Goal: Task Accomplishment & Management: Use online tool/utility

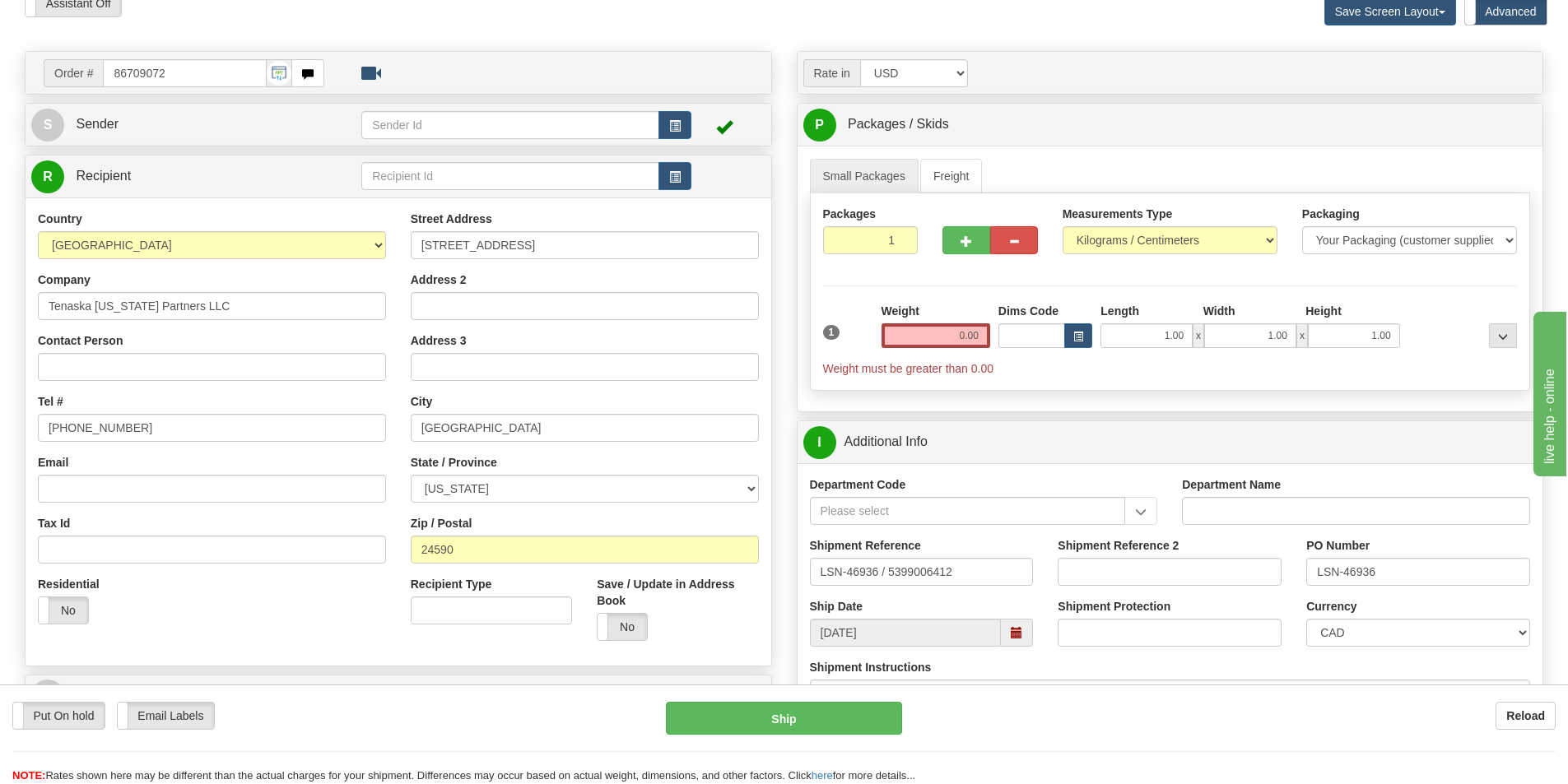
scroll to position [82, 0]
click at [965, 579] on input "LSN-46936 / 5399006412" at bounding box center [921, 572] width 224 height 28
drag, startPoint x: 974, startPoint y: 564, endPoint x: 735, endPoint y: 575, distance: 239.3
click at [735, 51] on div "Order # 86709072" at bounding box center [784, 51] width 1543 height 0
click at [885, 572] on input "LSN-46936 / 5399006412" at bounding box center [921, 572] width 224 height 28
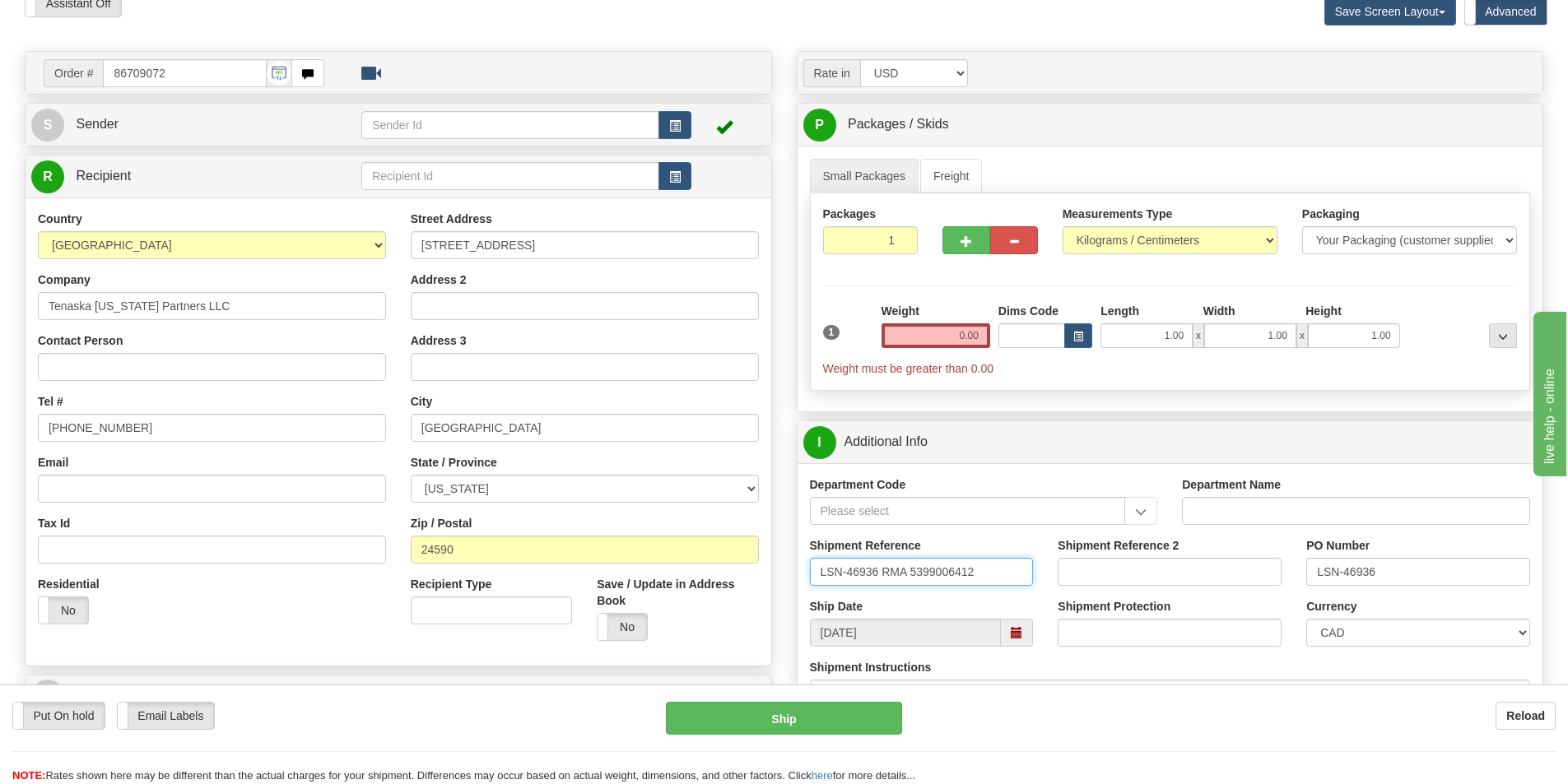
drag, startPoint x: 998, startPoint y: 574, endPoint x: 763, endPoint y: 565, distance: 235.2
click at [774, 51] on div "Order # 86709072" at bounding box center [784, 51] width 1543 height 0
type input "LSN-46936 RMA 5399006412"
click at [79, 374] on input "Contact Person" at bounding box center [212, 367] width 348 height 28
paste input "Ritch Tinkey"
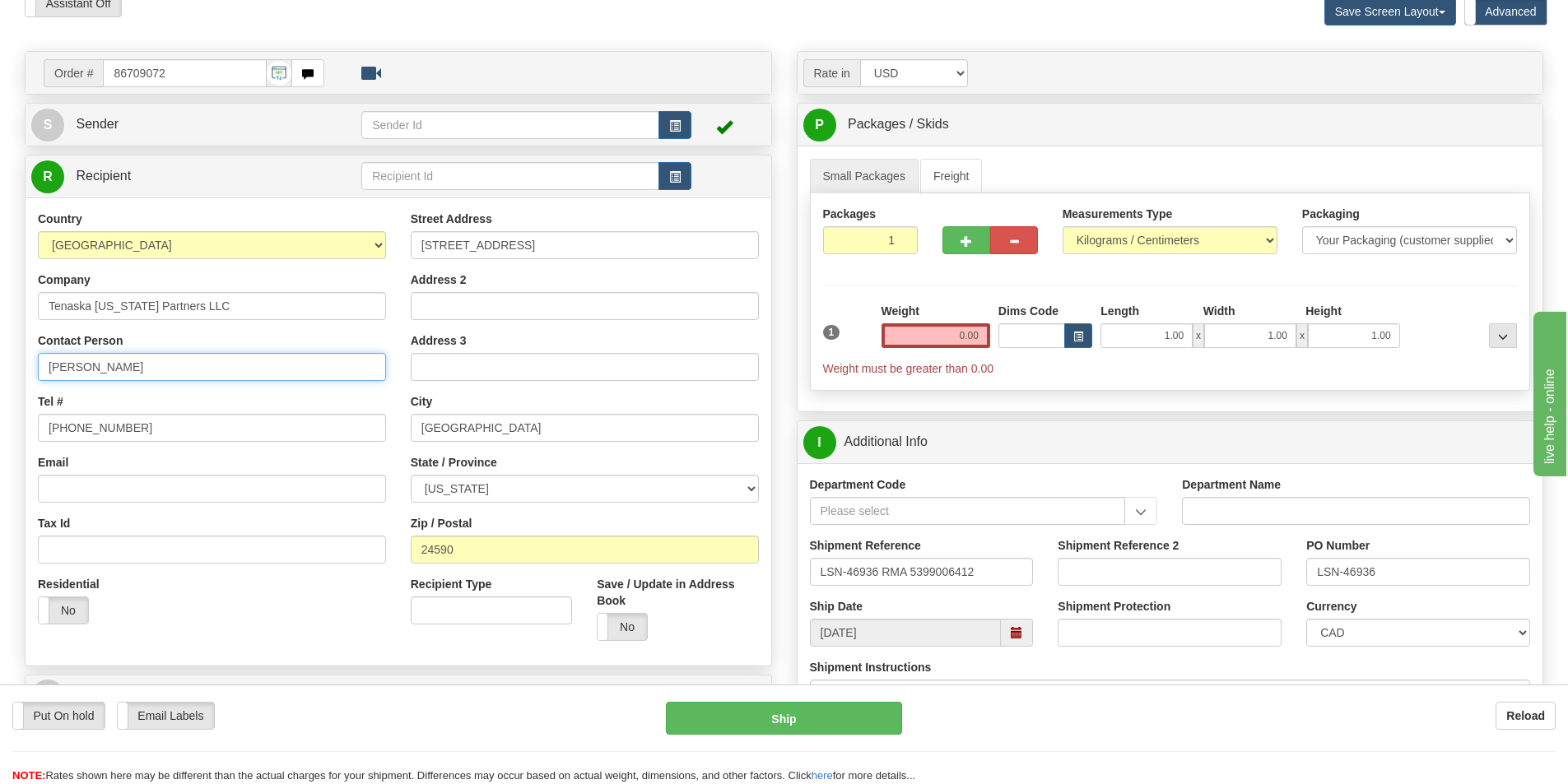
type input "Ritch Tinkey"
drag, startPoint x: 64, startPoint y: 448, endPoint x: -23, endPoint y: 442, distance: 87.2
click at [0, 442] on html "Training Course Close Toggle navigation Settings Shipping Preferences New Sende…" at bounding box center [784, 309] width 1568 height 784
paste input "540) 220-8342"
type input "(540) 220-8342"
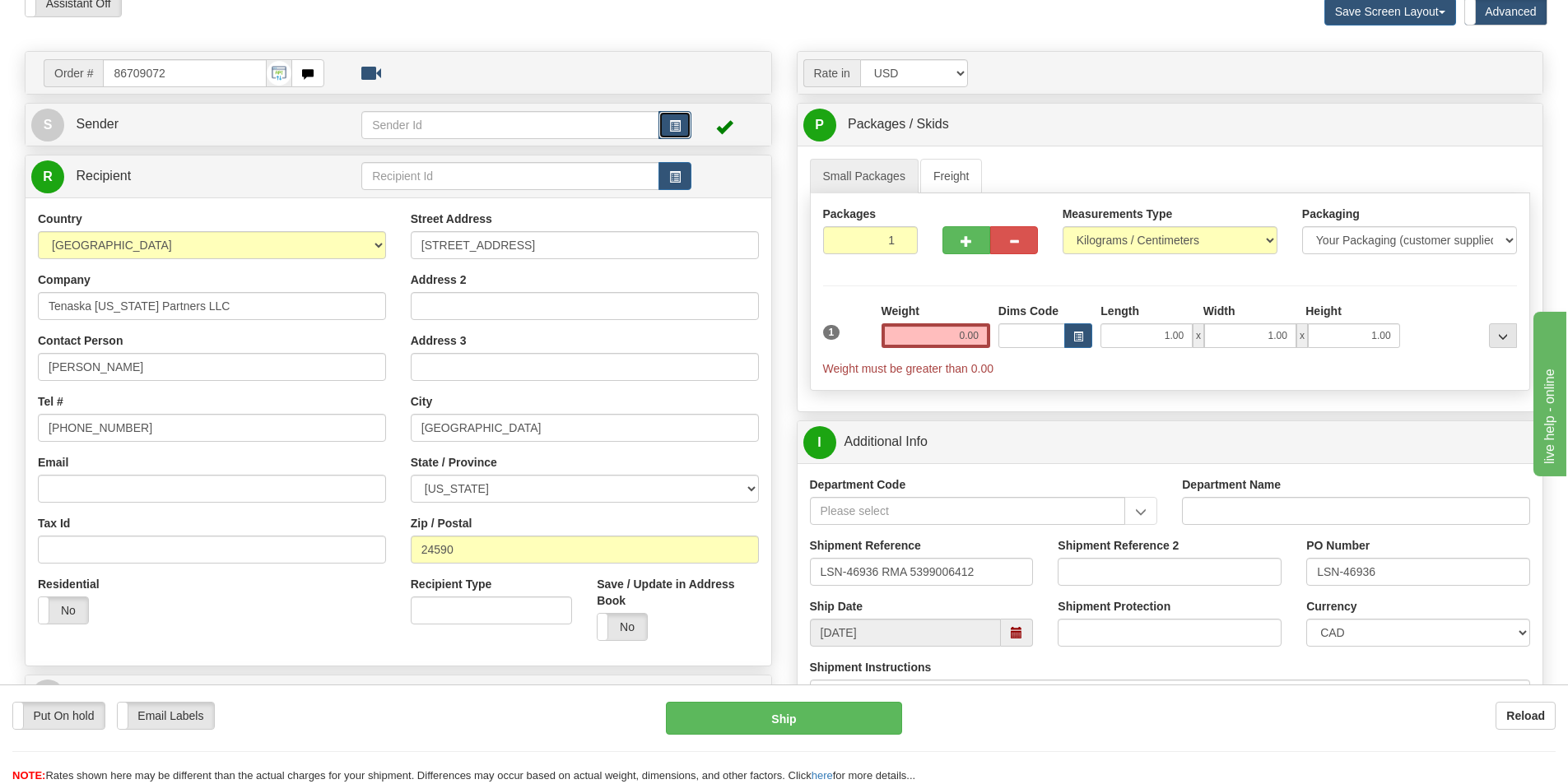
click at [678, 127] on span "button" at bounding box center [675, 126] width 12 height 11
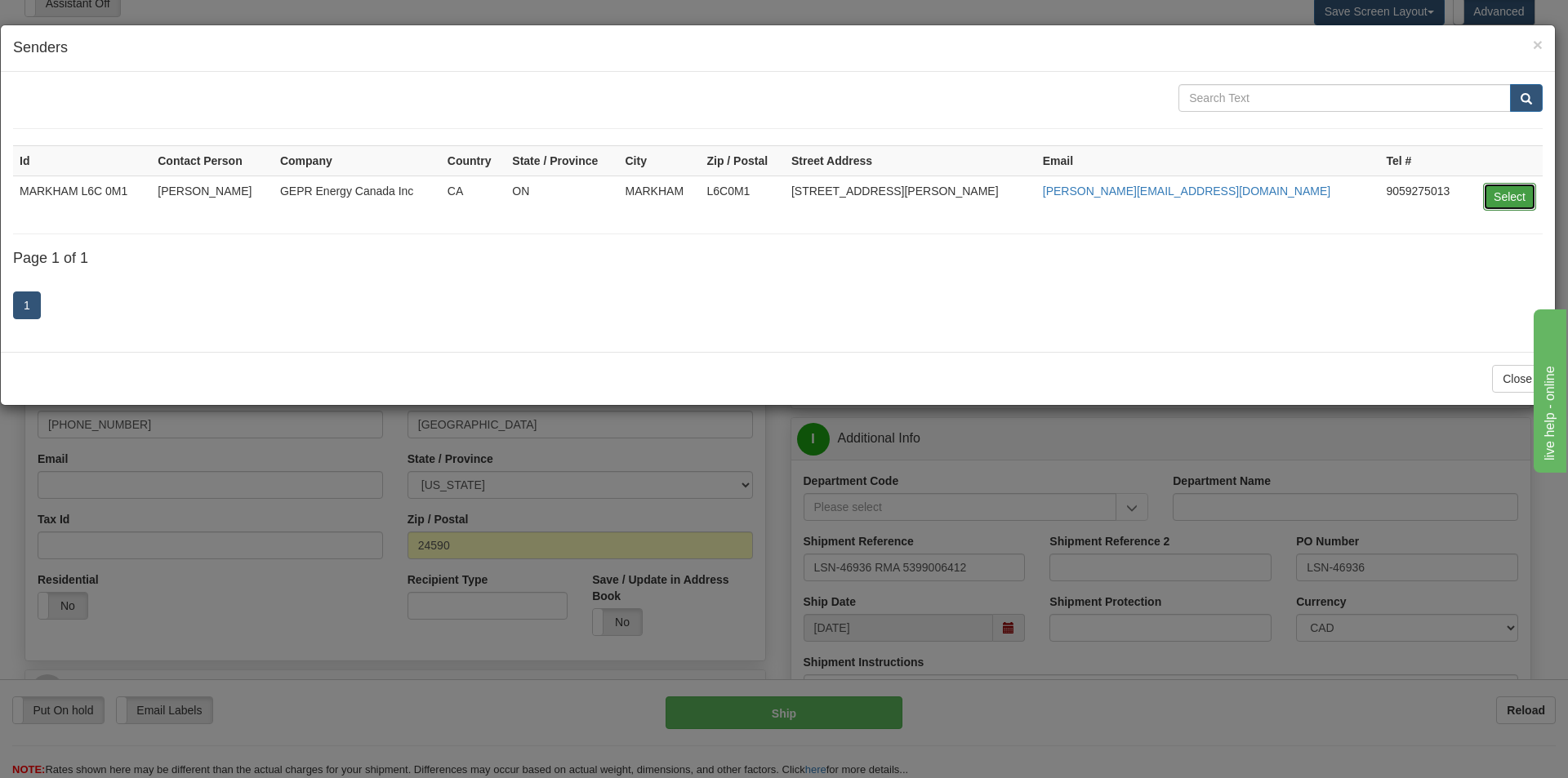
click at [1505, 192] on button "Select" at bounding box center [1510, 197] width 54 height 28
type input "MARKHAM L6C 0M1"
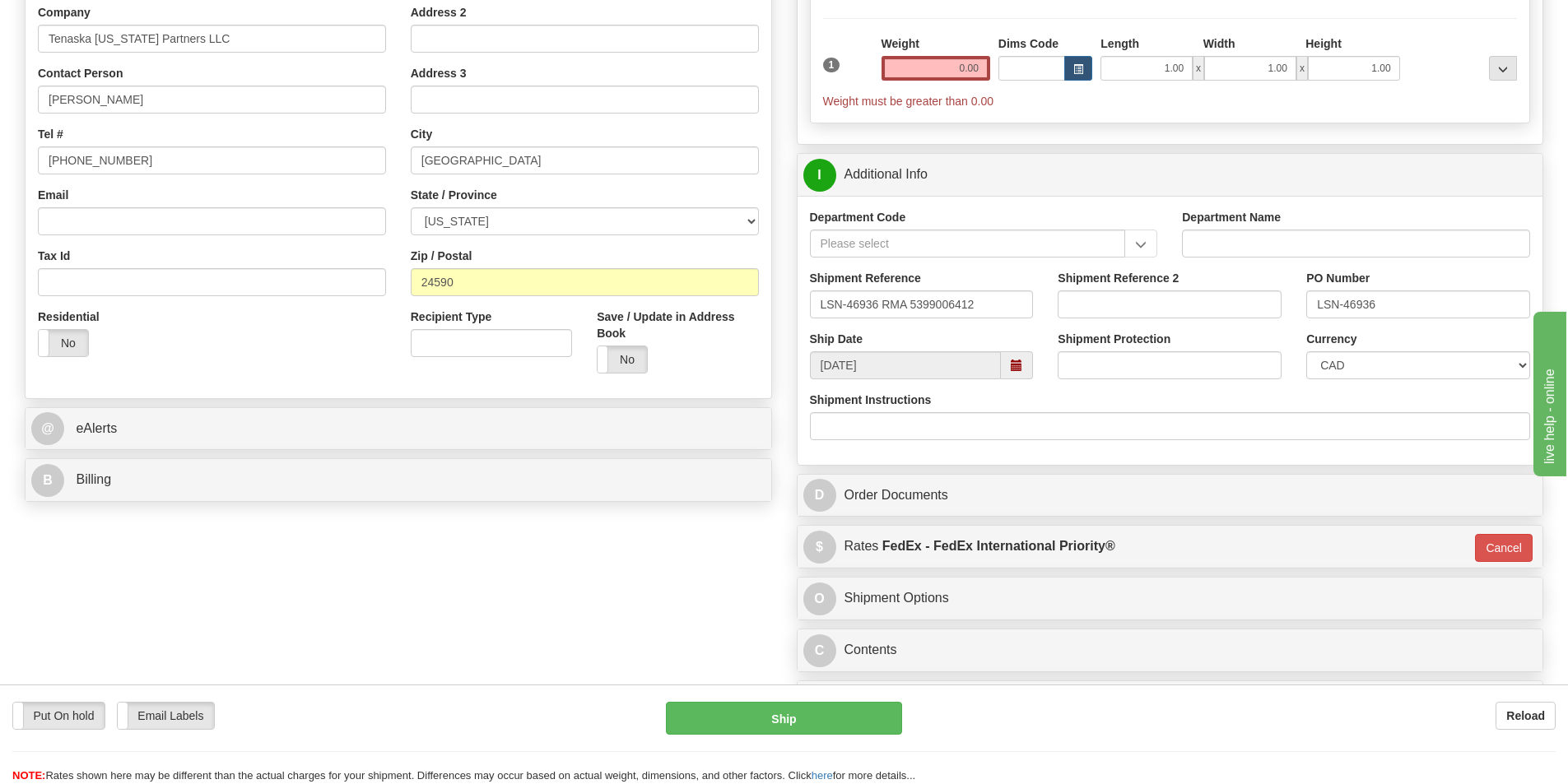
scroll to position [494, 0]
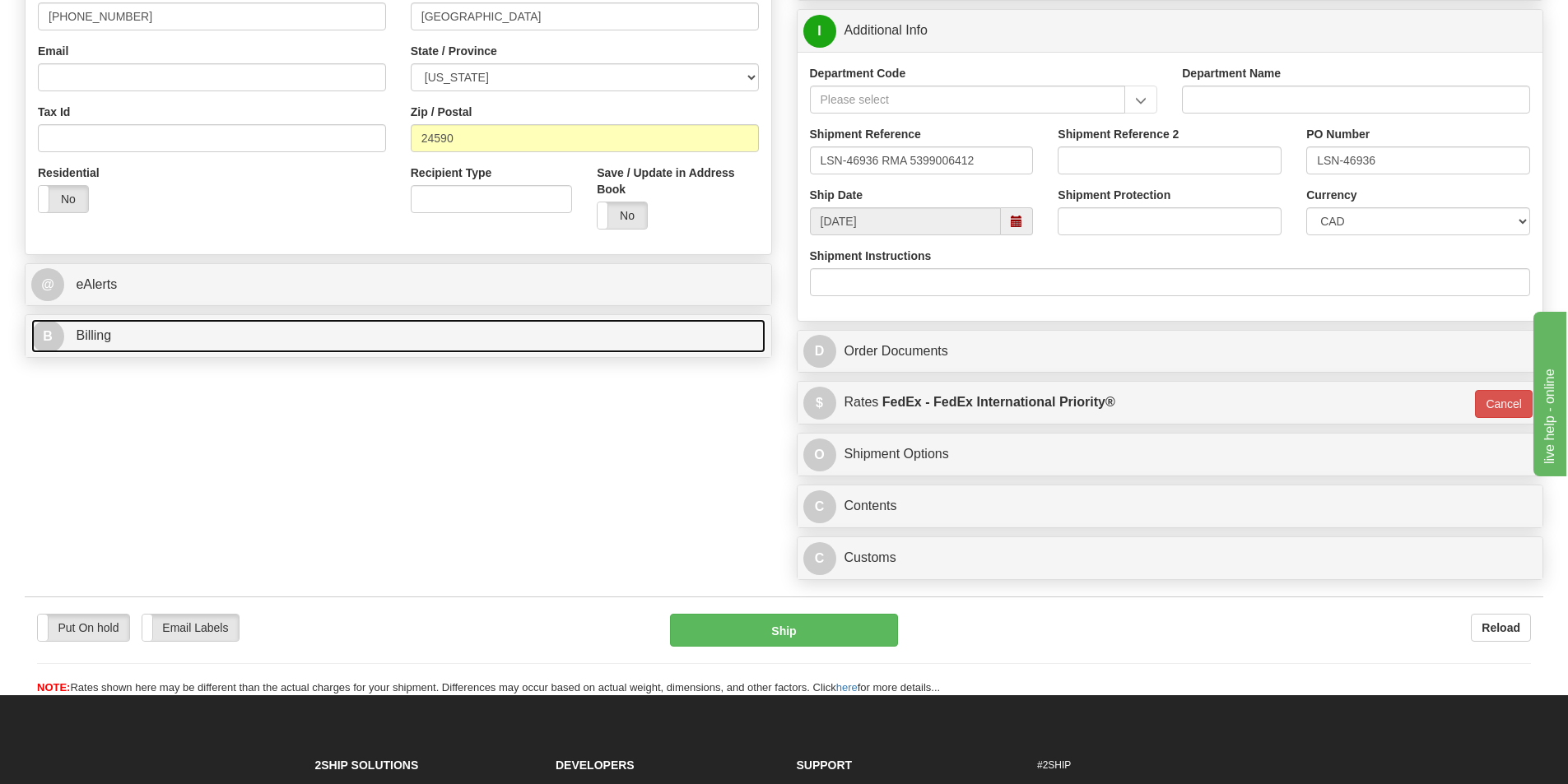
click at [134, 320] on link "B Billing" at bounding box center [398, 336] width 734 height 33
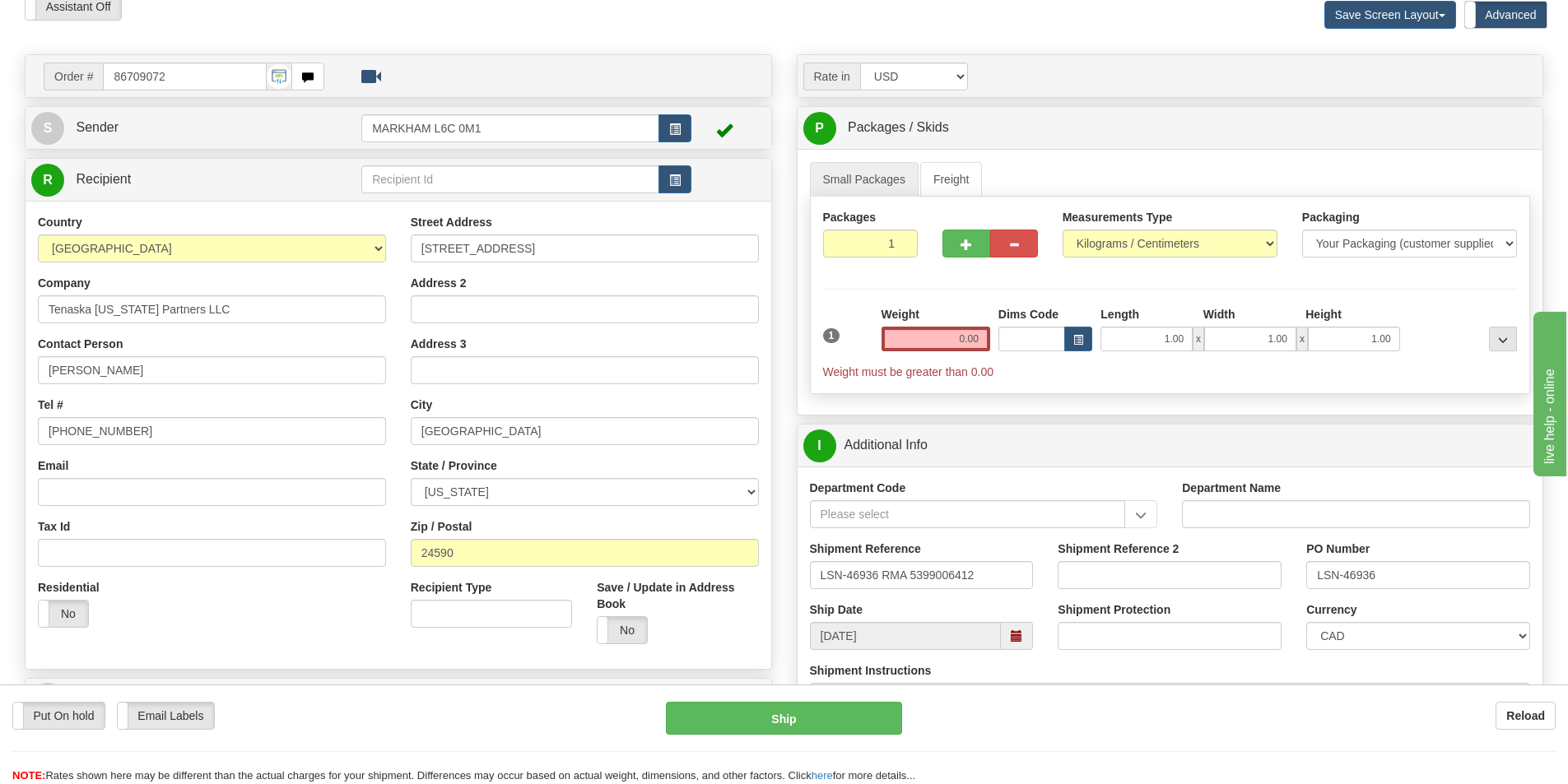
scroll to position [82, 0]
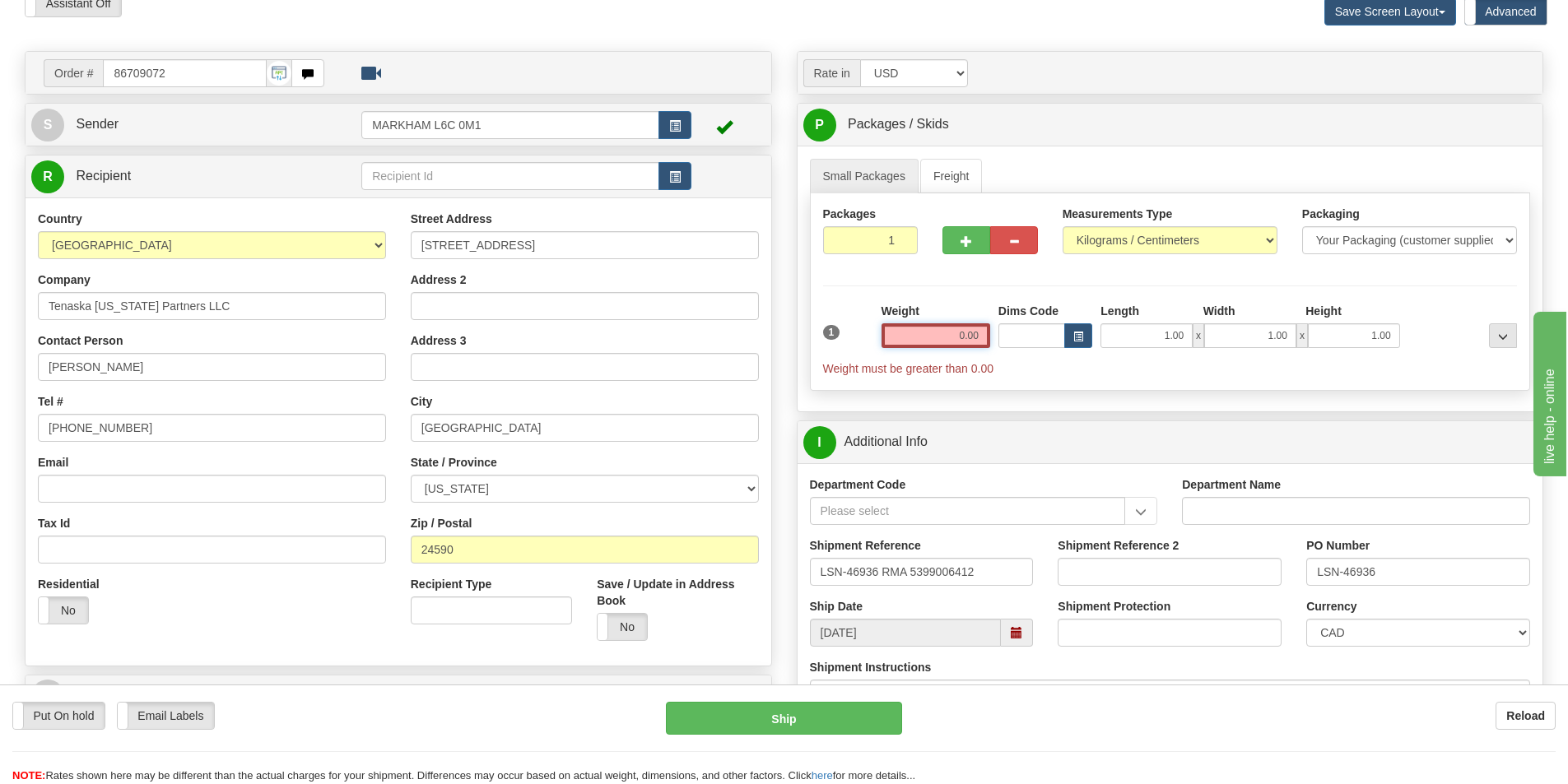
click at [975, 330] on input "0.00" at bounding box center [935, 336] width 109 height 25
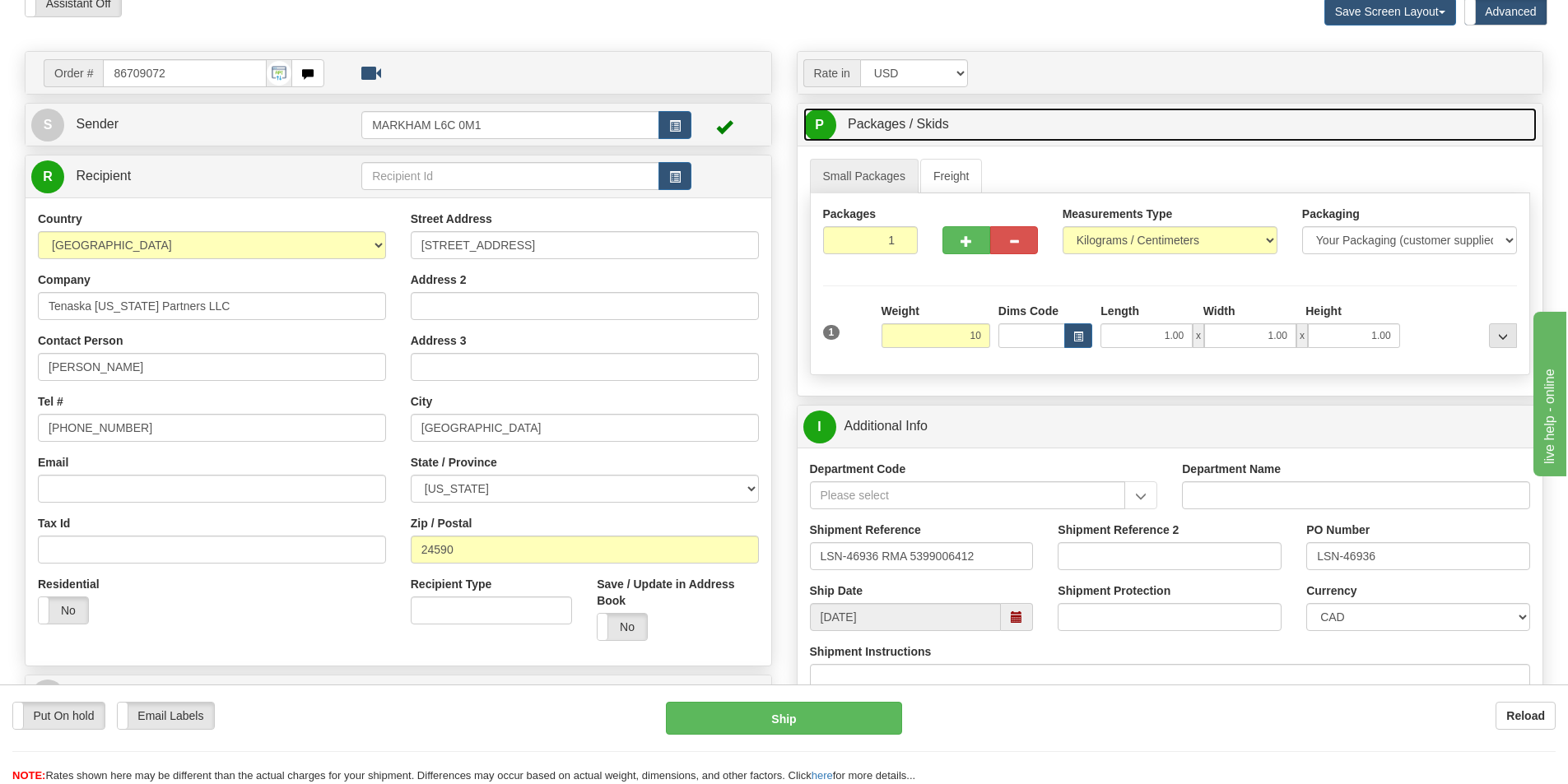
click at [1129, 124] on link "P Packages / Skids 1 Packages - Weight: 0.00 Kgs 1 Skids - Weight: NaN Kgs" at bounding box center [1171, 125] width 734 height 33
type input "10.00"
type input "01"
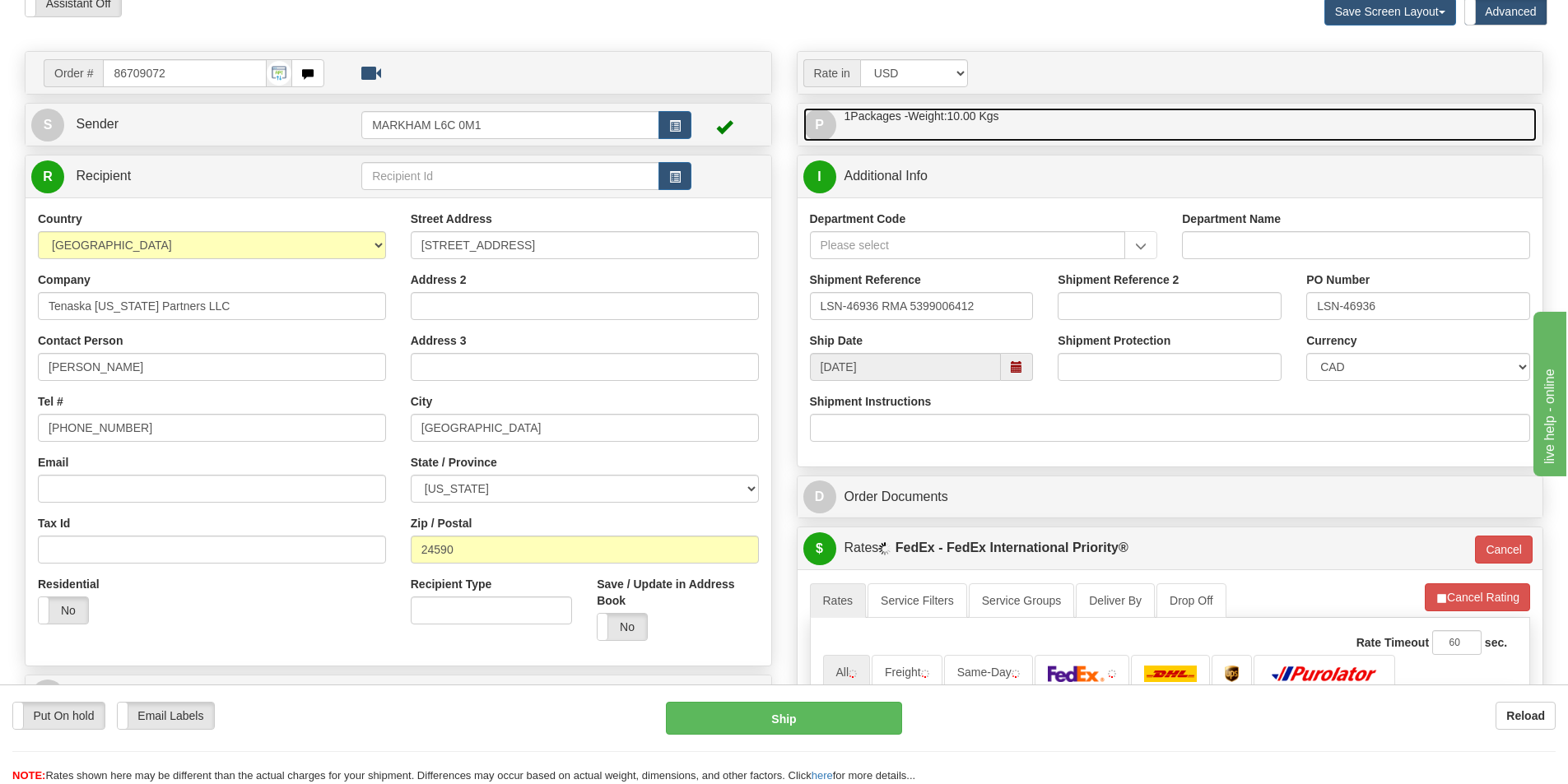
click at [1041, 128] on link "P Packages / Skids 1 Packages - Weight: 10.00 Kgs 1 Skids - Weight: NaN Kgs" at bounding box center [1171, 125] width 734 height 33
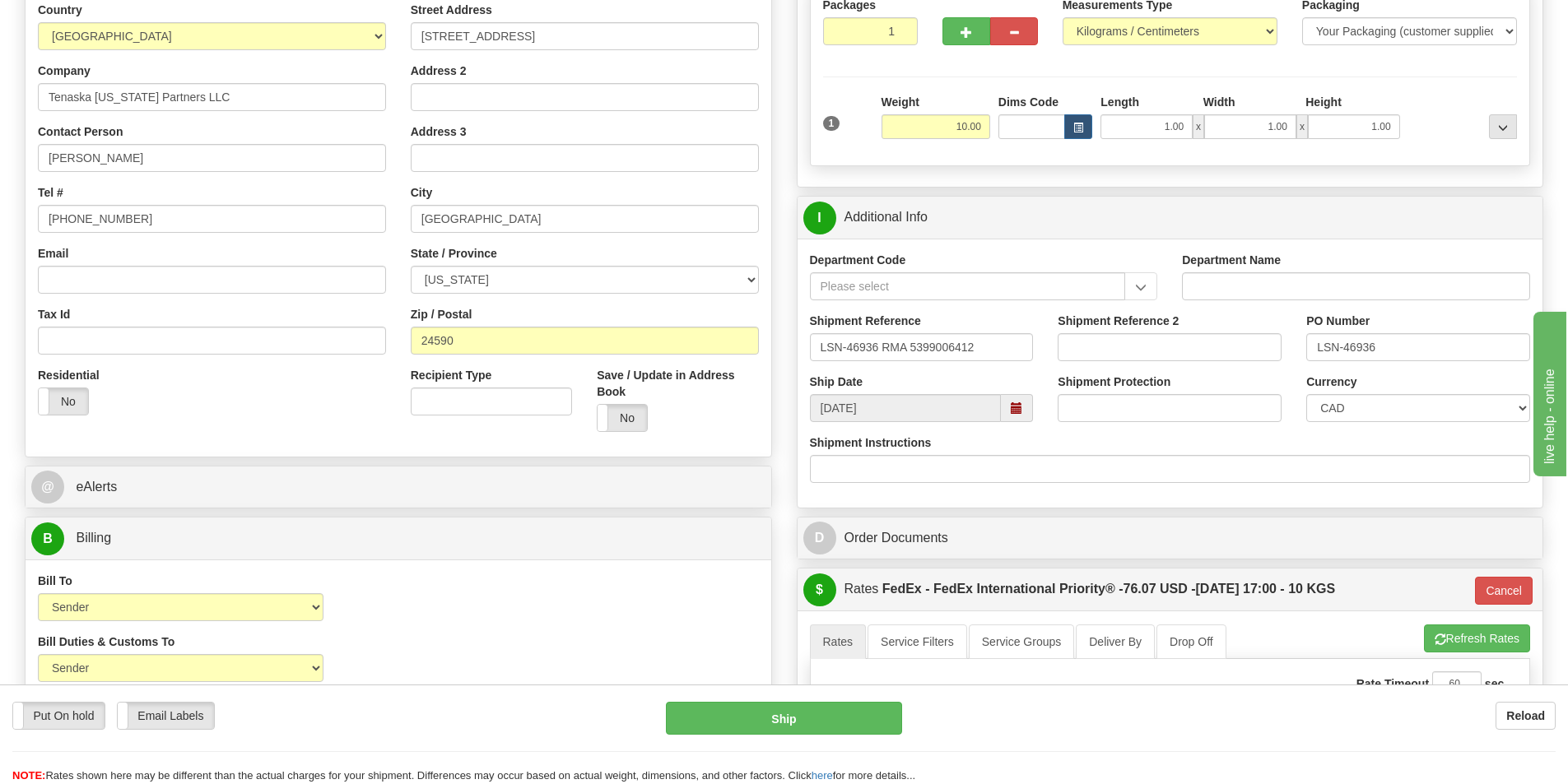
scroll to position [330, 0]
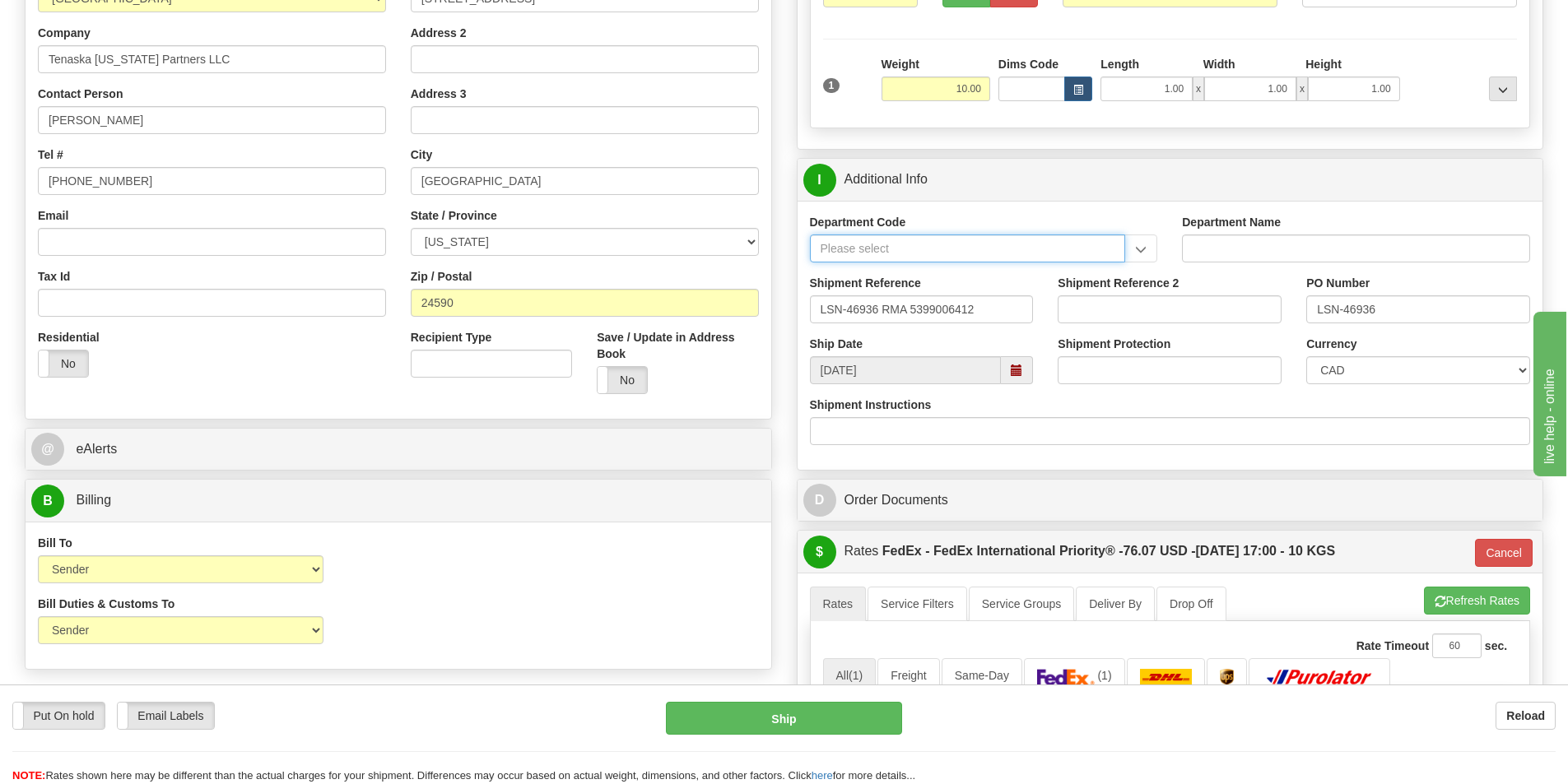
click at [895, 256] on input "Department Code" at bounding box center [967, 248] width 316 height 28
type input "SER"
click at [990, 311] on input "LSN-46936 RMA 5399006412" at bounding box center [921, 309] width 224 height 28
click at [1380, 388] on div "Currency CAD USD EUR ZAR RON ANG ARN AUD AUS AWG BBD BFR BGN BHD BMD BND BRC BR…" at bounding box center [1418, 366] width 248 height 61
click at [1373, 374] on select "CAD USD EUR ZAR RON ANG ARN AUD AUS AWG BBD BFR BGN BHD BMD BND BRC BRL CHP CKZ…" at bounding box center [1418, 370] width 224 height 28
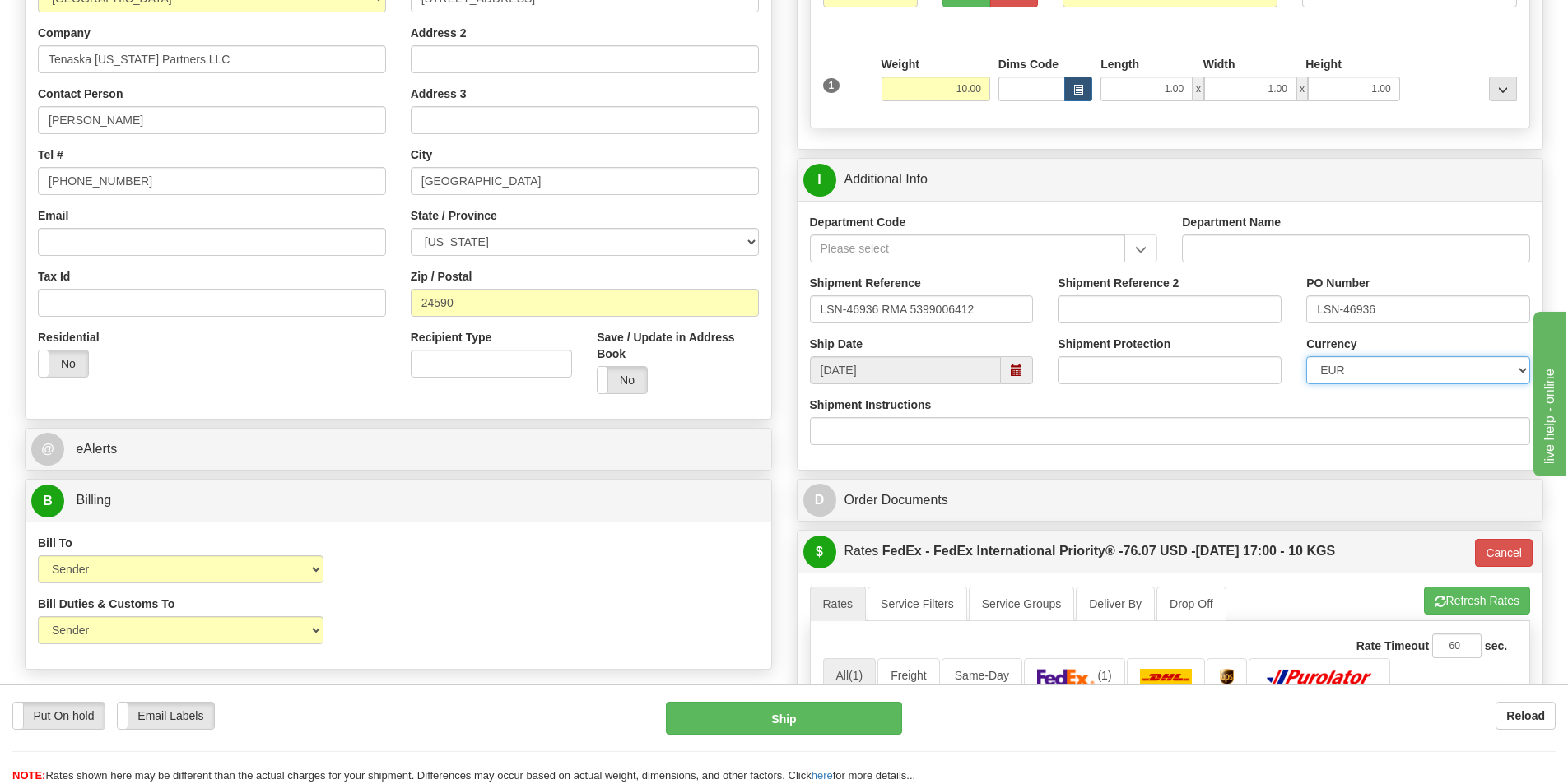
click at [1306, 356] on select "CAD USD EUR ZAR RON ANG ARN AUD AUS AWG BBD BFR BGN BHD BMD BND BRC BRL CHP CKZ…" at bounding box center [1418, 370] width 224 height 28
click at [1361, 376] on select "CAD USD EUR ZAR RON ANG ARN AUD AUS AWG BBD BFR BGN BHD BMD BND BRC BRL CHP CKZ…" at bounding box center [1418, 370] width 224 height 28
select select "1"
click at [1306, 356] on select "CAD USD EUR ZAR RON ANG ARN AUD AUS AWG BBD BFR BGN BHD BMD BND BRC BRL CHP CKZ…" at bounding box center [1418, 370] width 224 height 28
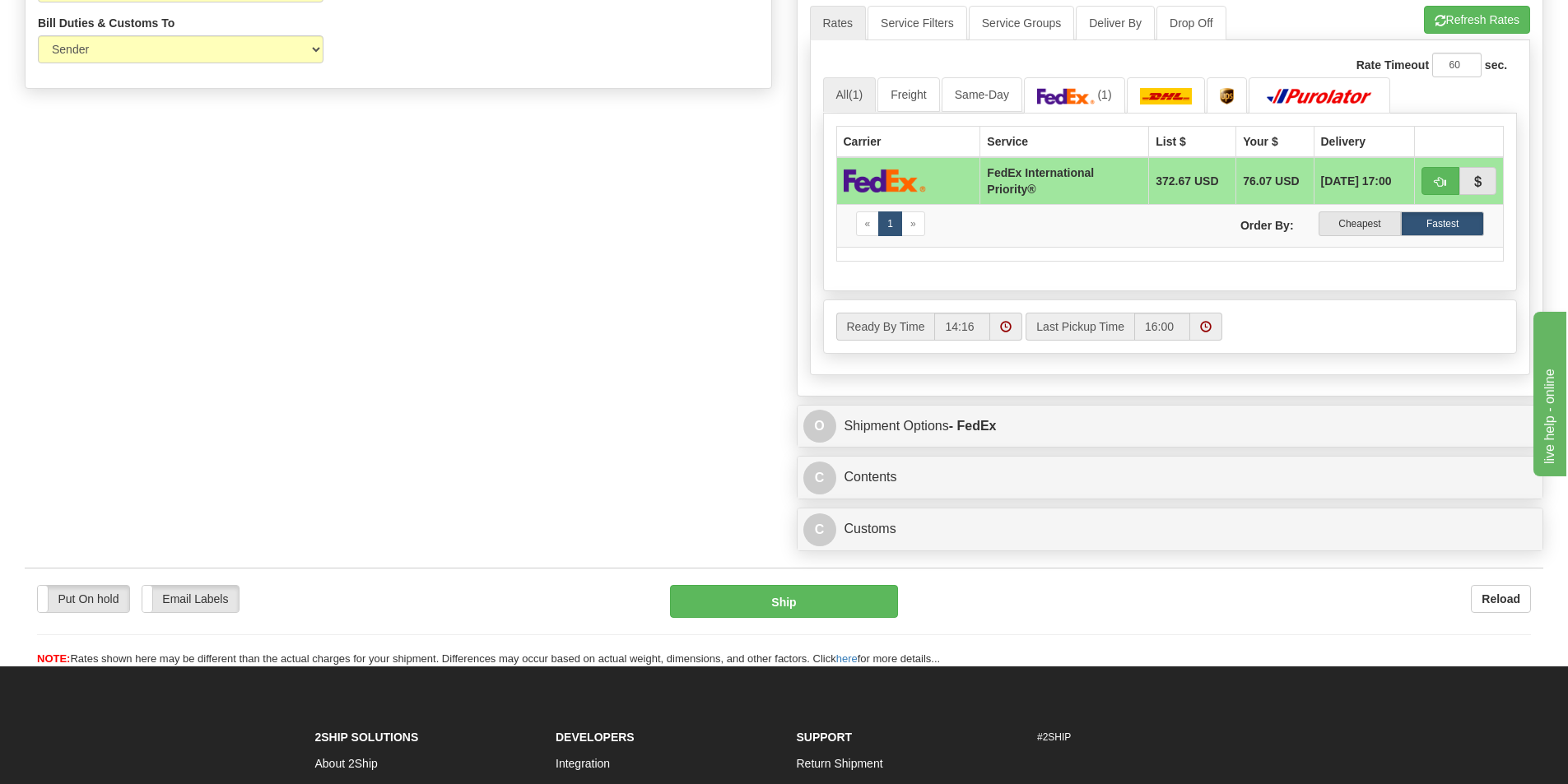
scroll to position [988, 0]
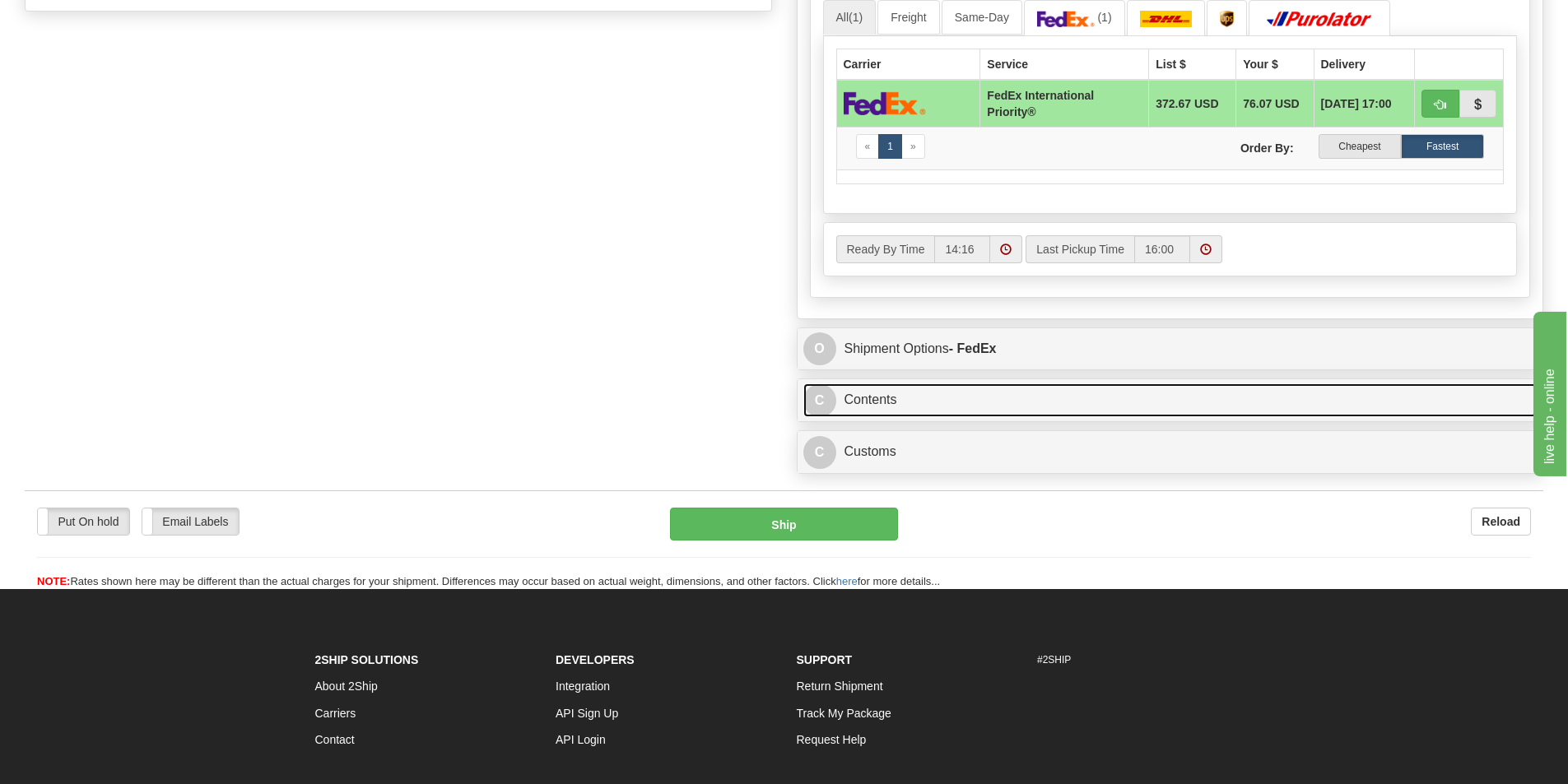
click at [891, 393] on link "C Contents" at bounding box center [1171, 400] width 734 height 33
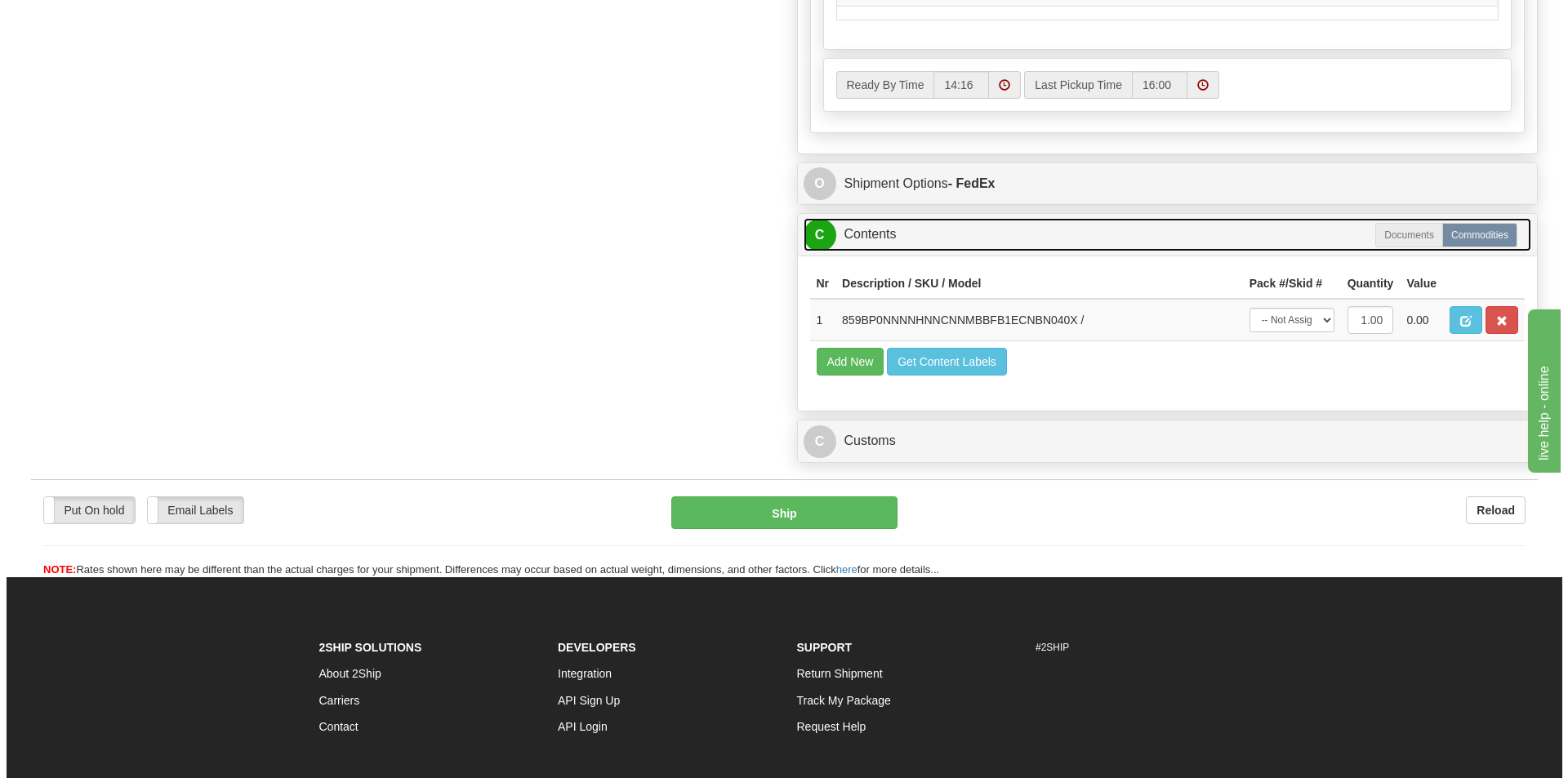
scroll to position [1143, 0]
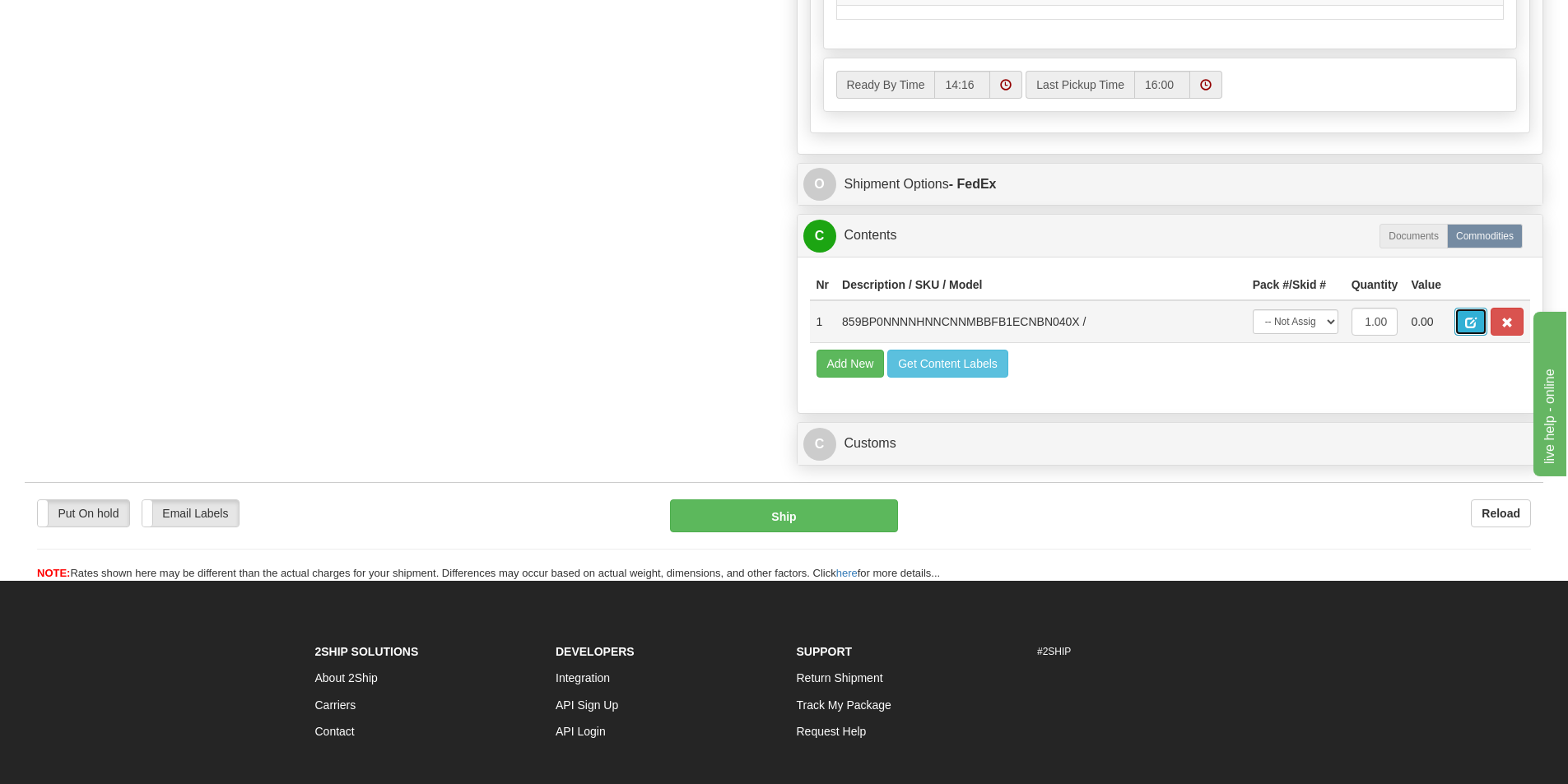
click at [1463, 324] on button "button" at bounding box center [1471, 322] width 33 height 28
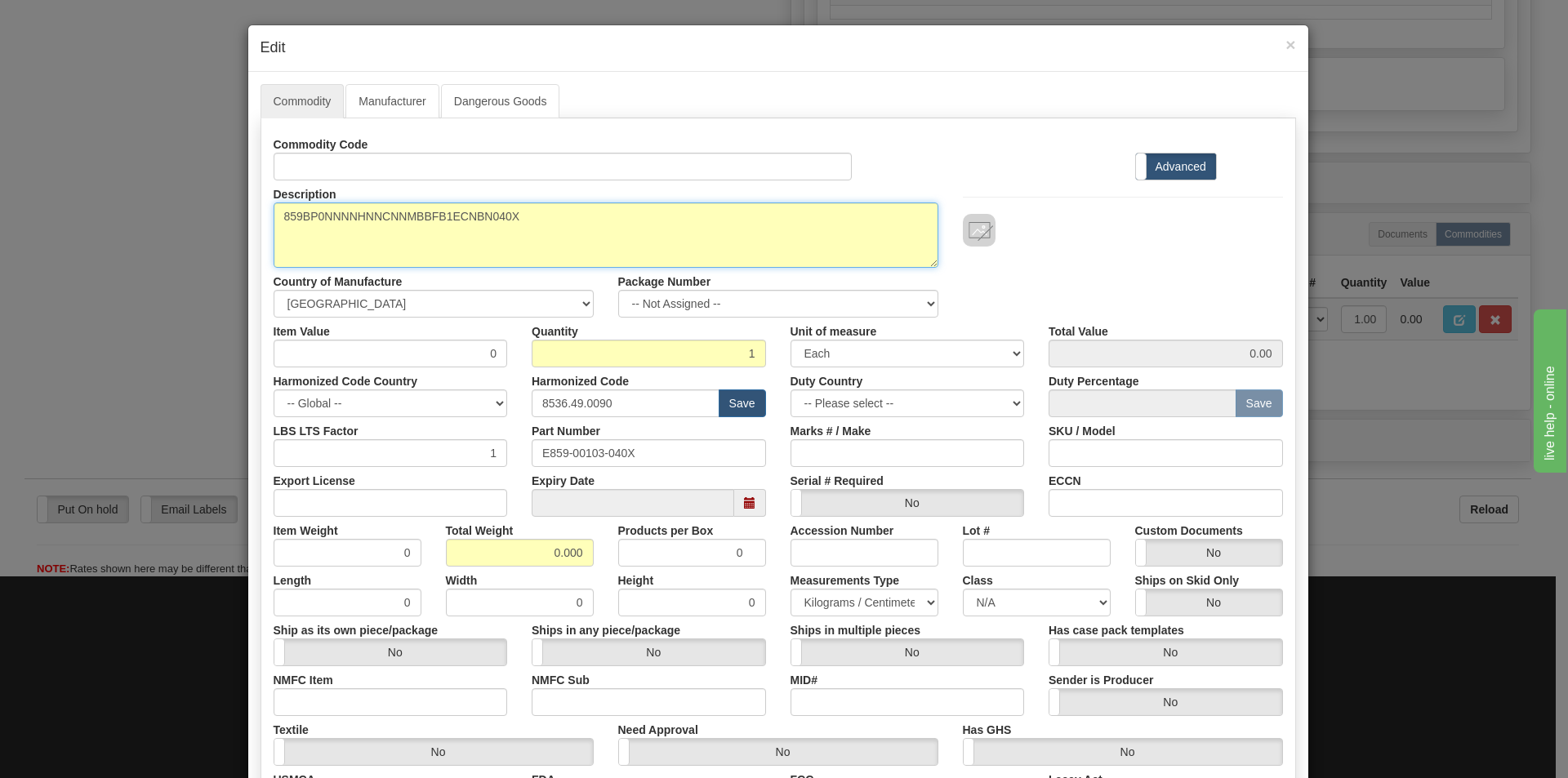
drag, startPoint x: 529, startPoint y: 218, endPoint x: 252, endPoint y: 221, distance: 277.0
click at [252, 221] on div "Commodity Manufacturer Dangerous Goods Commodity Code Standard Advanced Descrip…" at bounding box center [778, 501] width 1061 height 859
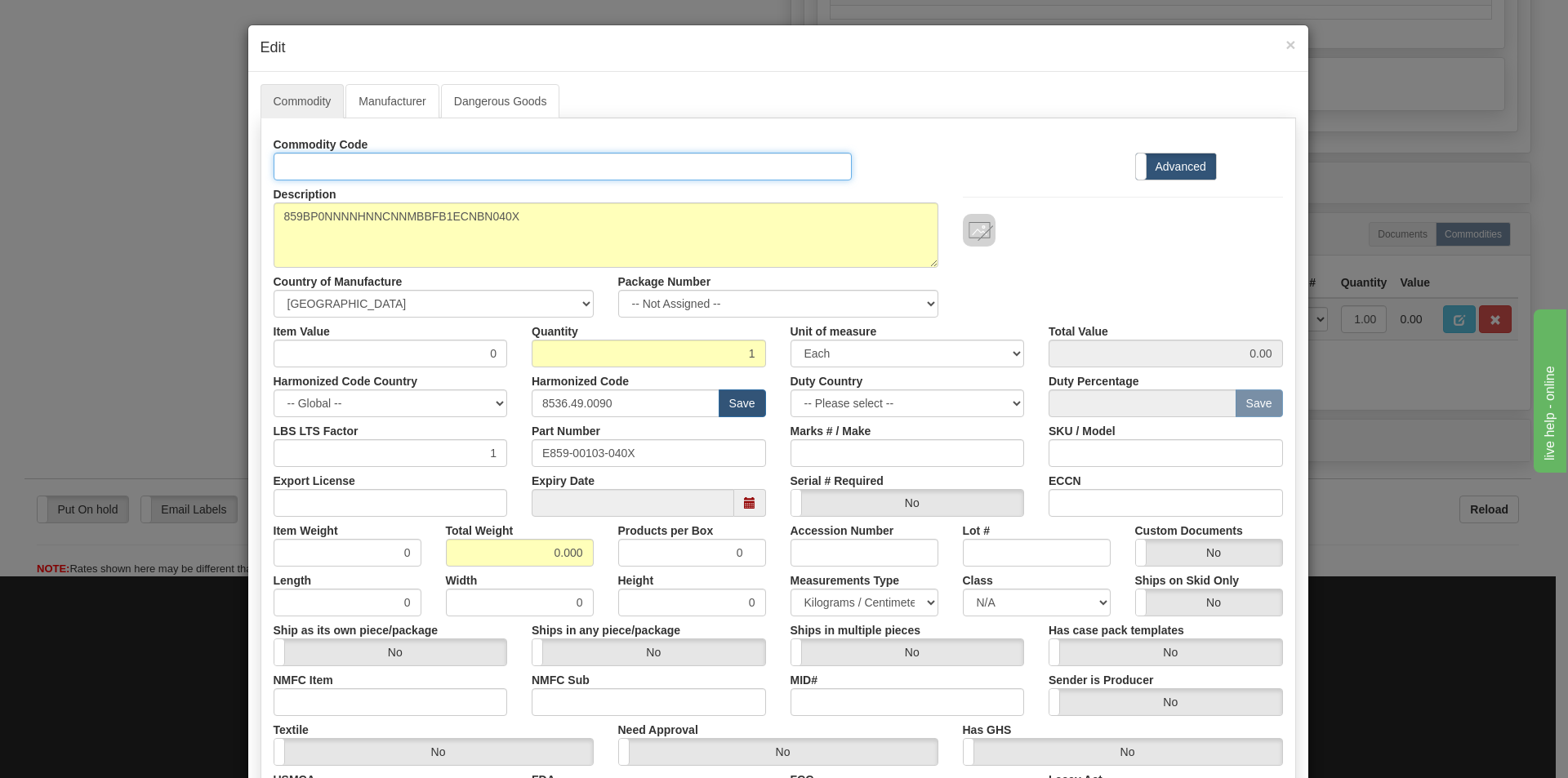
click at [342, 165] on input "Id" at bounding box center [563, 167] width 579 height 28
paste input "859BP0NNNNHNNCNNMBBFB1ECNBN040X"
type input "859BP0NNNNHNNCNNMBBFB1ECNBN040X"
drag, startPoint x: 643, startPoint y: 453, endPoint x: 511, endPoint y: 450, distance: 132.0
click at [512, 450] on div "LBS LTS Factor 1 Part Number E859-00103-040X Marks # / Make SKU / Model" at bounding box center [778, 442] width 1034 height 50
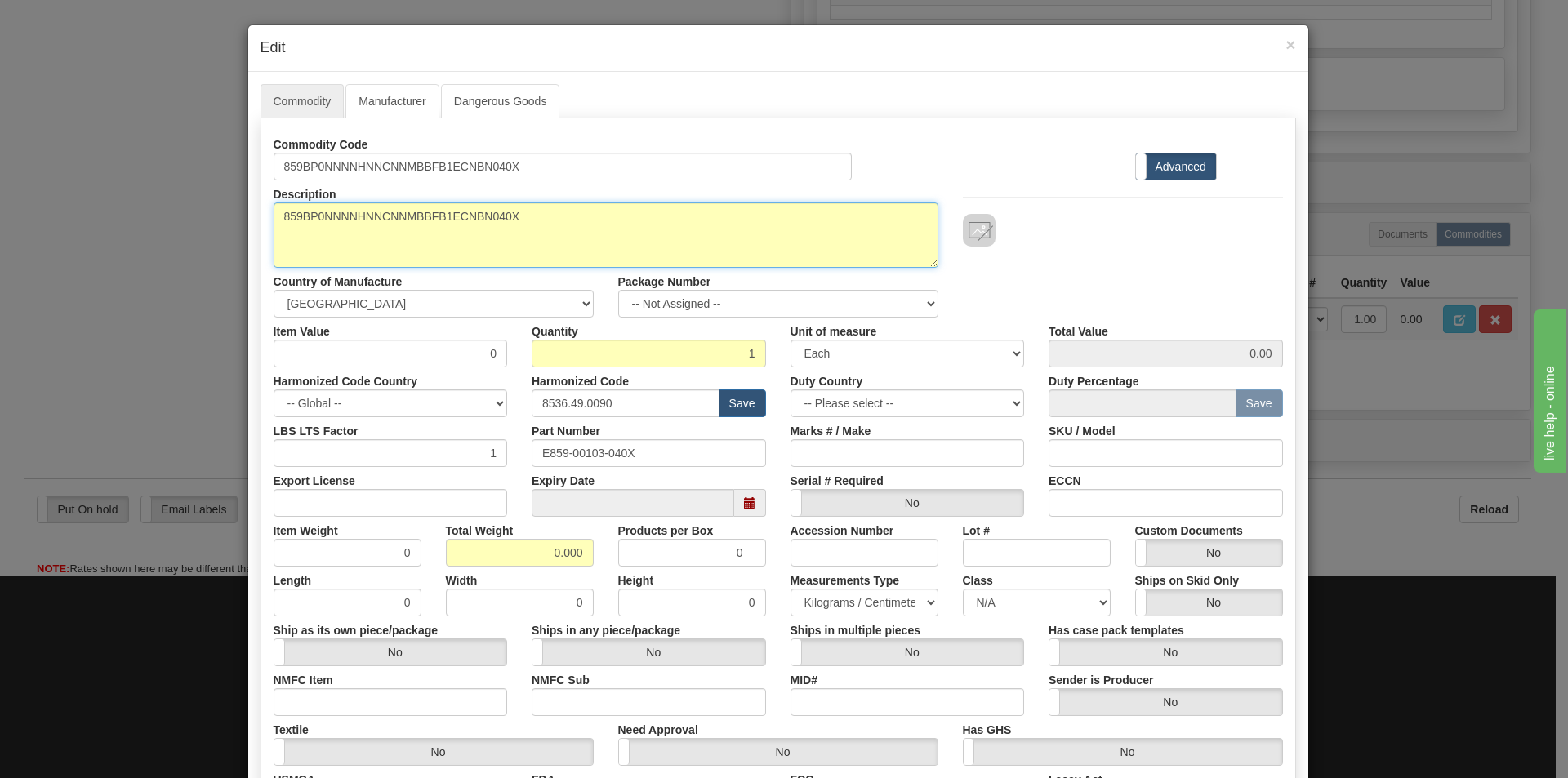
drag, startPoint x: 490, startPoint y: 217, endPoint x: 180, endPoint y: 221, distance: 310.0
click at [183, 218] on div "× Edit Commodity Manufacturer Dangerous Goods Commodity Code 859BP0NNNNHNNCNNMB…" at bounding box center [784, 389] width 1568 height 778
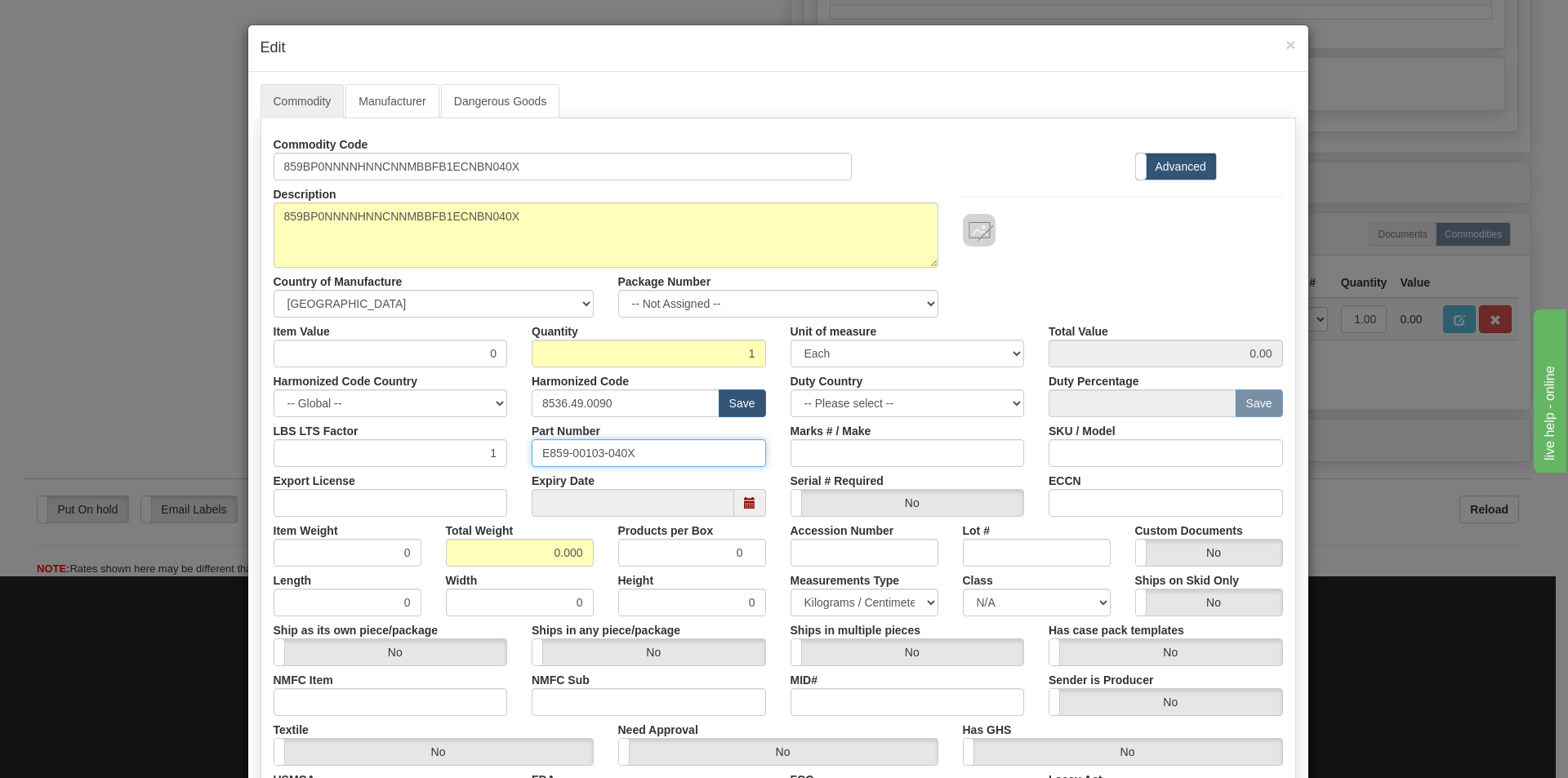
drag, startPoint x: 642, startPoint y: 454, endPoint x: 486, endPoint y: 463, distance: 156.3
click at [496, 463] on div "LBS LTS Factor 1 Part Number E859-00103-040X Marks # / Make SKU / Model" at bounding box center [778, 442] width 1034 height 50
paste input "859BP0NNNNHNNCNNMBBFB1ECNBN"
type input "859BP0NNNNHNNCNNMBBFB1ECNBN040X"
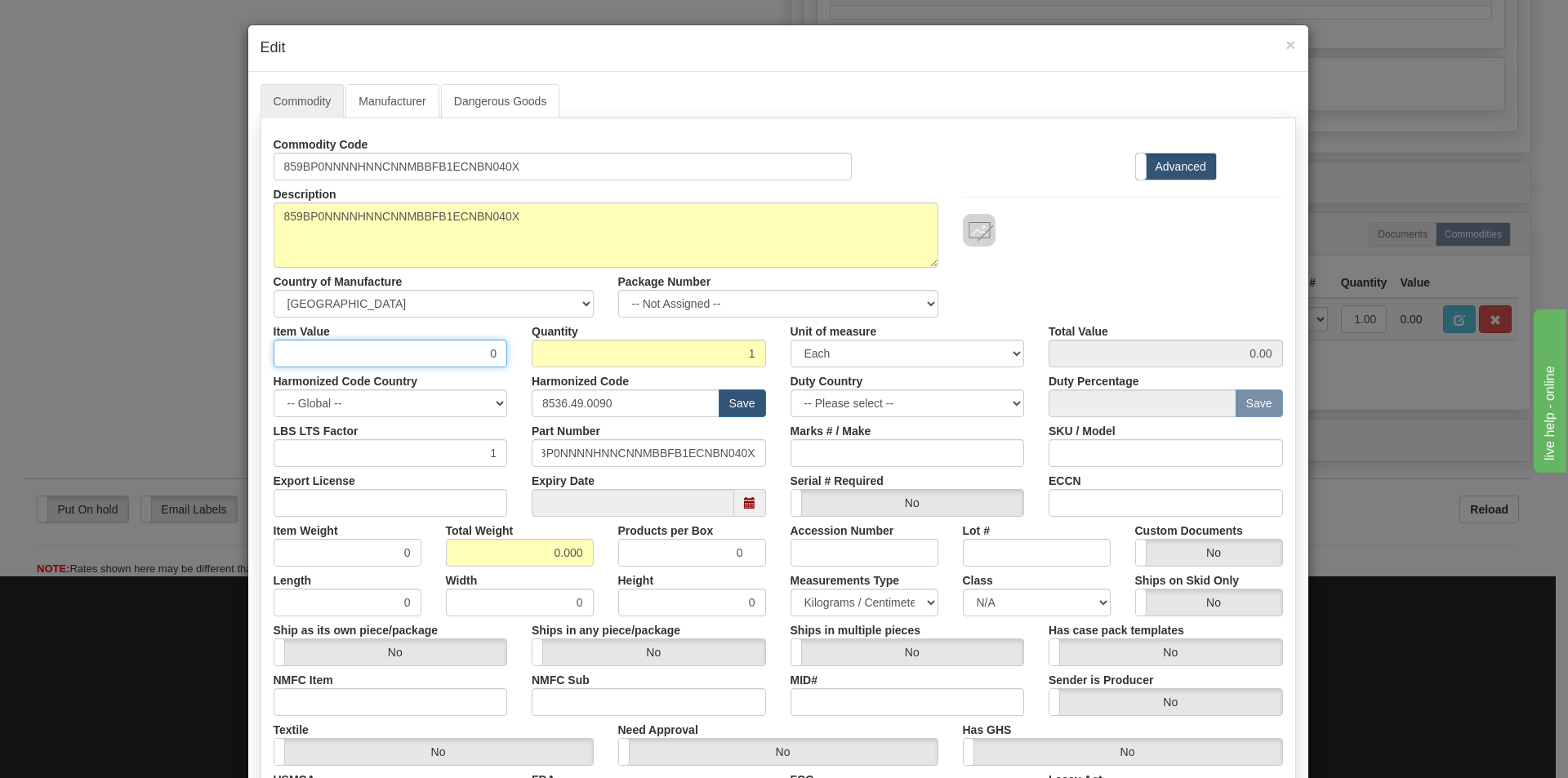
scroll to position [0, 0]
drag, startPoint x: 462, startPoint y: 357, endPoint x: 490, endPoint y: 354, distance: 28.2
click at [490, 354] on input "0" at bounding box center [391, 353] width 235 height 28
type input "75"
type input "75.00"
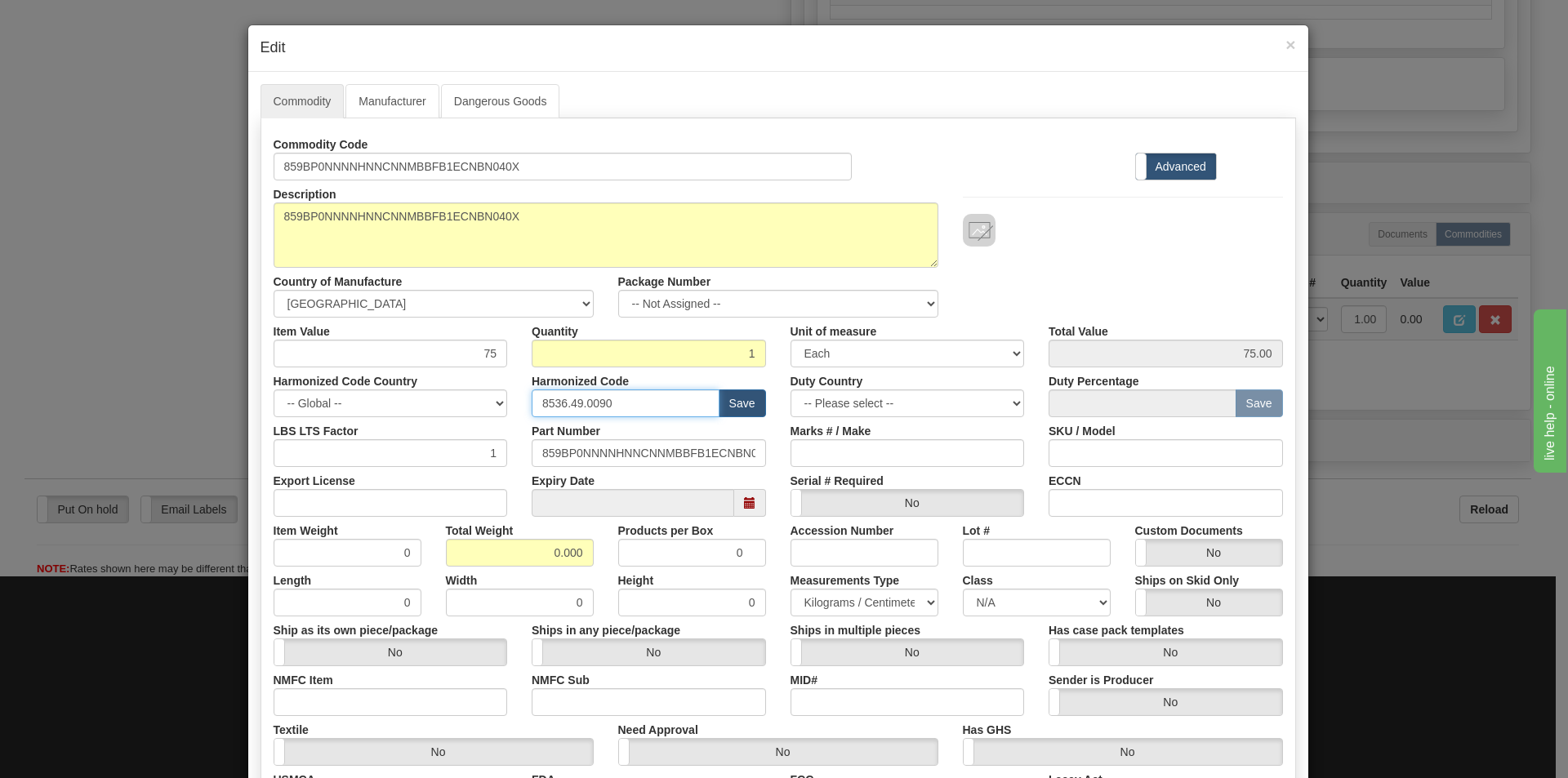
click at [618, 408] on input "8536.49.0090" at bounding box center [625, 403] width 188 height 28
type input "8537.10.9070"
drag, startPoint x: 544, startPoint y: 557, endPoint x: 612, endPoint y: 558, distance: 68.0
click at [611, 558] on div "Item Weight 0 Total Weight 0.000 Products per Box 0 Accession Number Lot # Cust…" at bounding box center [778, 541] width 1034 height 50
type input "10"
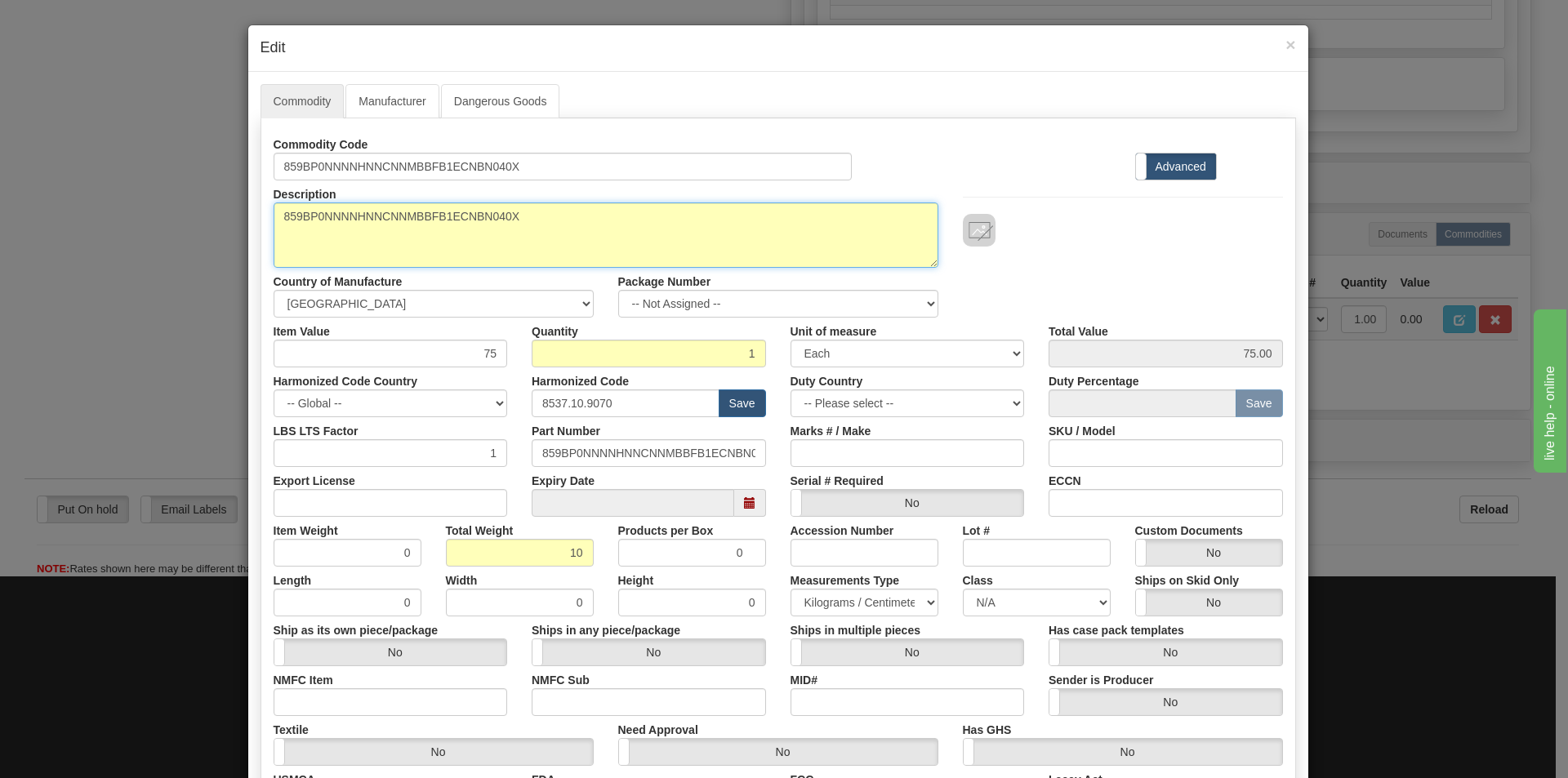
type input "10.0000"
click at [658, 224] on textarea "859BP0NNNNHNNCNNMBBFB1ECNBN040X" at bounding box center [606, 235] width 665 height 65
drag, startPoint x: 535, startPoint y: 205, endPoint x: 215, endPoint y: 212, distance: 320.1
click at [215, 212] on div "× Edit Commodity Manufacturer Dangerous Goods Commodity Code 859BP0NNNNHNNCNNMB…" at bounding box center [784, 389] width 1568 height 778
paste textarea "- Motor Protection Relay-859"
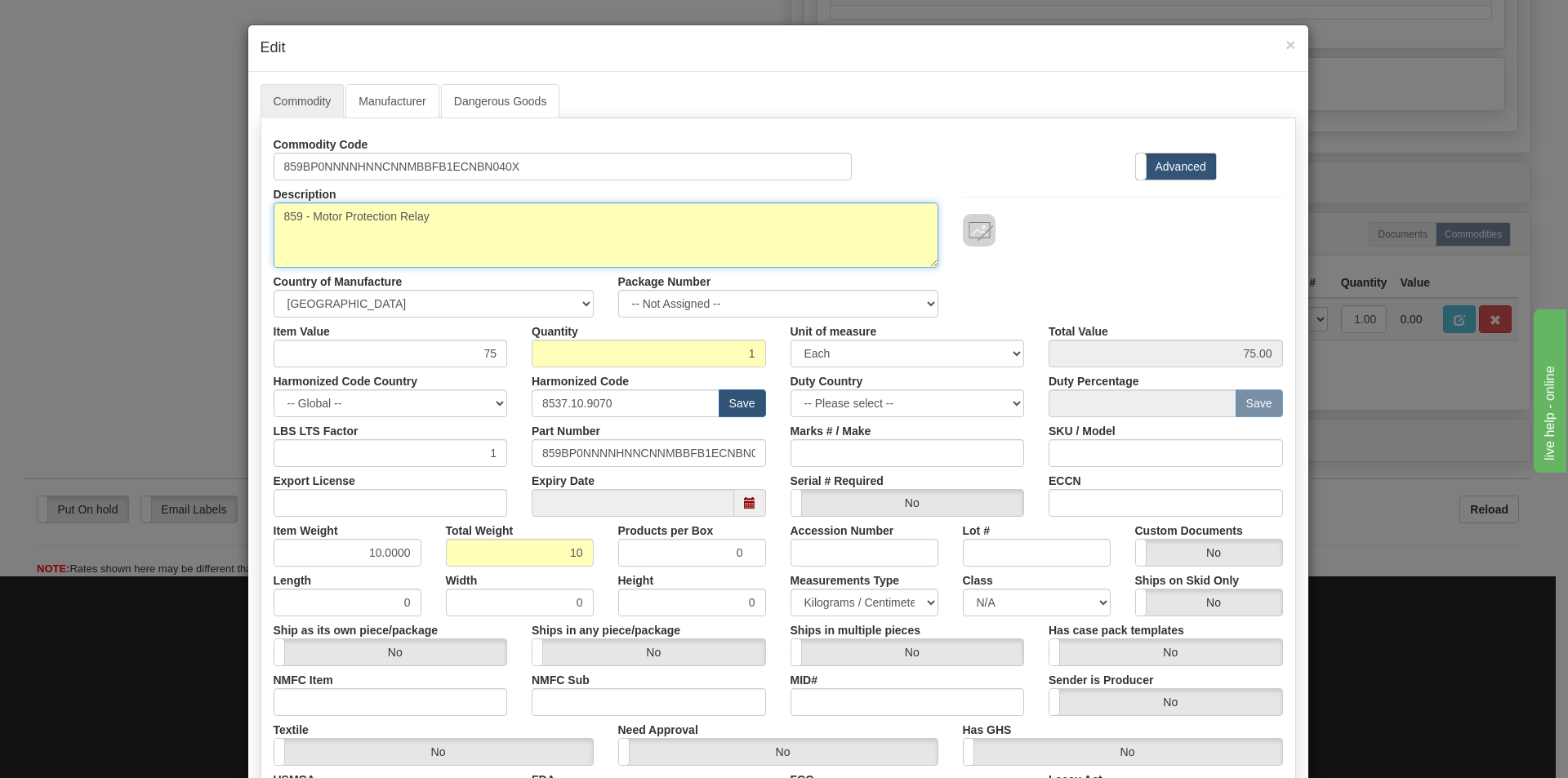
click at [507, 236] on textarea "859BP0NNNNHNNCNNMBBFB1ECNBN040X" at bounding box center [606, 235] width 665 height 65
type textarea "859 - Motor Protection Relay"
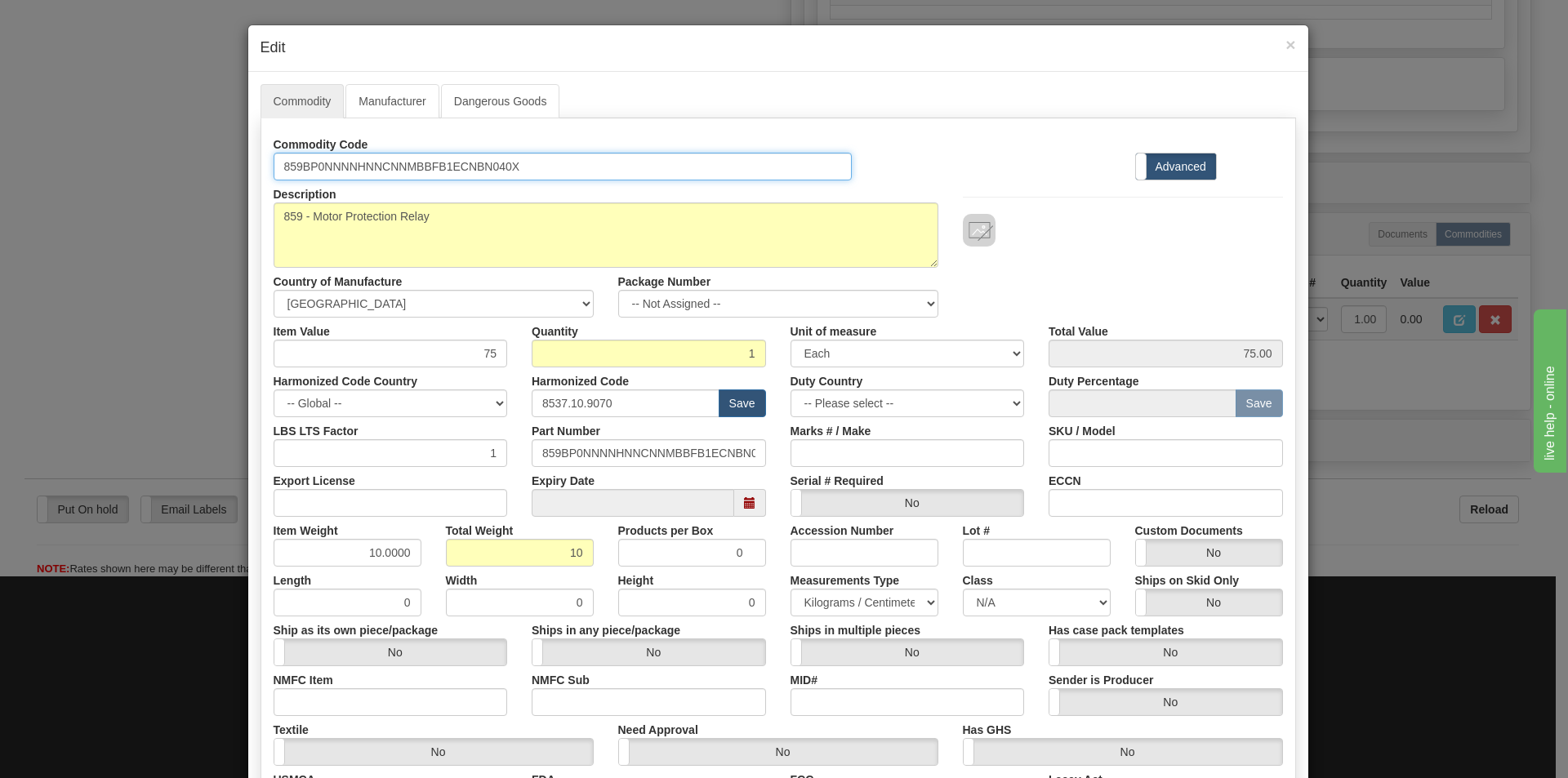
drag, startPoint x: 543, startPoint y: 165, endPoint x: 257, endPoint y: 192, distance: 287.3
click at [274, 192] on div "Commodity Code 859BP0NNNNHNNCNNMBBFB1ECNBN040X Standard Advanced Description 85…" at bounding box center [778, 473] width 1010 height 685
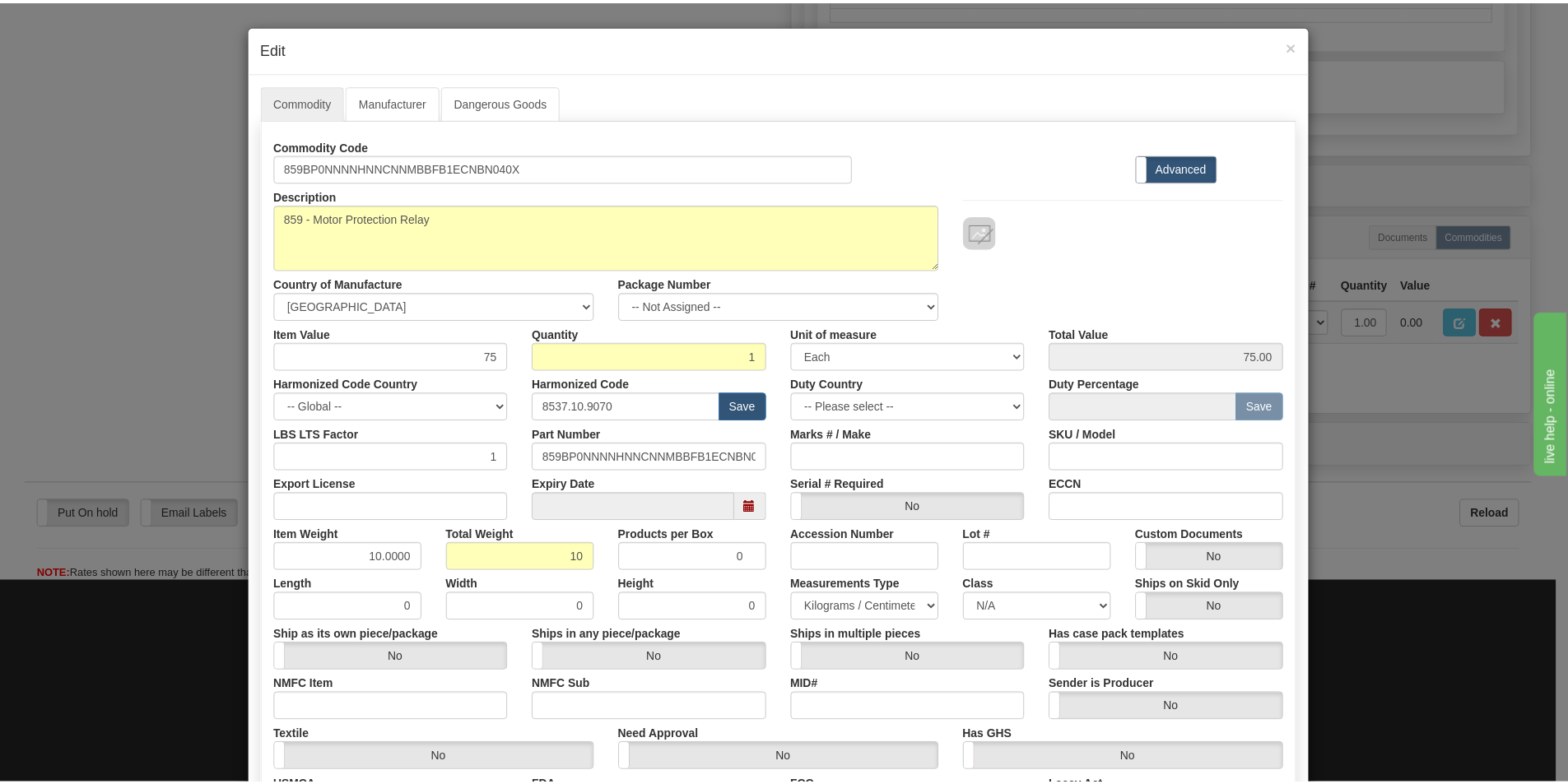
scroll to position [233, 0]
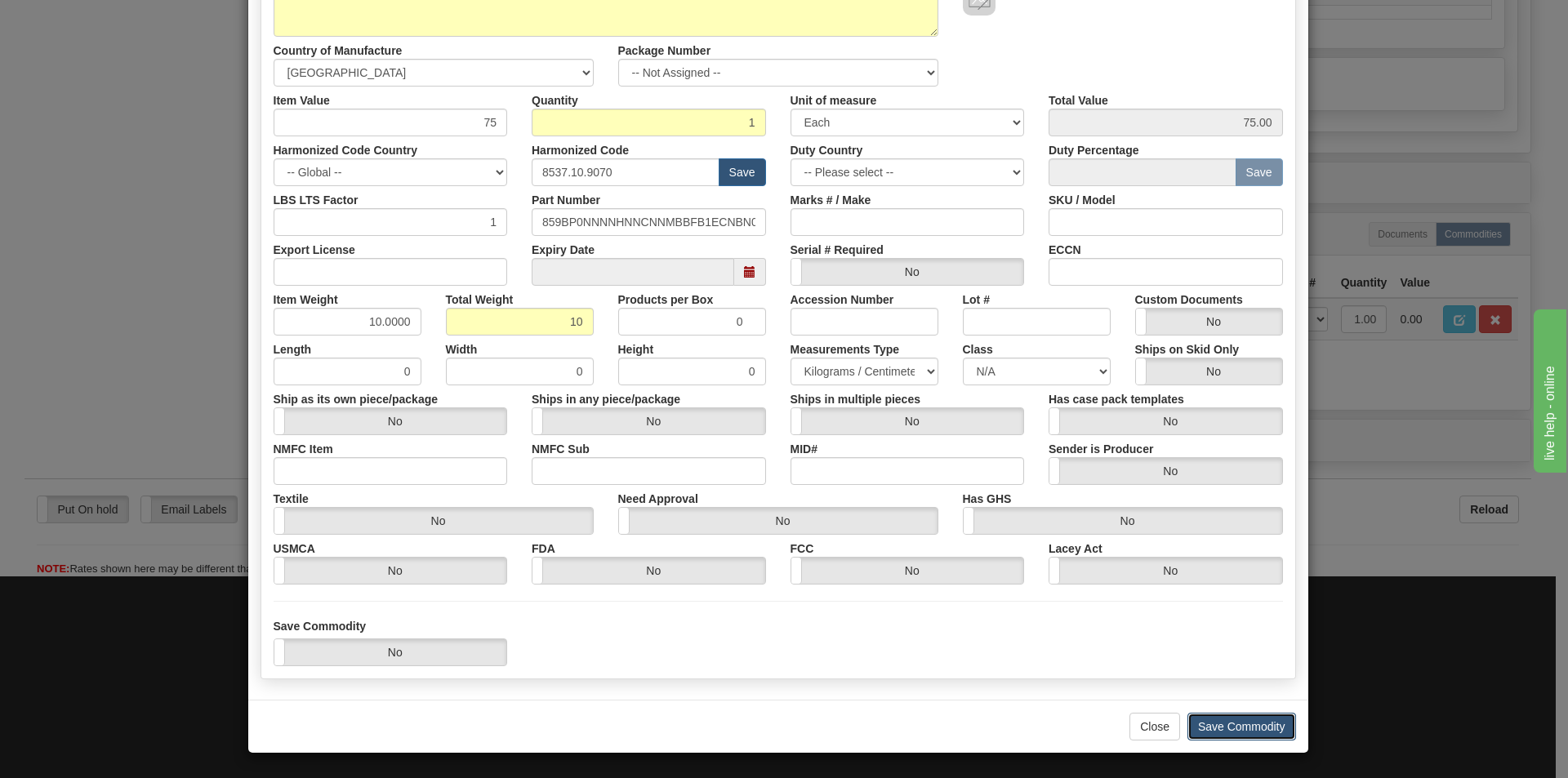
click at [1208, 725] on button "Save Commodity" at bounding box center [1243, 726] width 109 height 28
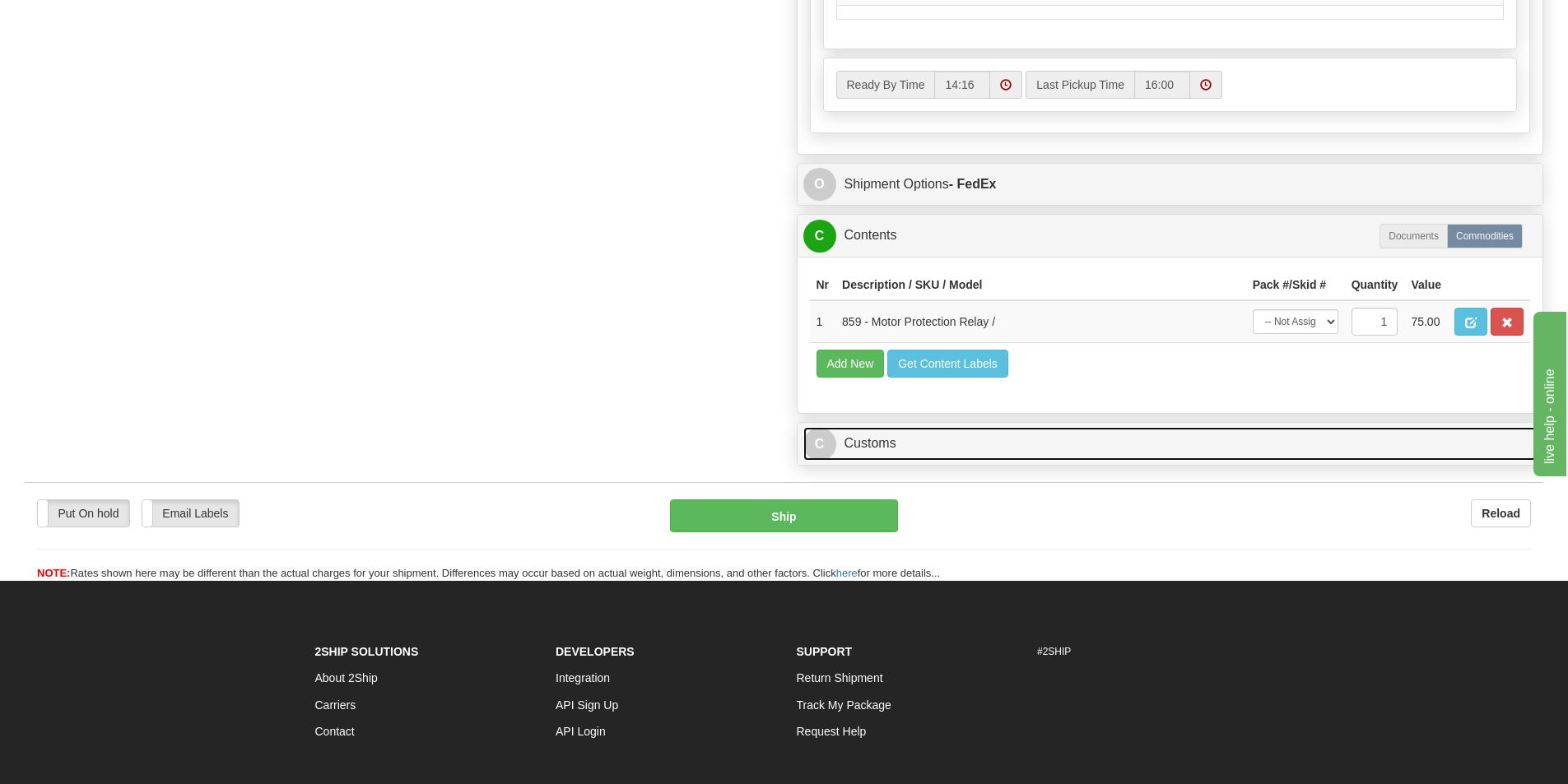
click at [877, 439] on link "C Customs" at bounding box center [1171, 444] width 734 height 33
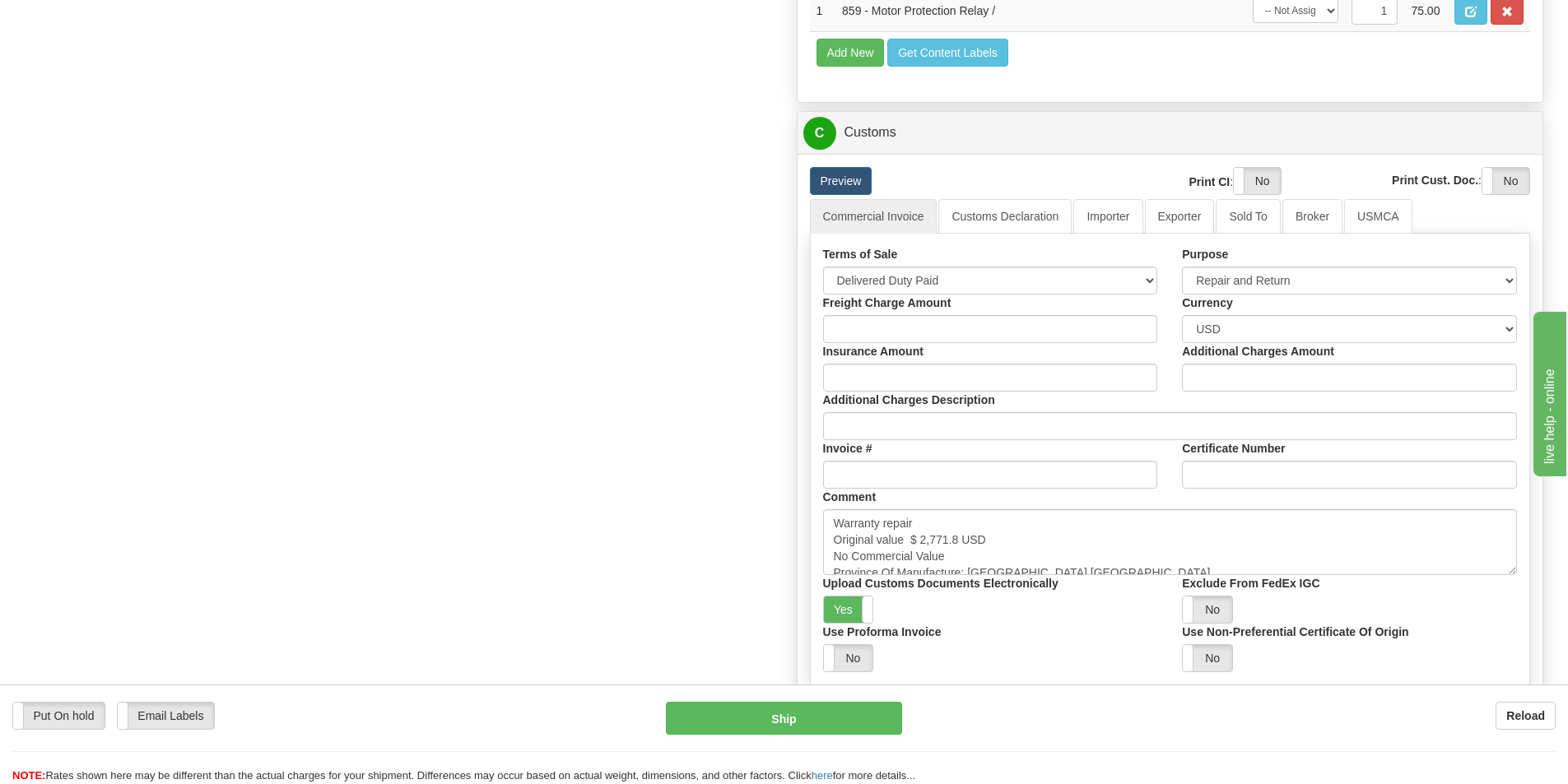
scroll to position [1646, 0]
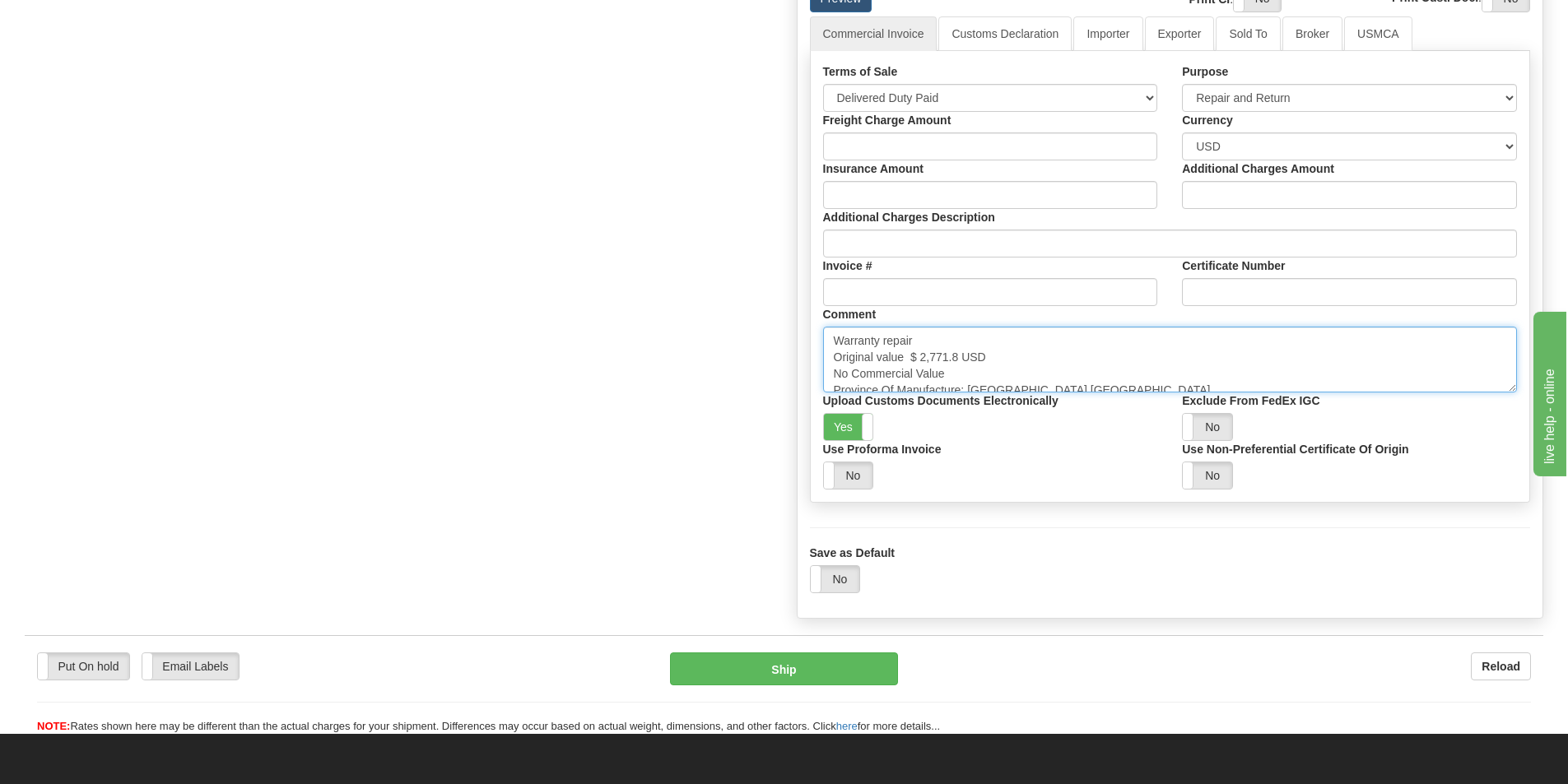
drag, startPoint x: 916, startPoint y: 355, endPoint x: 958, endPoint y: 362, distance: 42.6
click at [960, 360] on textarea "Warranty repair Original value $ 2,771.8 USD No Commercial Value Province Of Ma…" at bounding box center [1171, 359] width 695 height 66
paste textarea "6,513.6"
click at [1041, 355] on textarea "Warranty repair Original value $ 2,771.8 USD No Commercial Value Province Of Ma…" at bounding box center [1171, 359] width 695 height 66
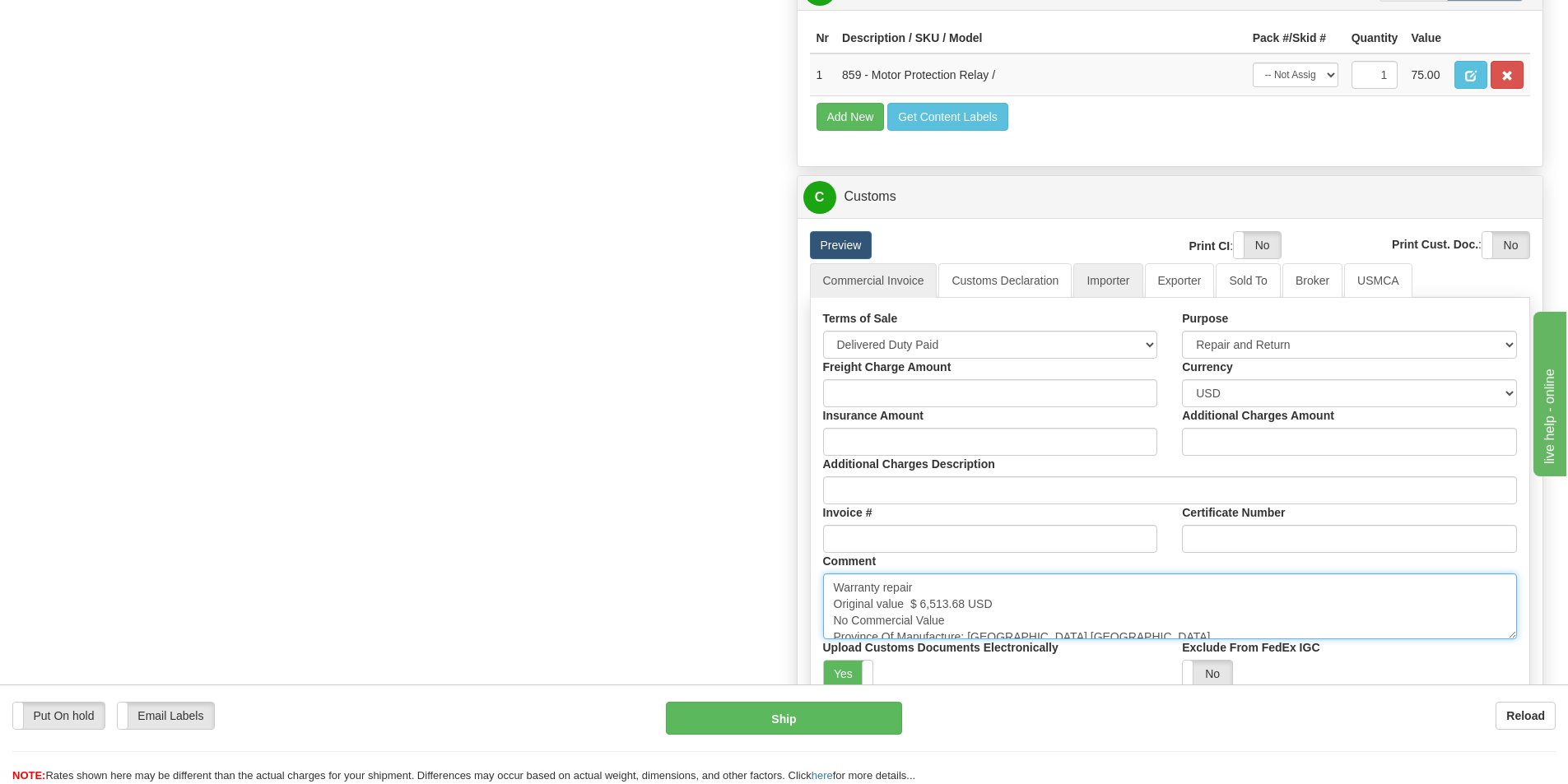
type textarea "Warranty repair Original value $ 6,513.68 USD No Commercial Value Province Of M…"
click at [1126, 277] on link "Importer" at bounding box center [1108, 280] width 69 height 34
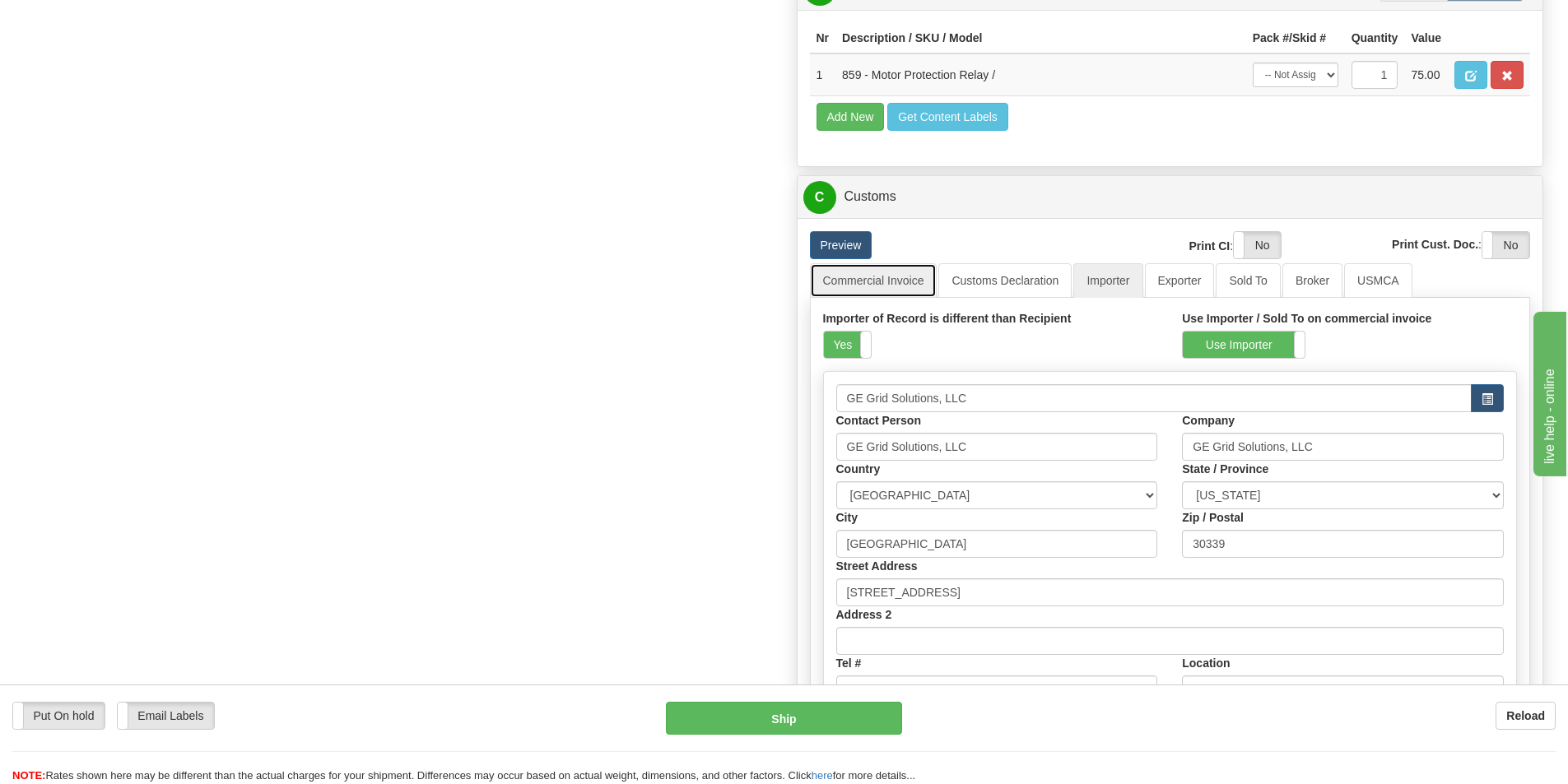
click at [884, 273] on link "Commercial Invoice" at bounding box center [873, 280] width 128 height 34
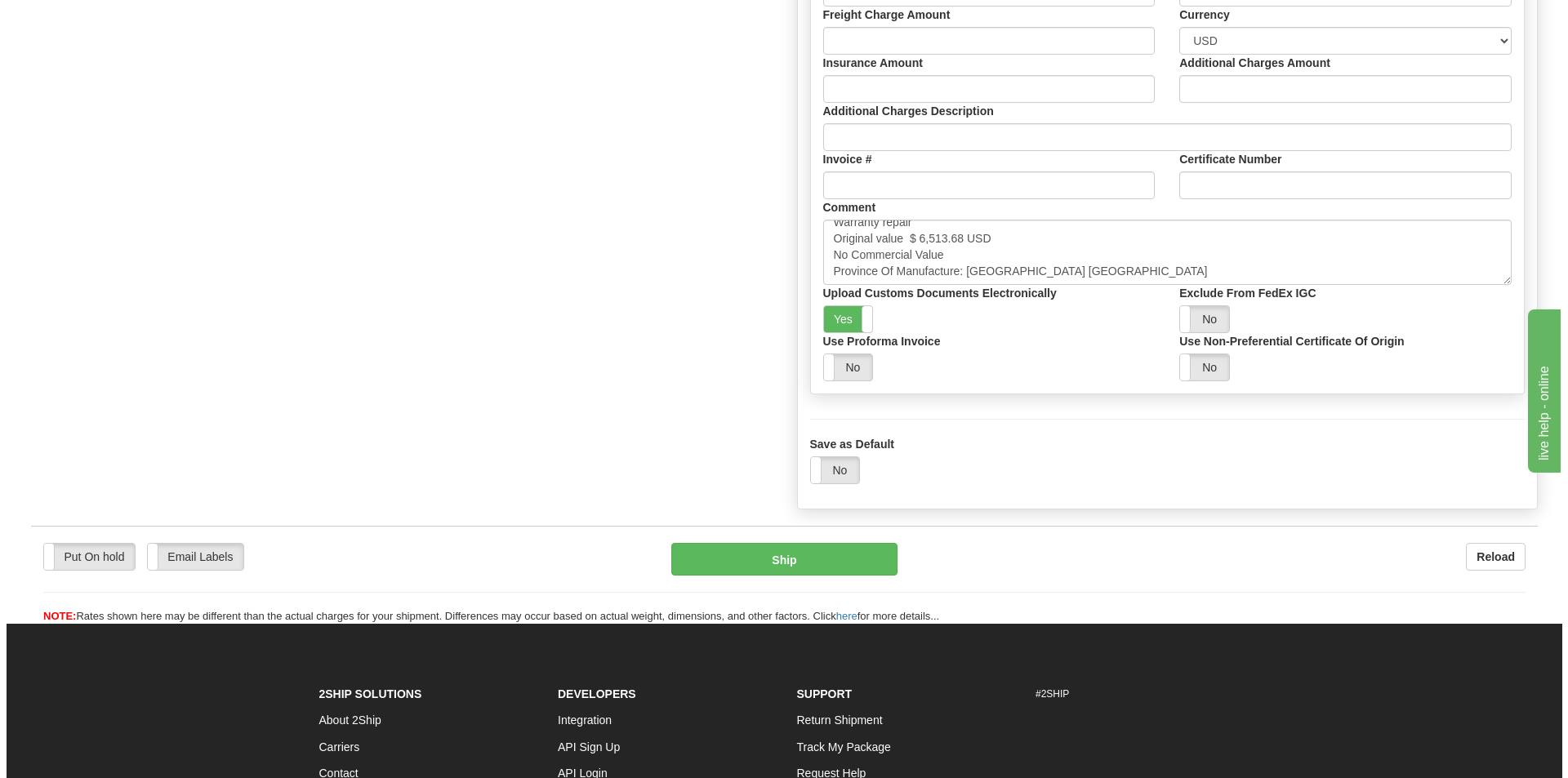
scroll to position [1878, 0]
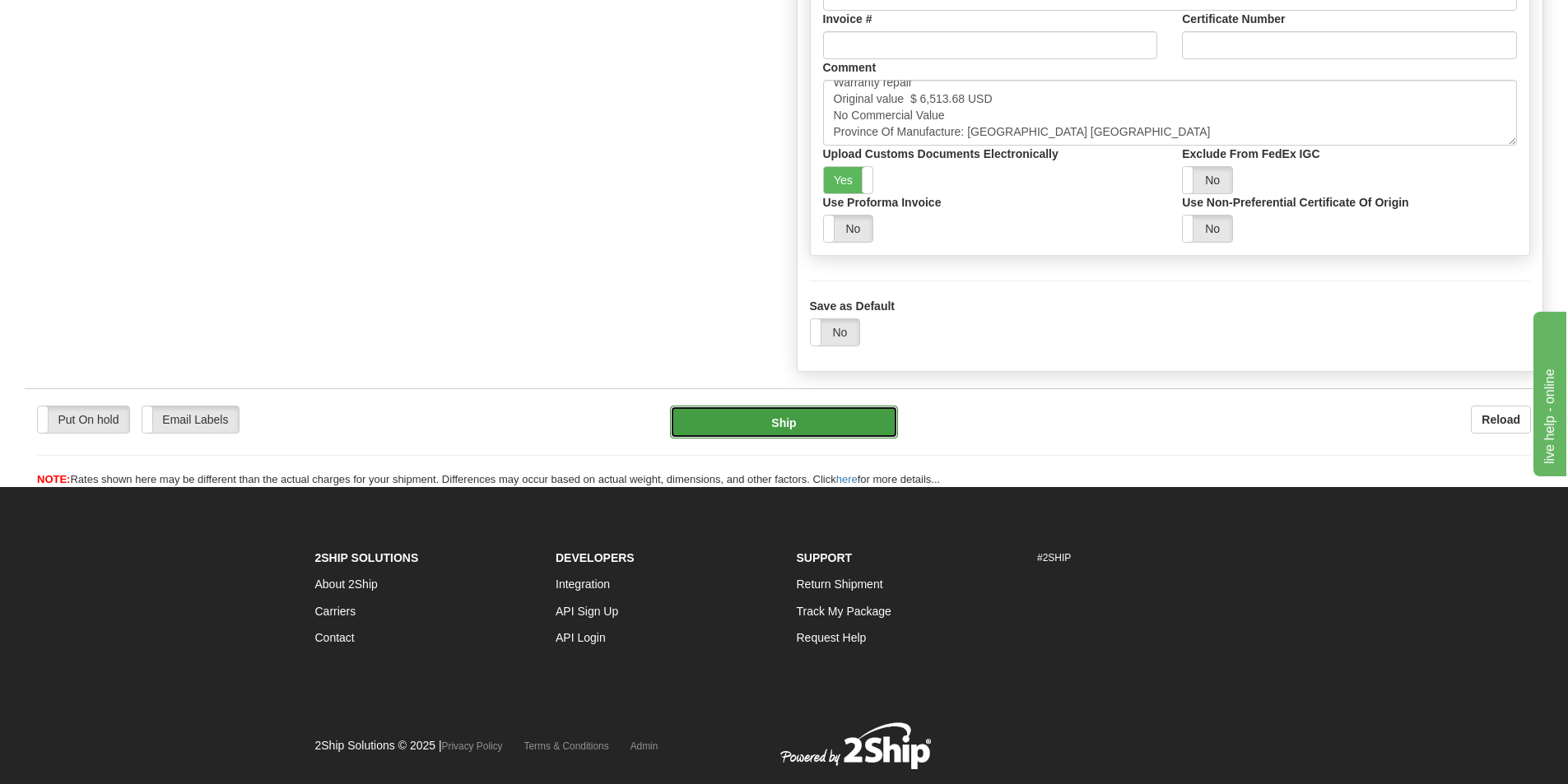
click at [781, 425] on button "Ship" at bounding box center [784, 423] width 228 height 33
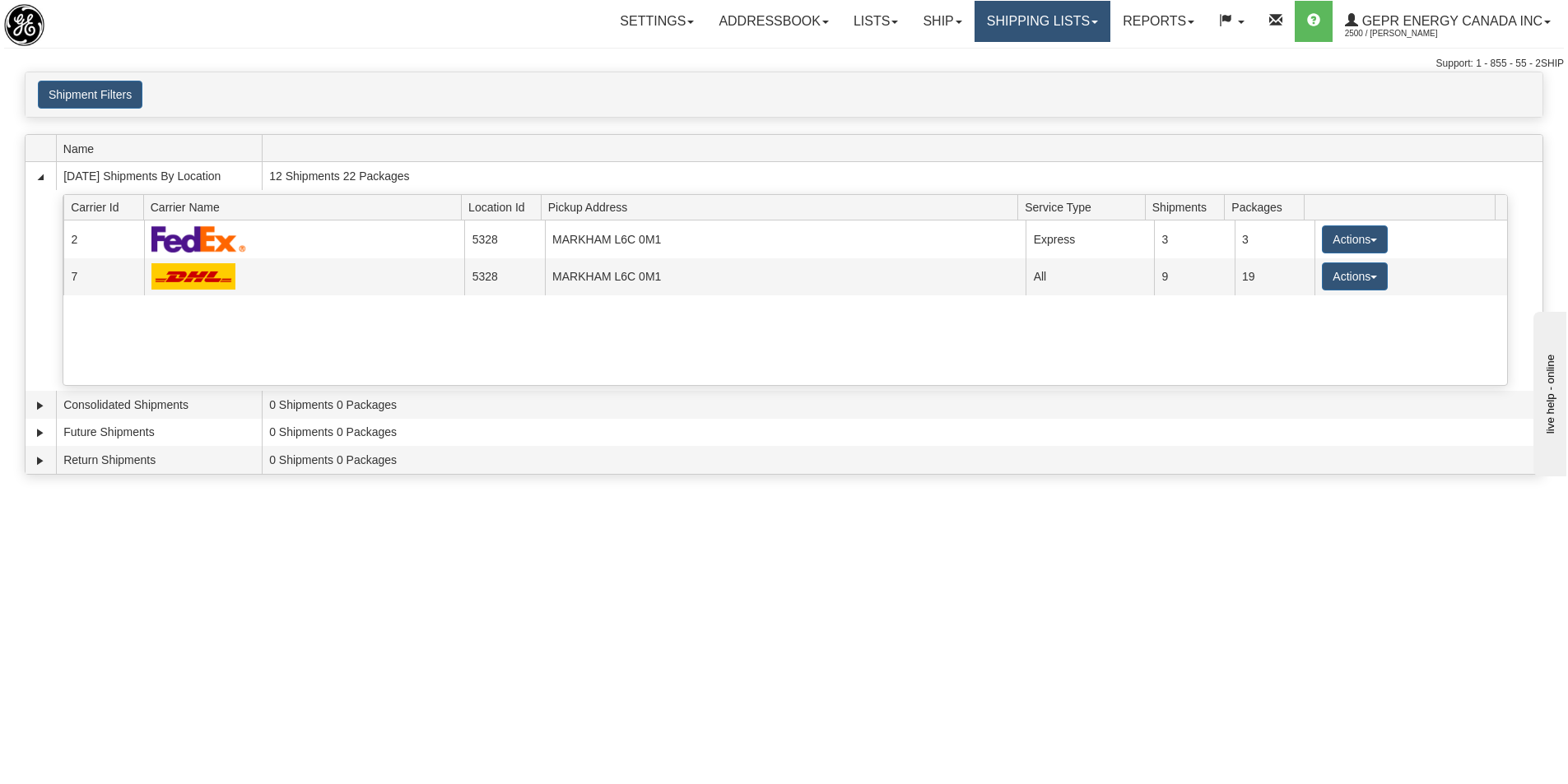
click at [1044, 19] on link "Shipping lists" at bounding box center [1042, 22] width 135 height 41
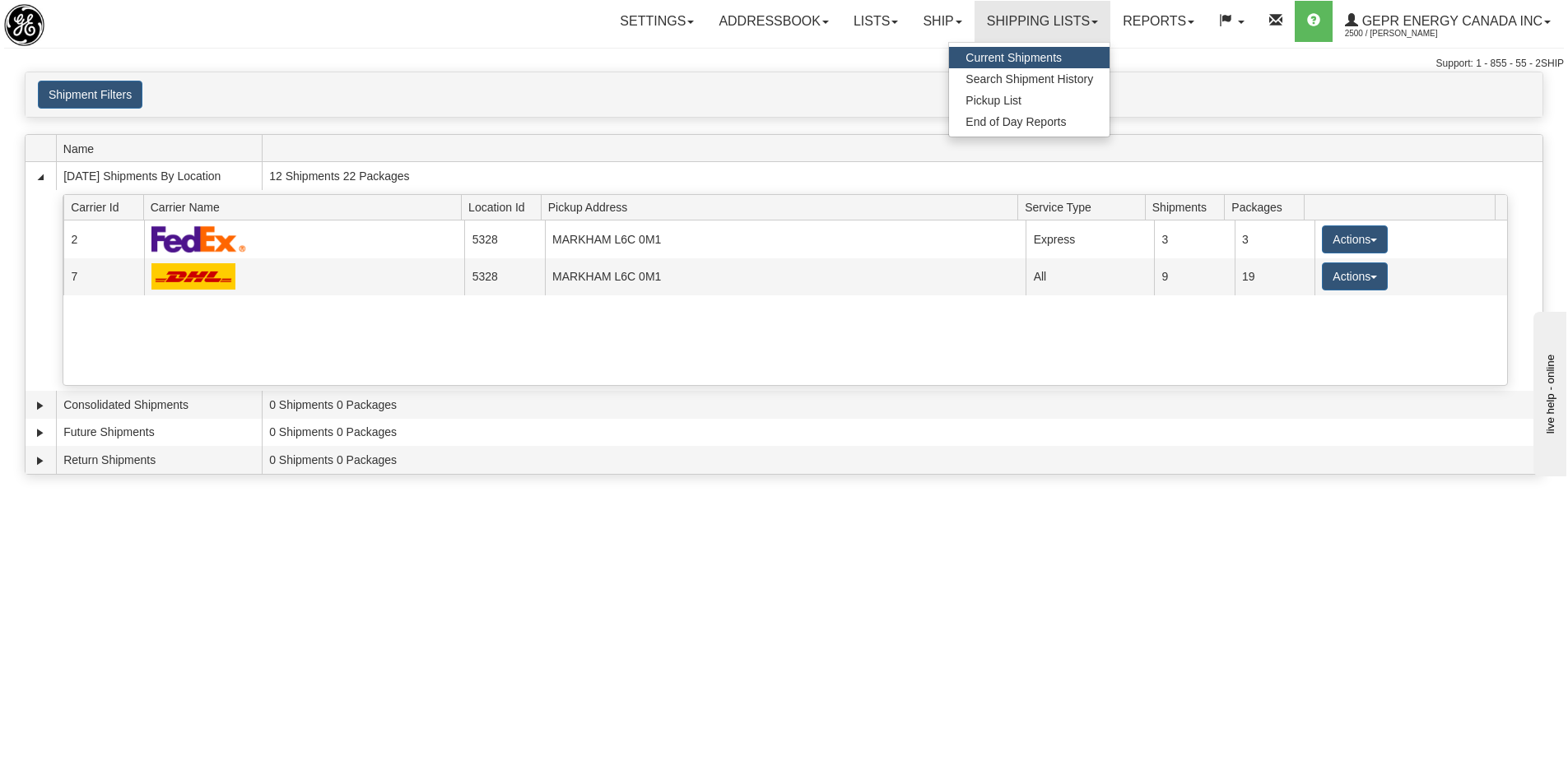
click at [1063, 50] on link "Current Shipments" at bounding box center [1029, 58] width 161 height 22
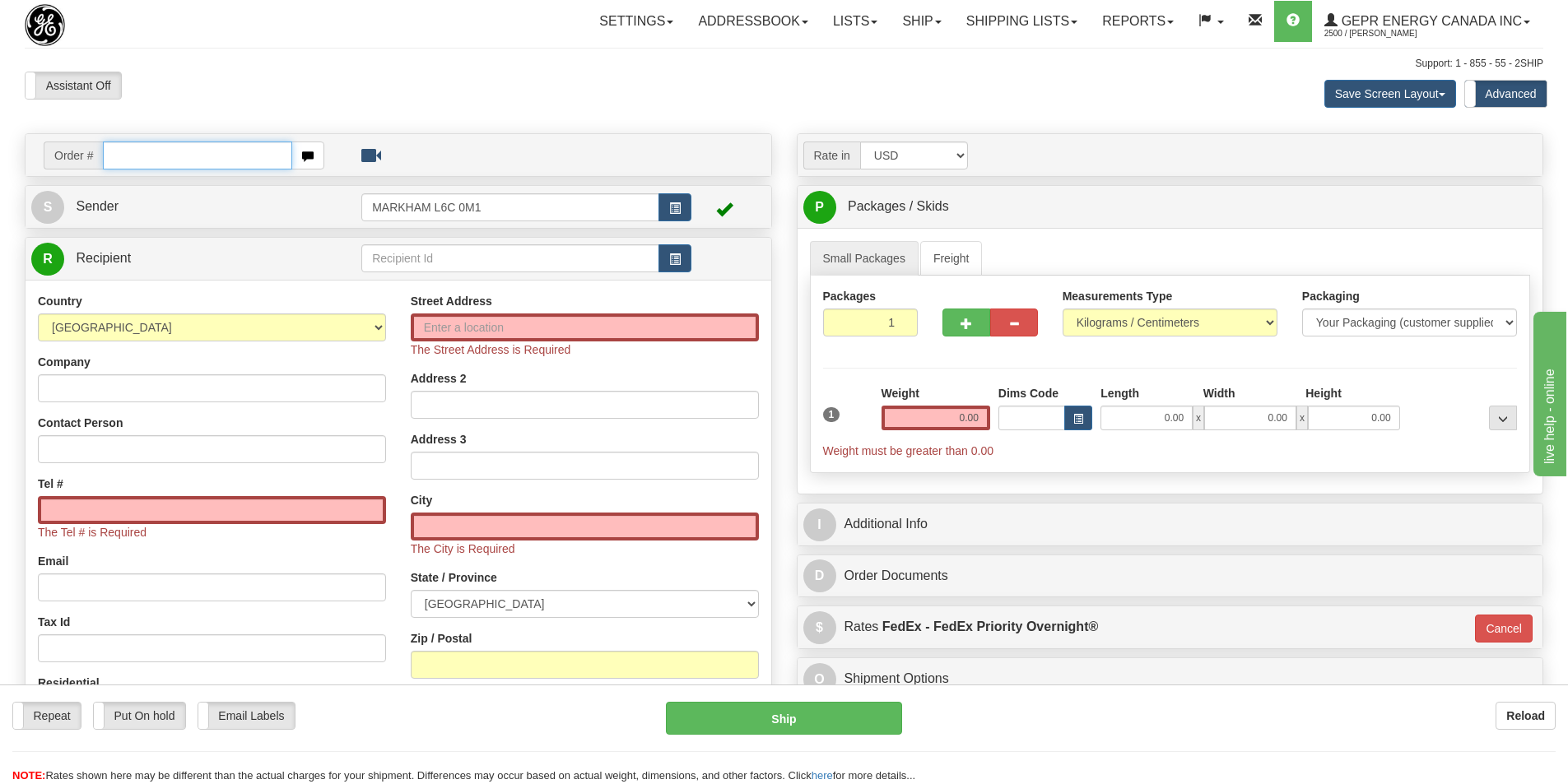
click at [161, 167] on input "text" at bounding box center [197, 155] width 189 height 28
click at [150, 161] on input "text" at bounding box center [197, 155] width 189 height 28
paste input "86709111"
type input "86709111"
click at [209, 84] on body "Training Course Close Toggle navigation Settings Shipping Preferences New Recip…" at bounding box center [784, 392] width 1568 height 784
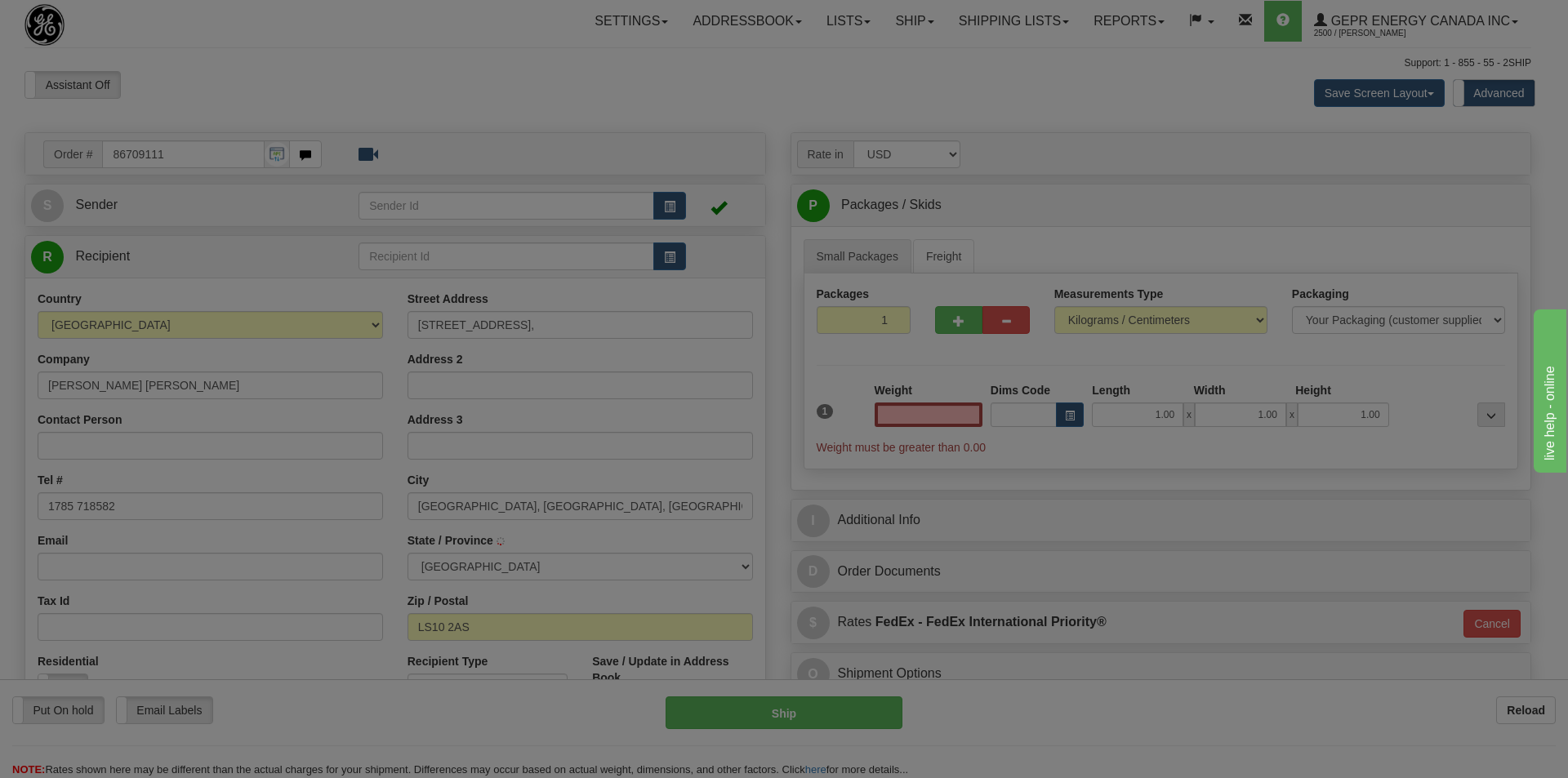
select select
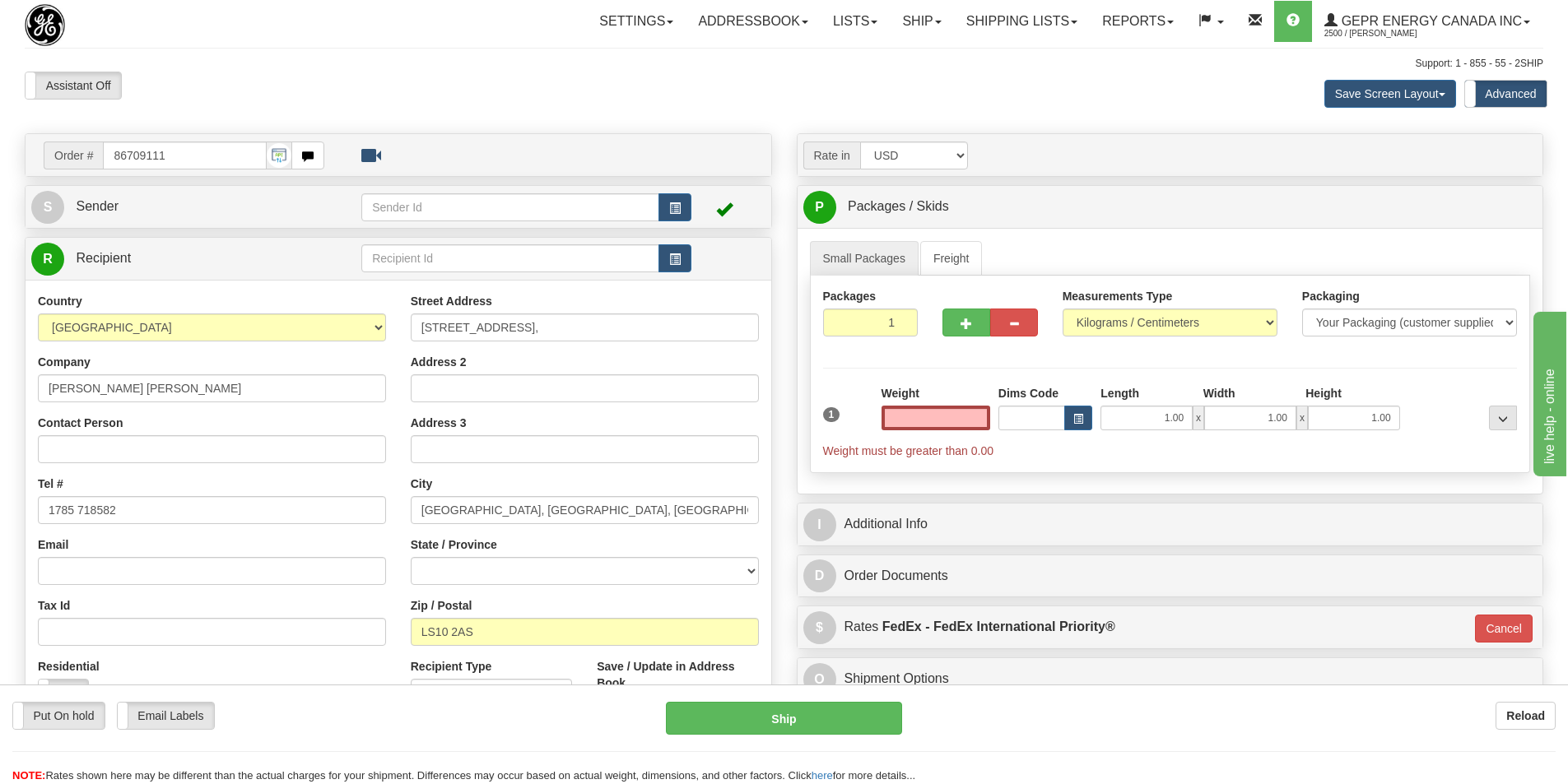
type input "0.00"
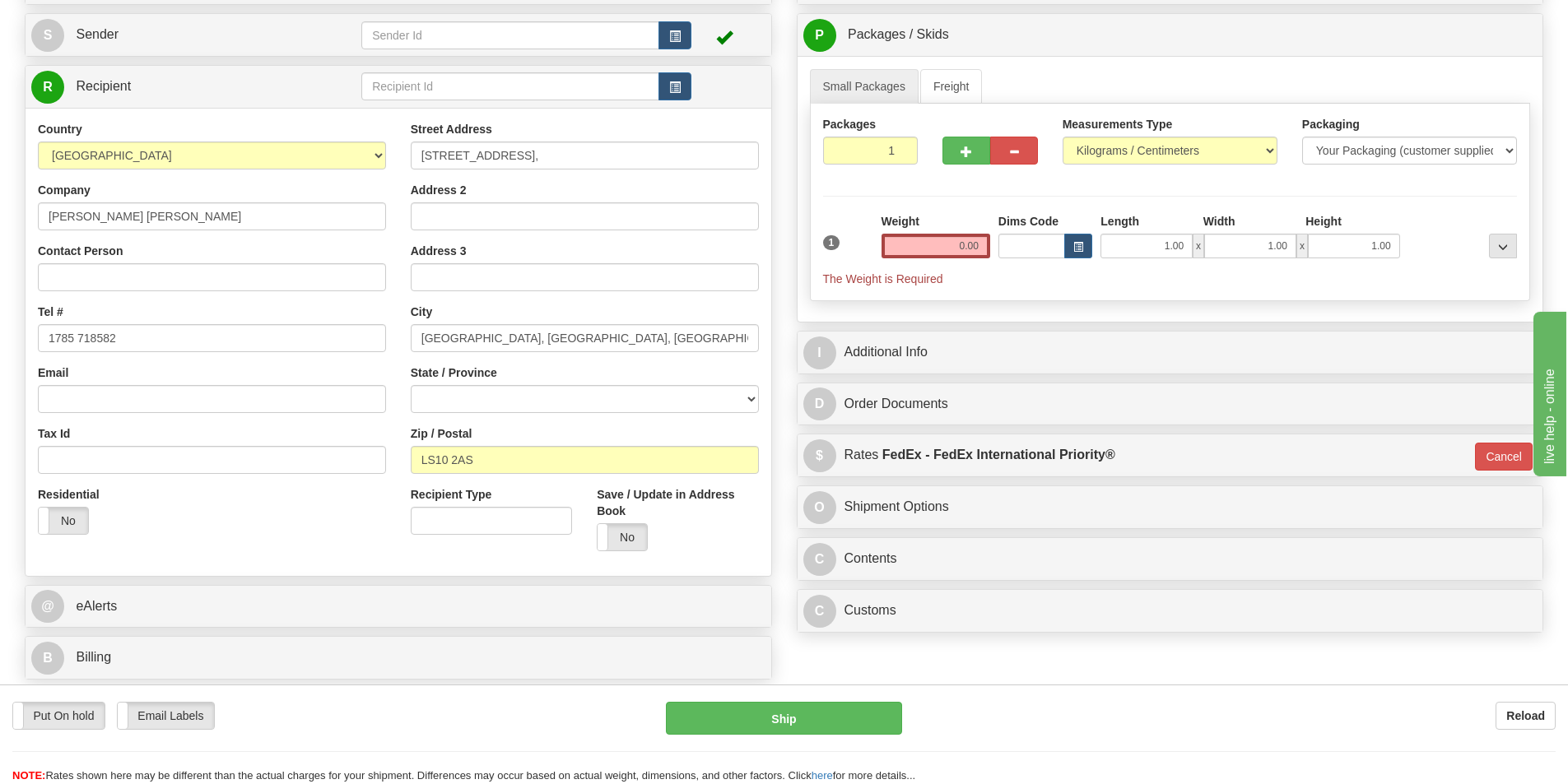
scroll to position [330, 0]
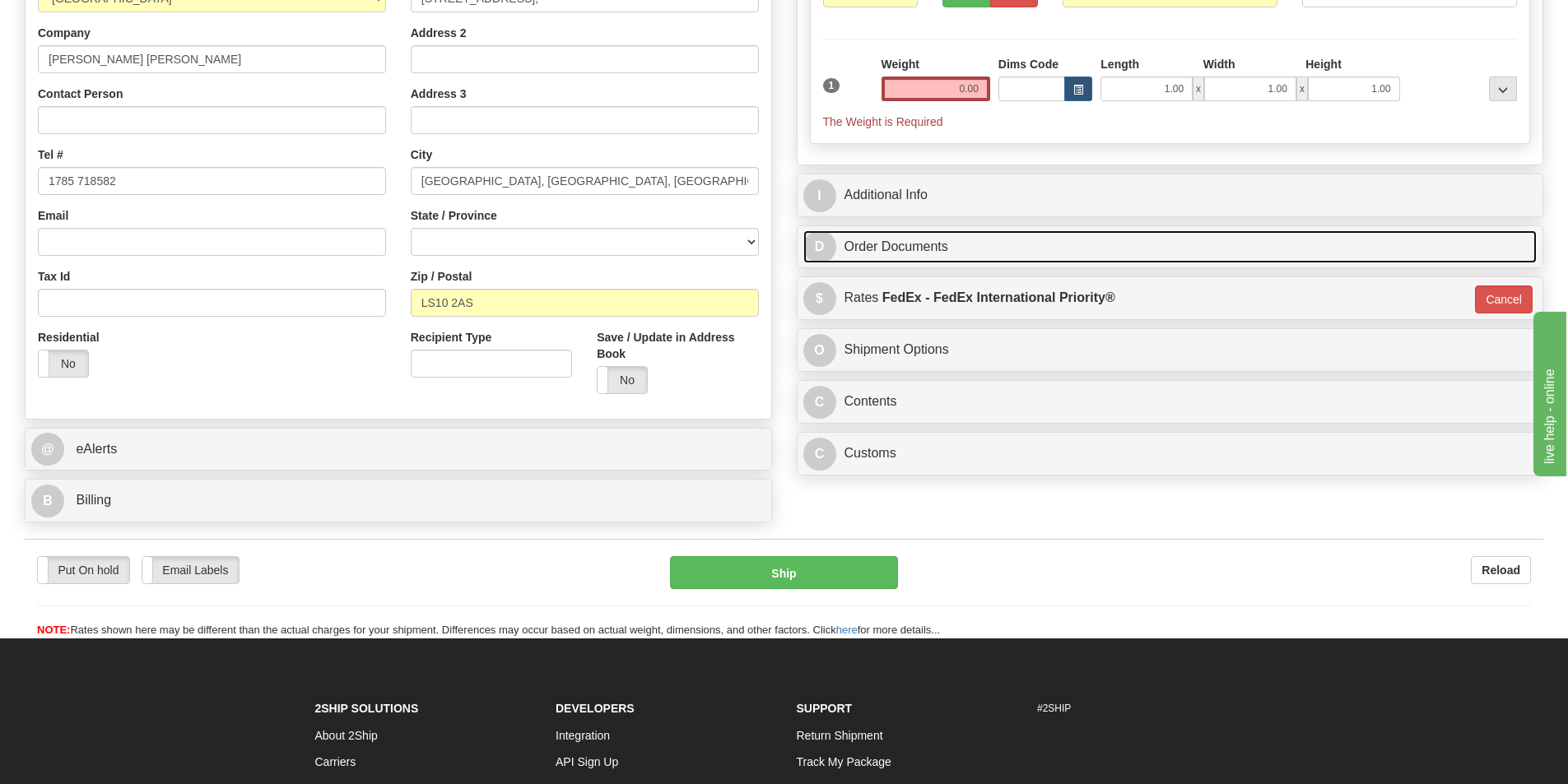
click at [918, 240] on link "D Order Documents" at bounding box center [1171, 247] width 734 height 33
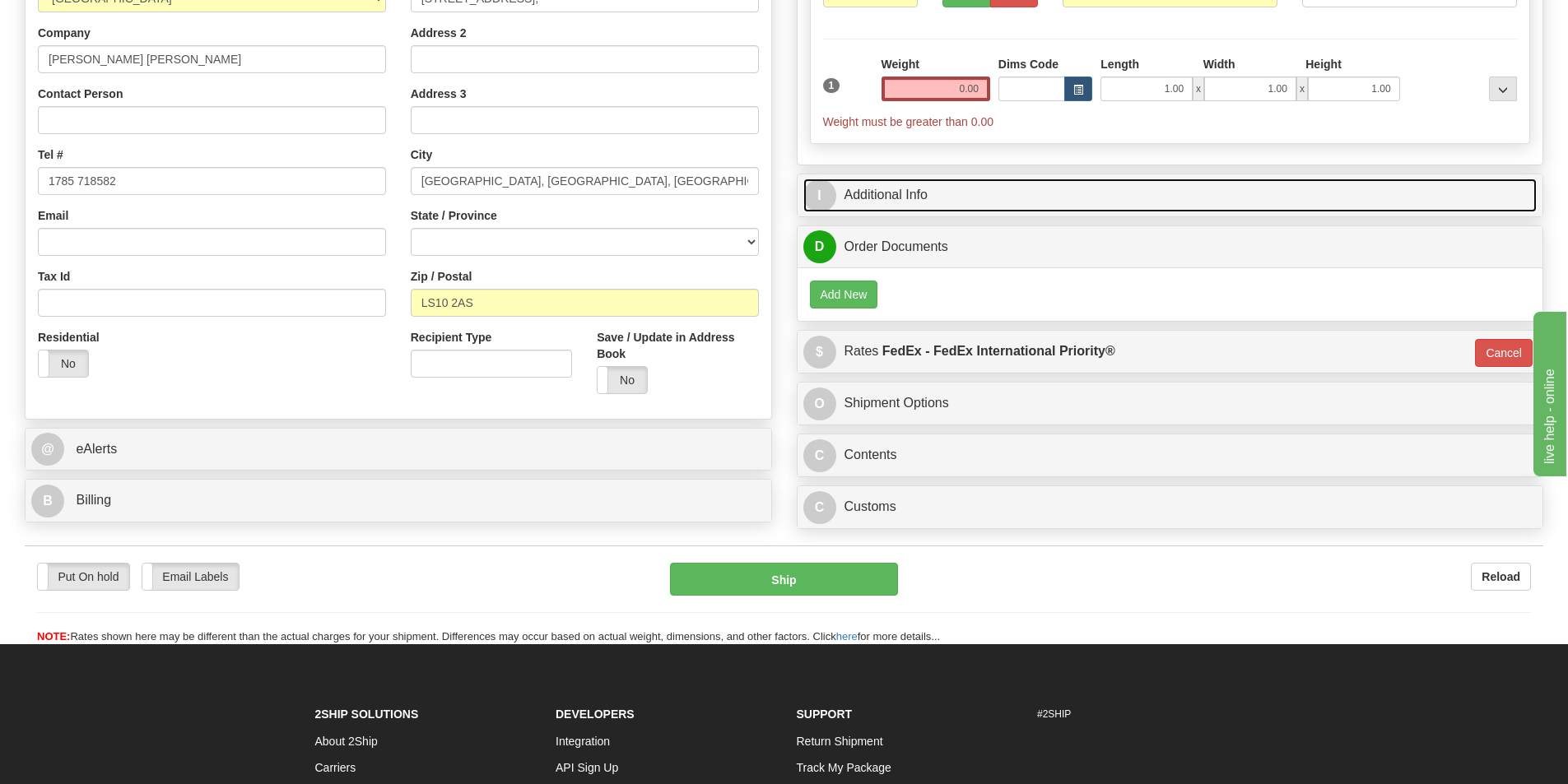
click at [912, 202] on link "I Additional Info" at bounding box center [1171, 195] width 734 height 33
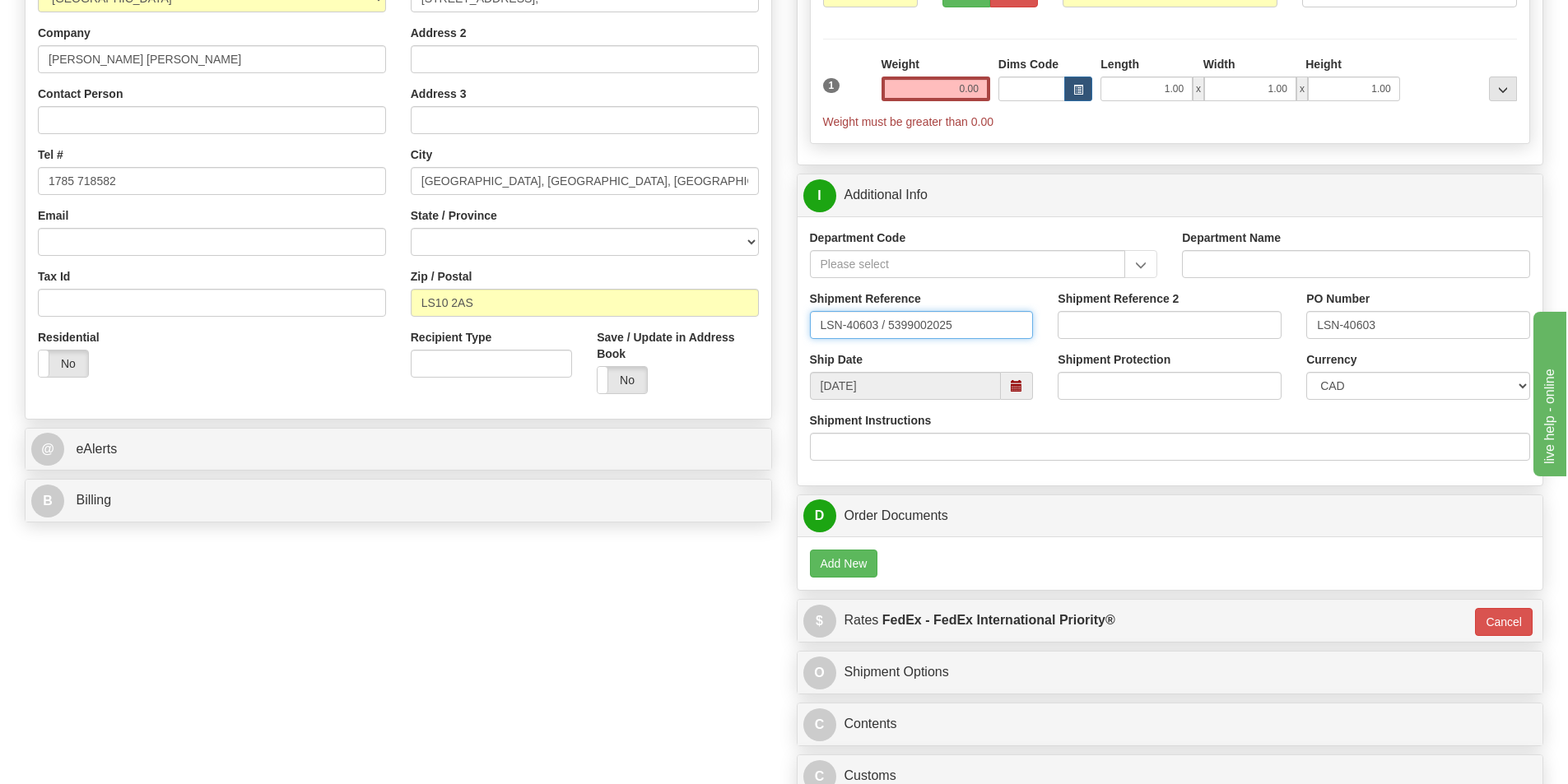
click at [883, 328] on input "LSN-40603 / 5399002025" at bounding box center [921, 325] width 224 height 28
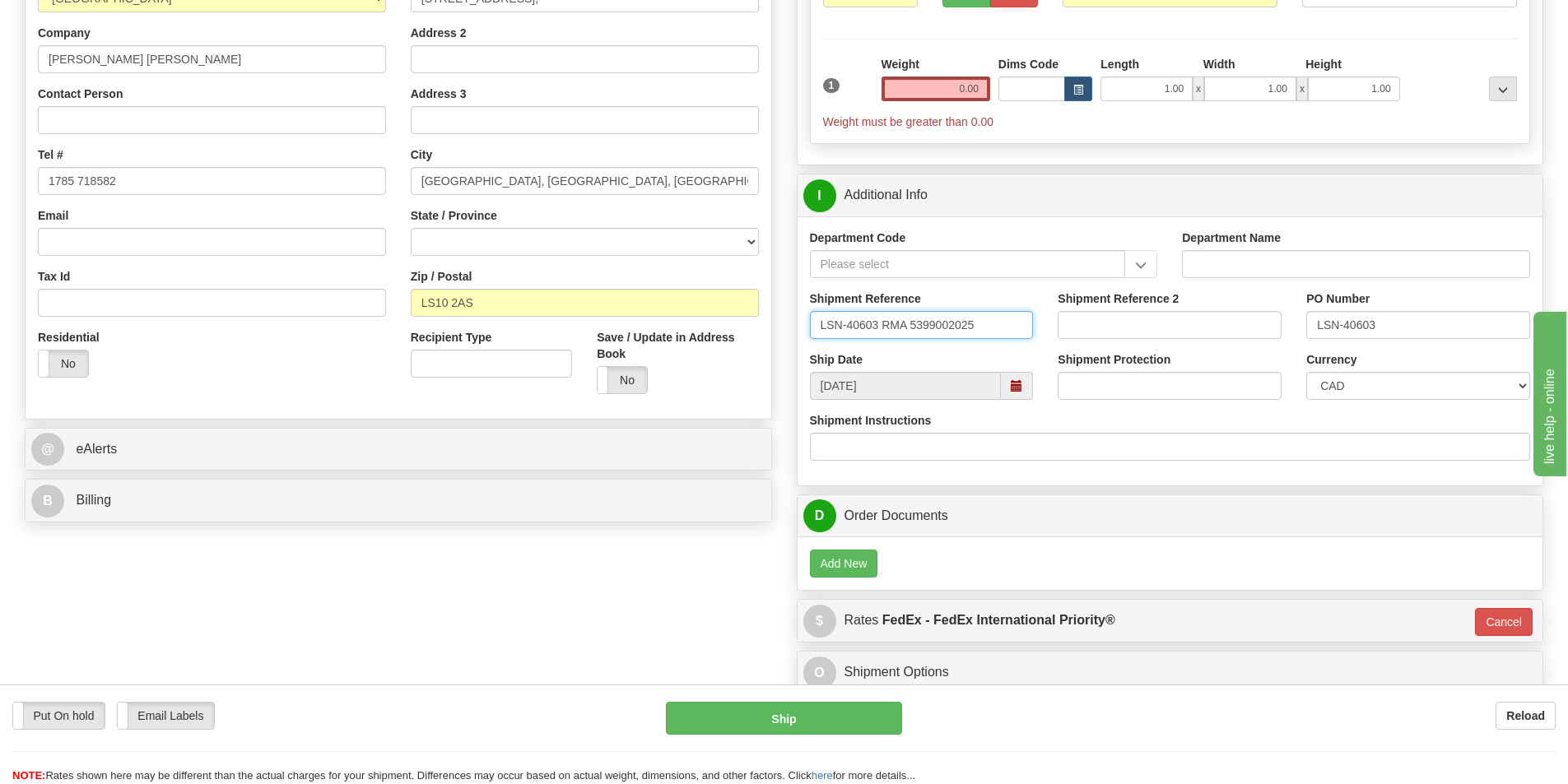
drag, startPoint x: 992, startPoint y: 335, endPoint x: 810, endPoint y: 335, distance: 182.0
click at [810, 335] on input "LSN-40603 RMA 5399002025" at bounding box center [921, 325] width 224 height 28
type input "LSN-40603 RMA 5399002025"
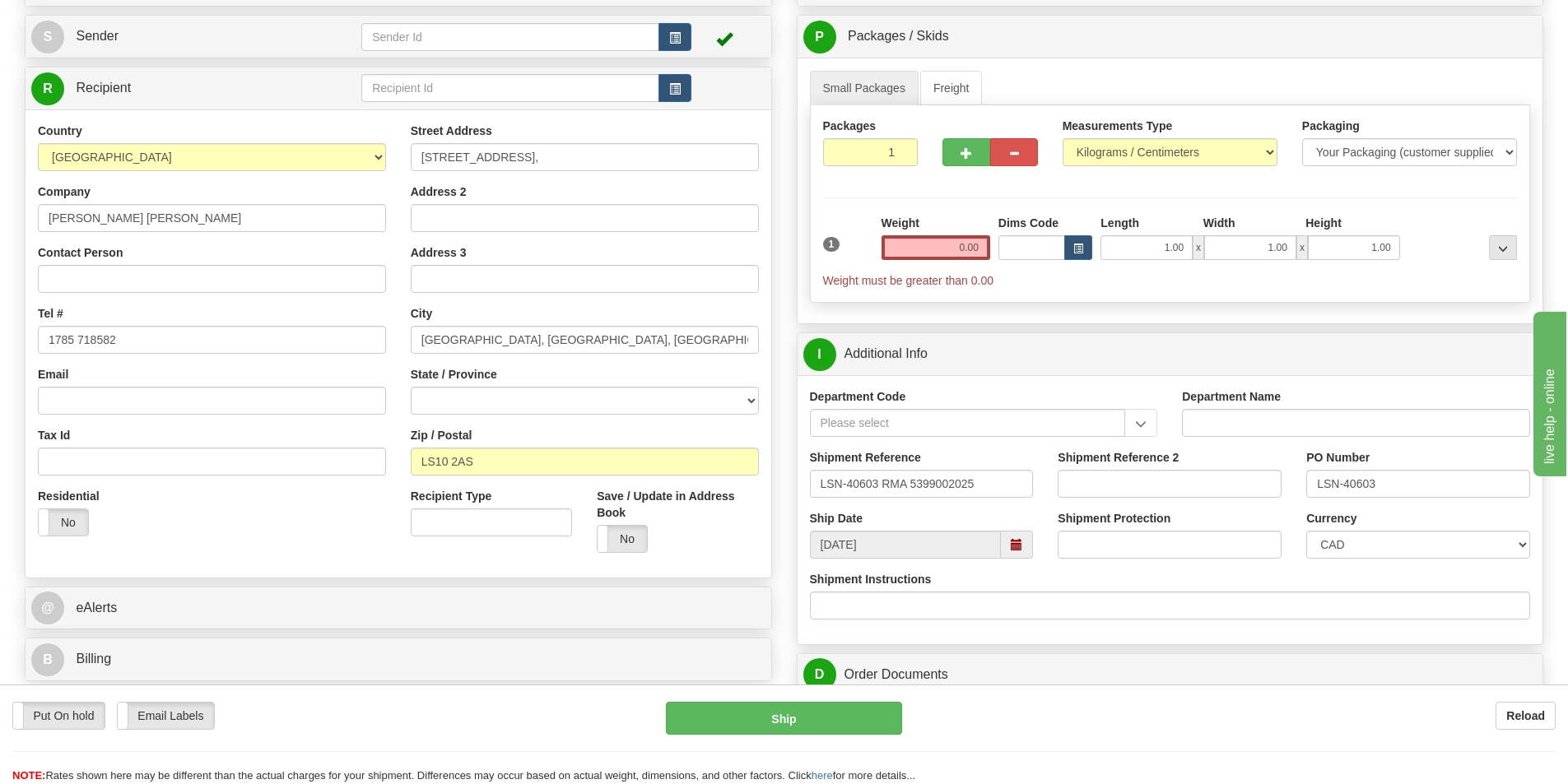
scroll to position [165, 0]
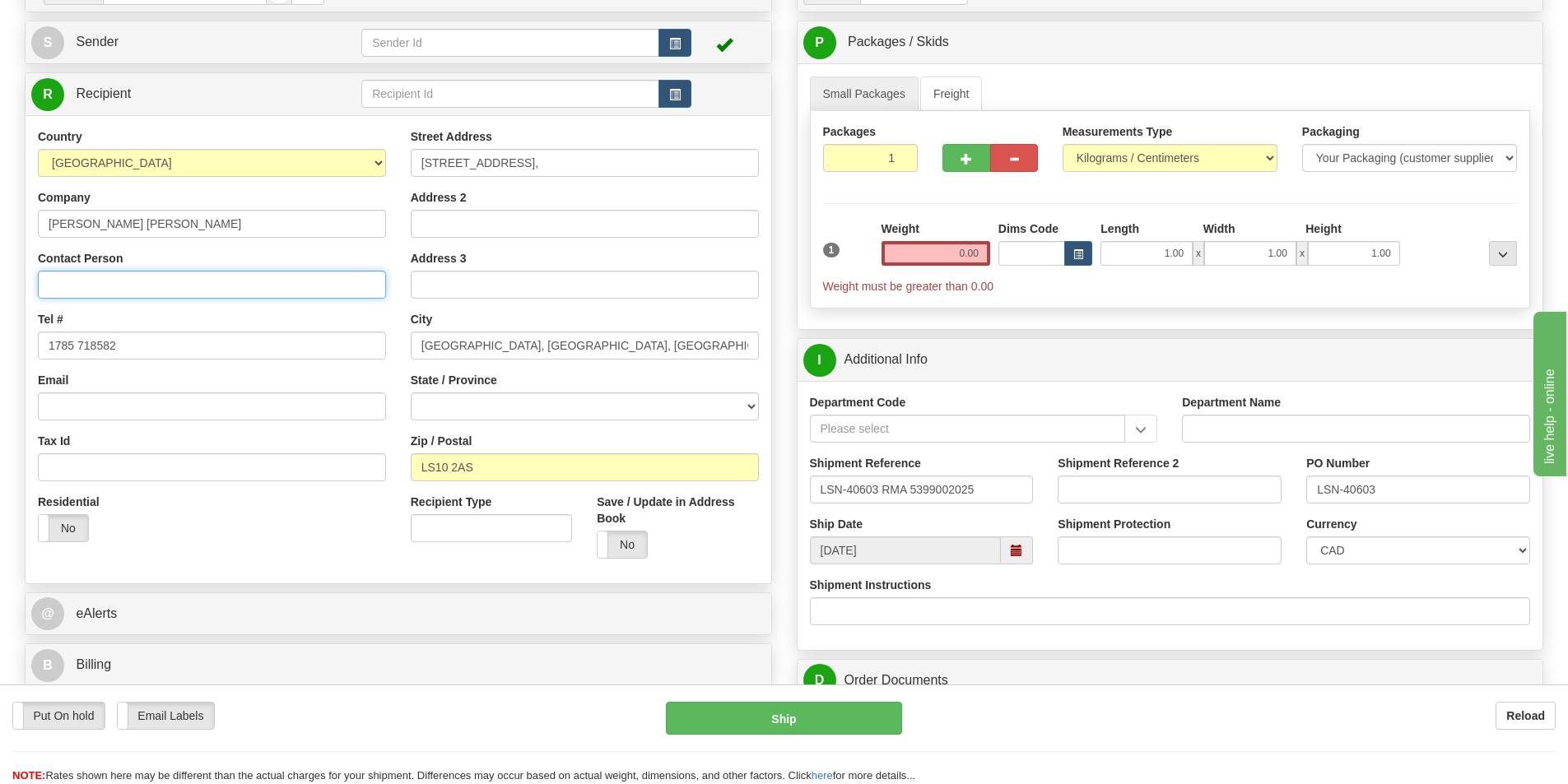
click at [87, 291] on input "Contact Person" at bounding box center [212, 285] width 348 height 28
paste input "John Ramsden"
type input "John Ramsden"
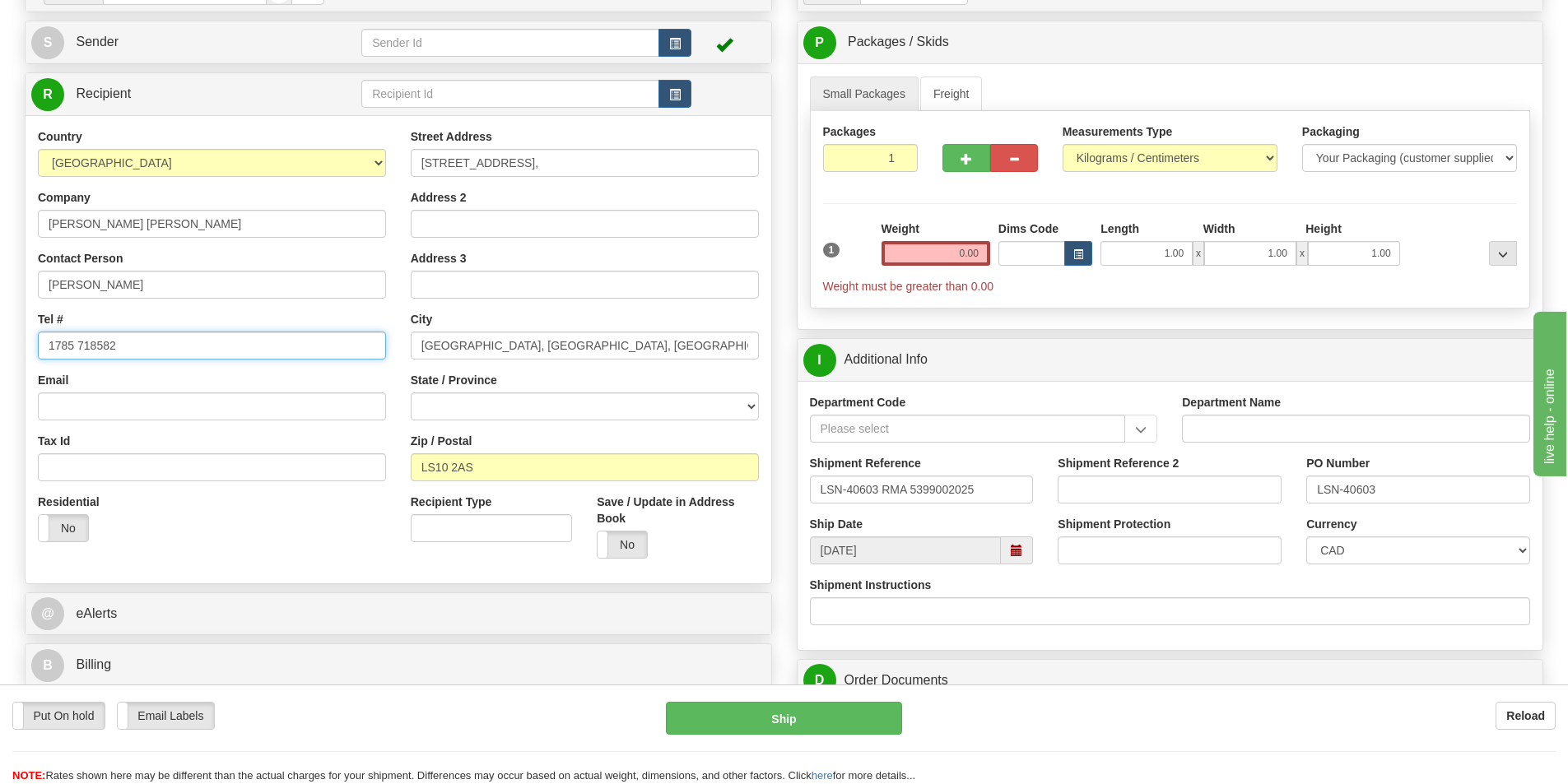
drag, startPoint x: 215, startPoint y: 344, endPoint x: -55, endPoint y: 319, distance: 271.2
click at [0, 319] on html "Training Course Close Toggle navigation Settings Shipping Preferences New Sende…" at bounding box center [784, 227] width 1568 height 784
paste input "07800 770886"
type input "07800 770886"
click at [679, 41] on span "button" at bounding box center [675, 43] width 12 height 11
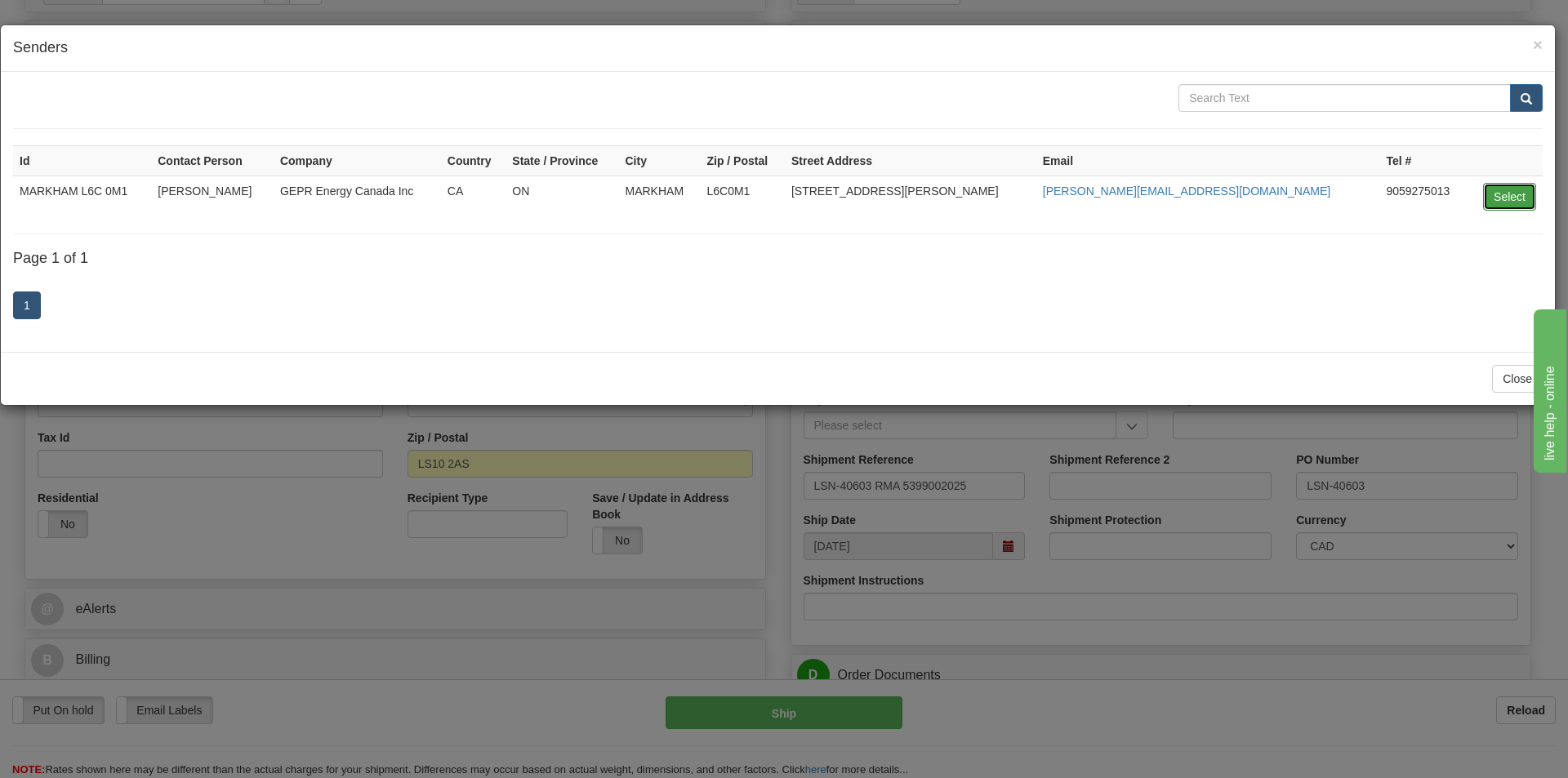
click at [1510, 195] on button "Select" at bounding box center [1510, 197] width 54 height 28
type input "MARKHAM L6C 0M1"
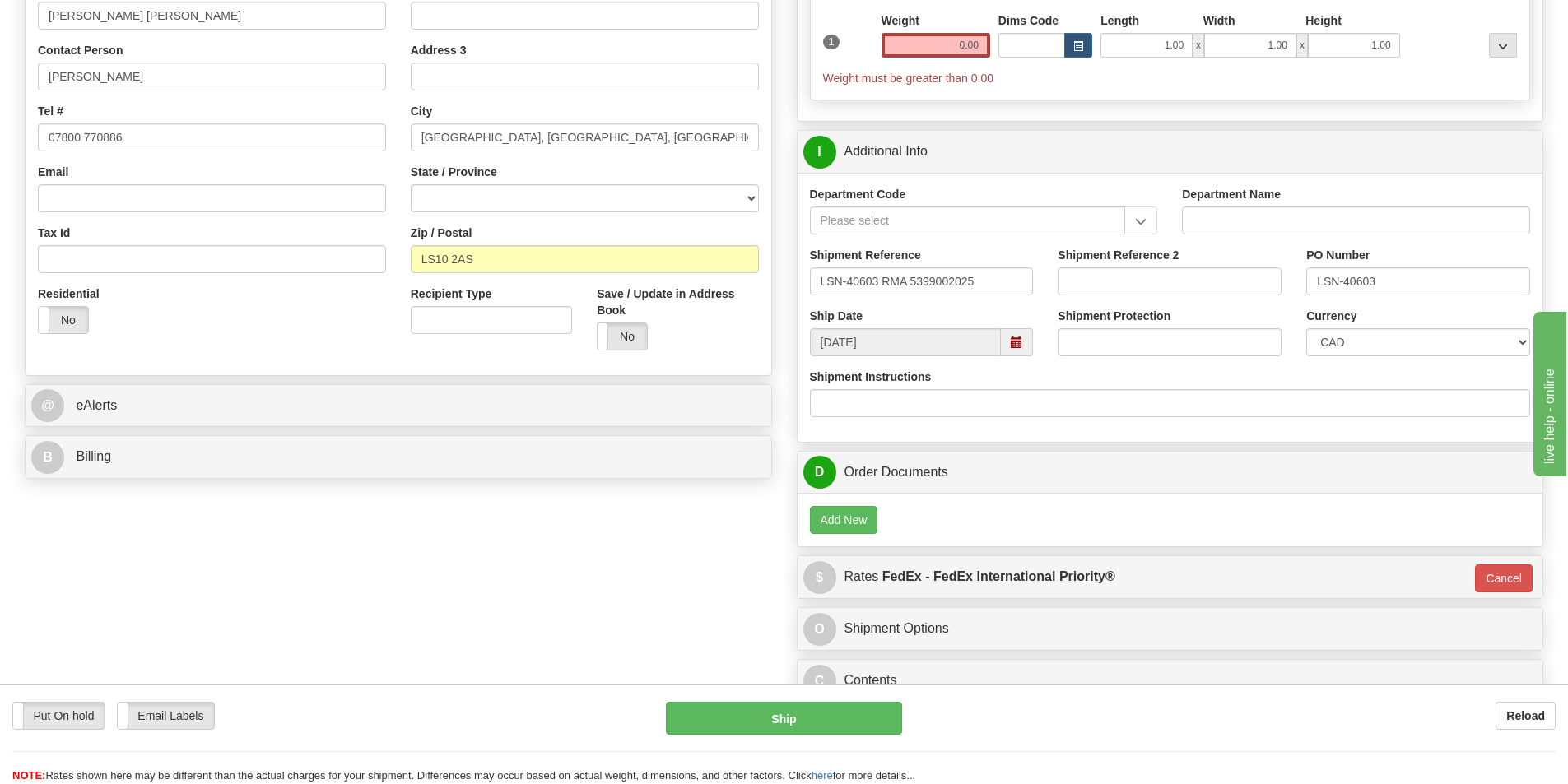
scroll to position [411, 0]
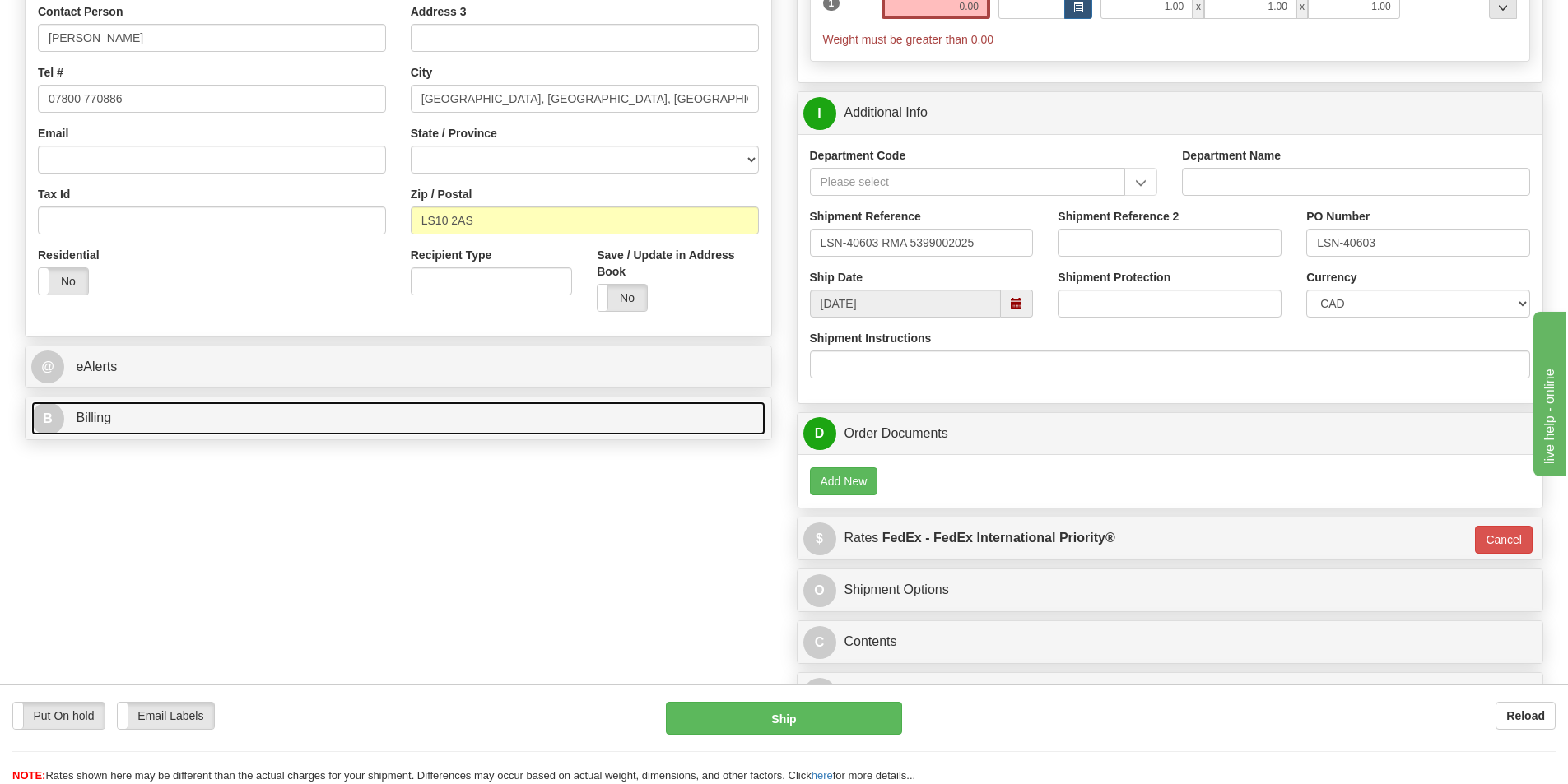
click at [330, 427] on link "B Billing" at bounding box center [398, 418] width 734 height 33
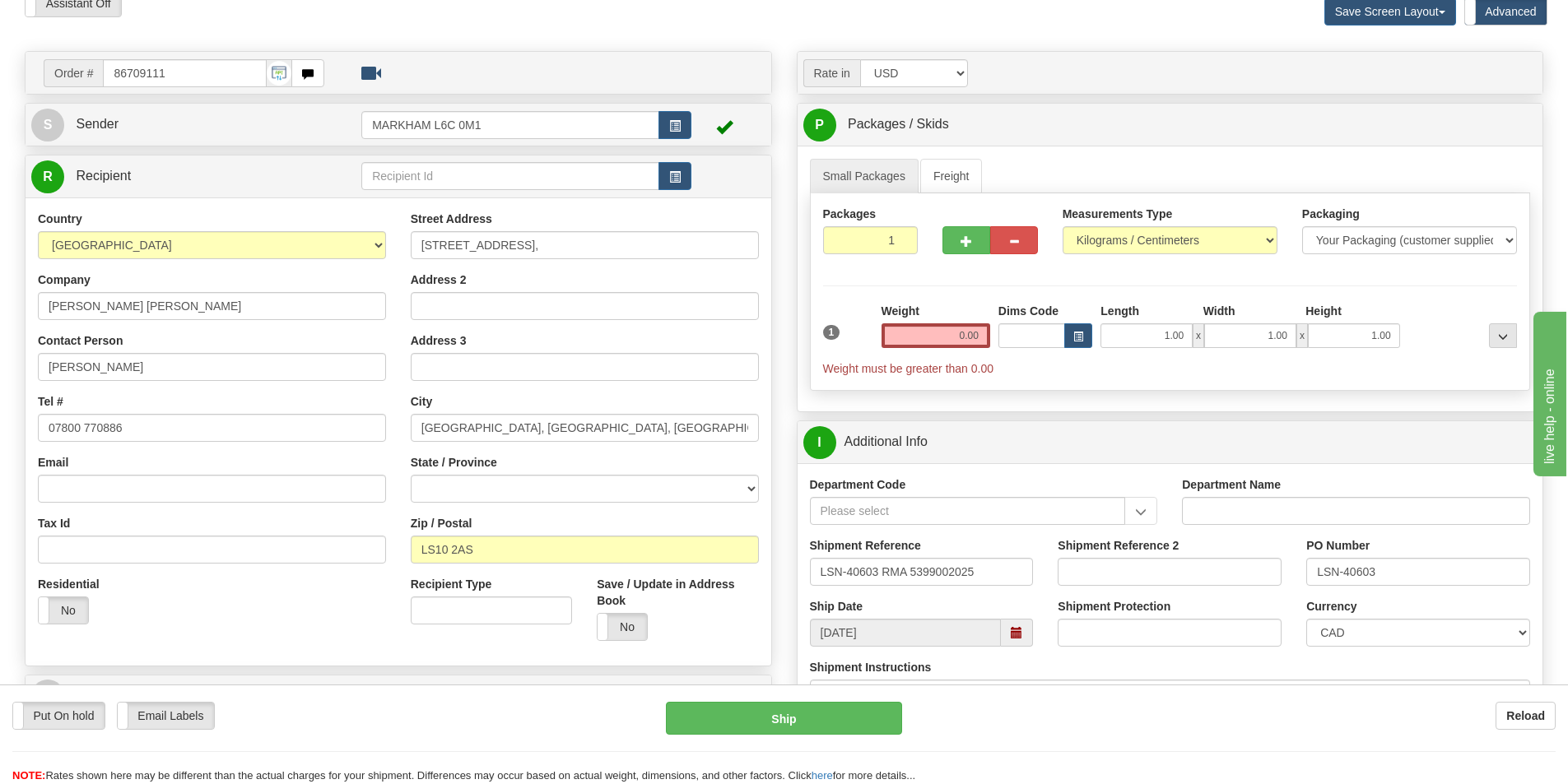
scroll to position [0, 0]
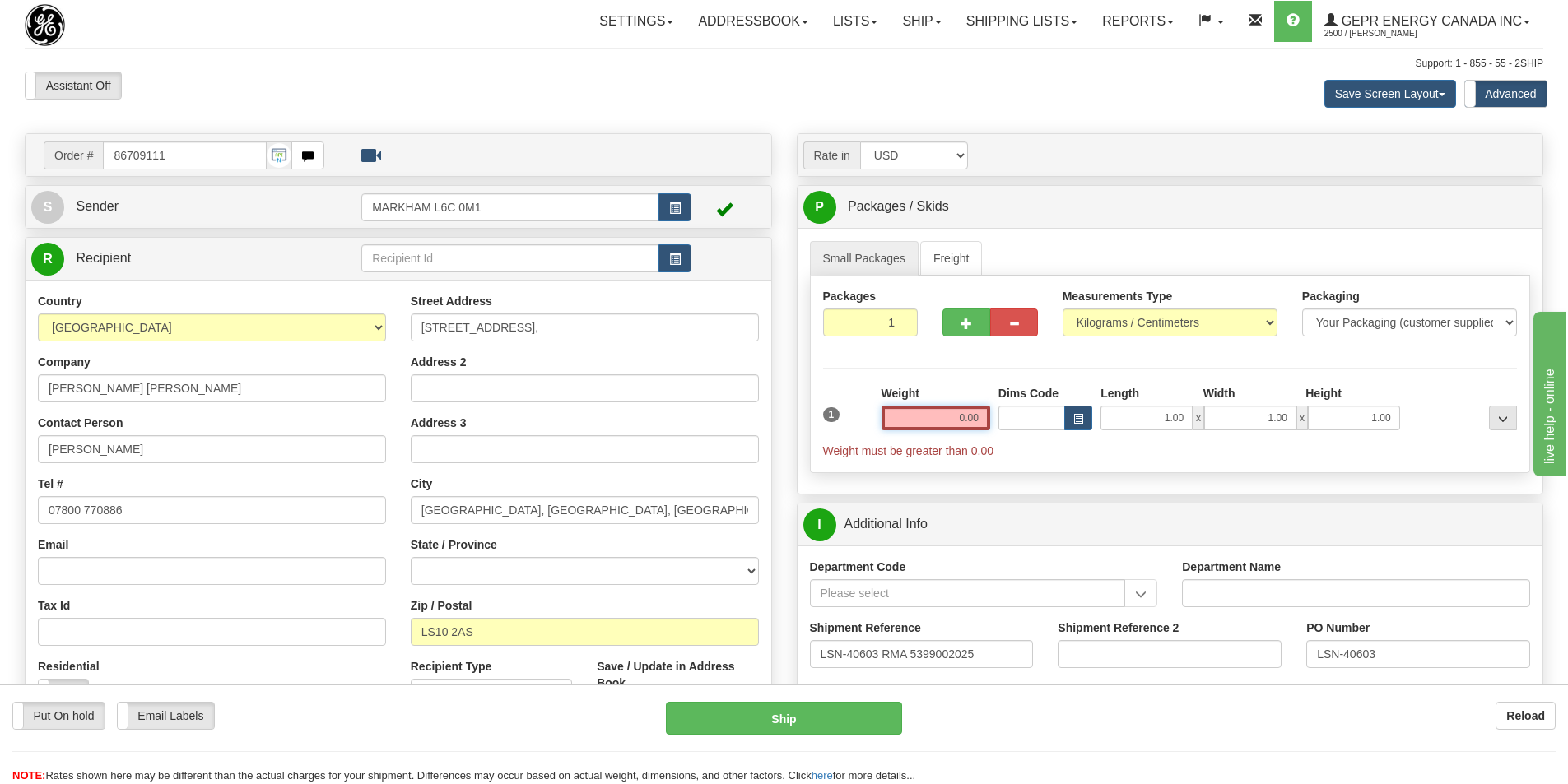
click at [966, 416] on input "0.00" at bounding box center [935, 418] width 109 height 25
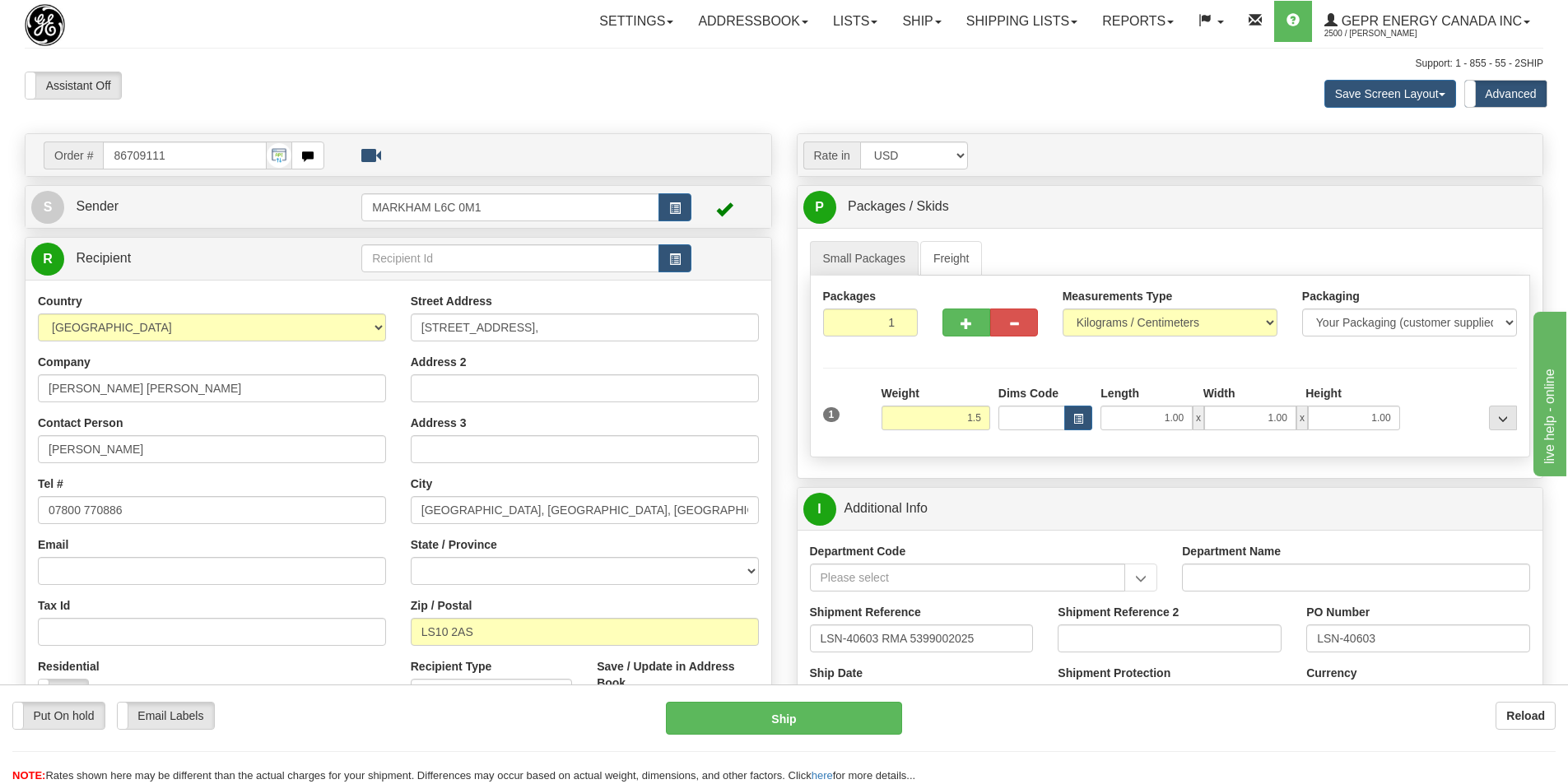
type input "1.50"
type input "01"
click at [1328, 237] on div "Small Packages Freight Packages 1 1 Measurements Type" at bounding box center [1171, 352] width 746 height 250
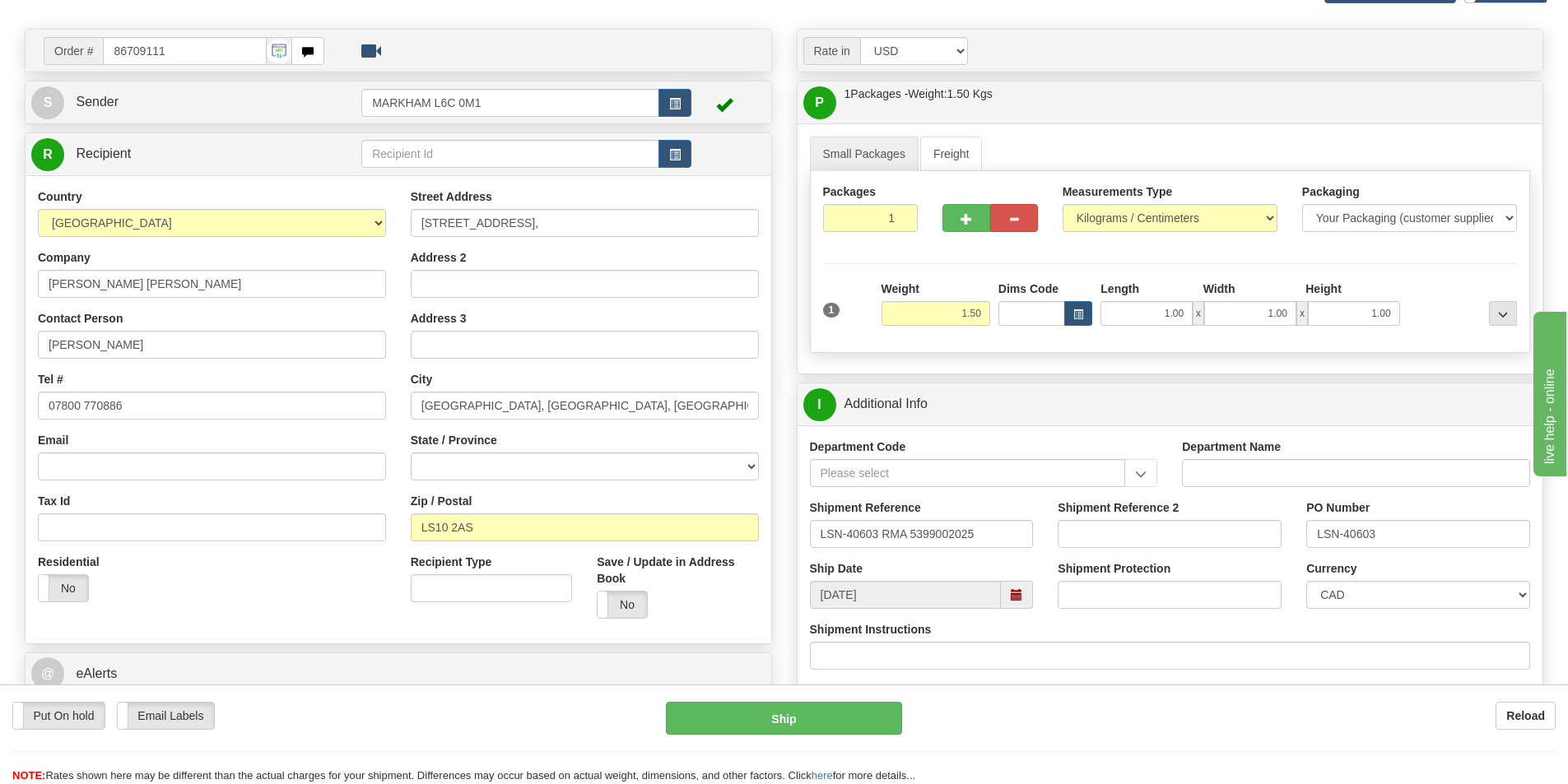
scroll to position [165, 0]
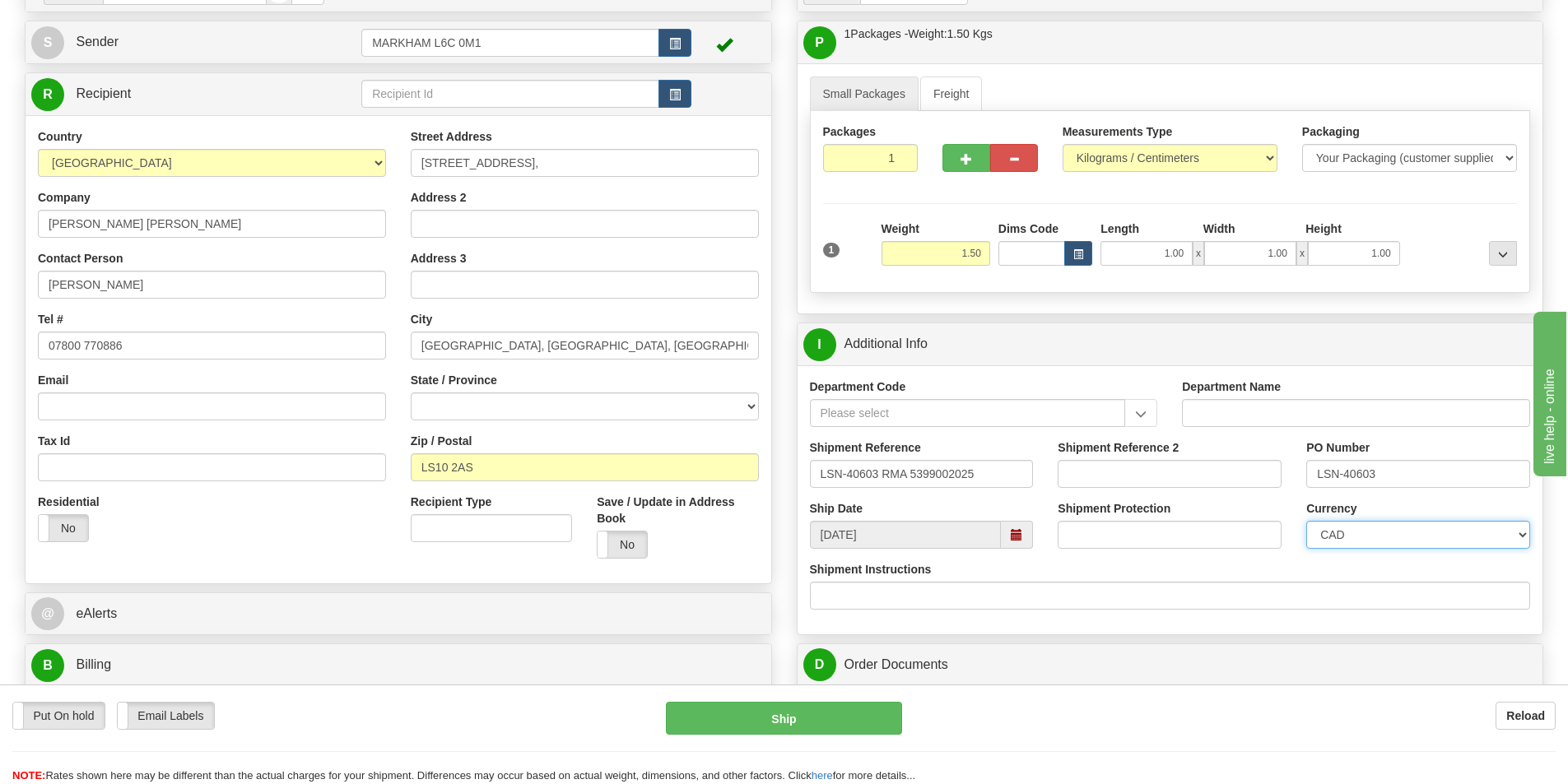
click at [1434, 536] on select "CAD USD EUR ZAR RON ANG ARN AUD AUS AWG BBD BFR BGN BHD BMD BND BRC BRL CHP CKZ…" at bounding box center [1418, 535] width 224 height 28
select select "1"
click at [1306, 521] on select "CAD USD EUR ZAR RON ANG ARN AUD AUS AWG BBD BFR BGN BHD BMD BND BRC BRL CHP CKZ…" at bounding box center [1418, 535] width 224 height 28
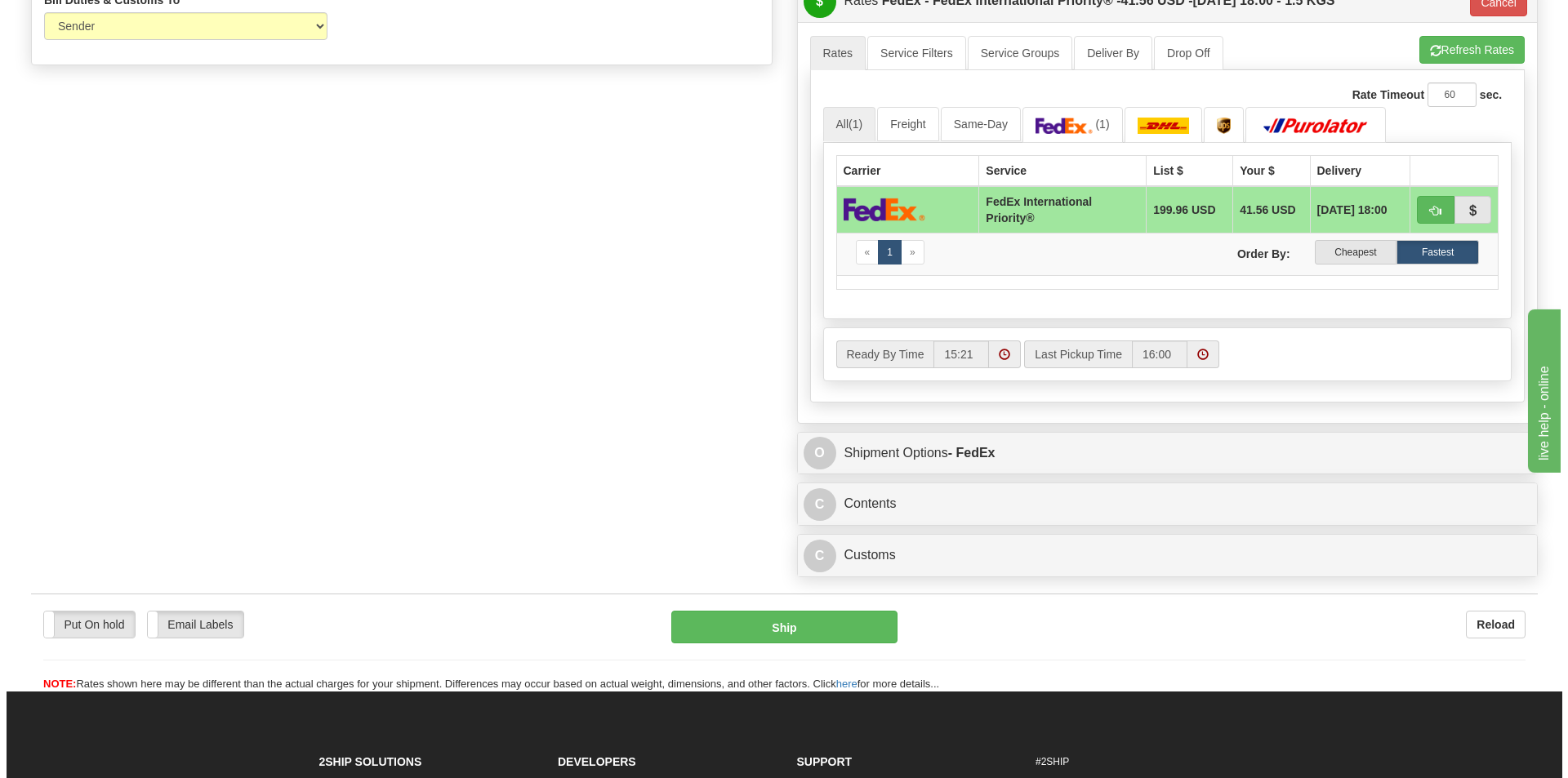
scroll to position [1061, 0]
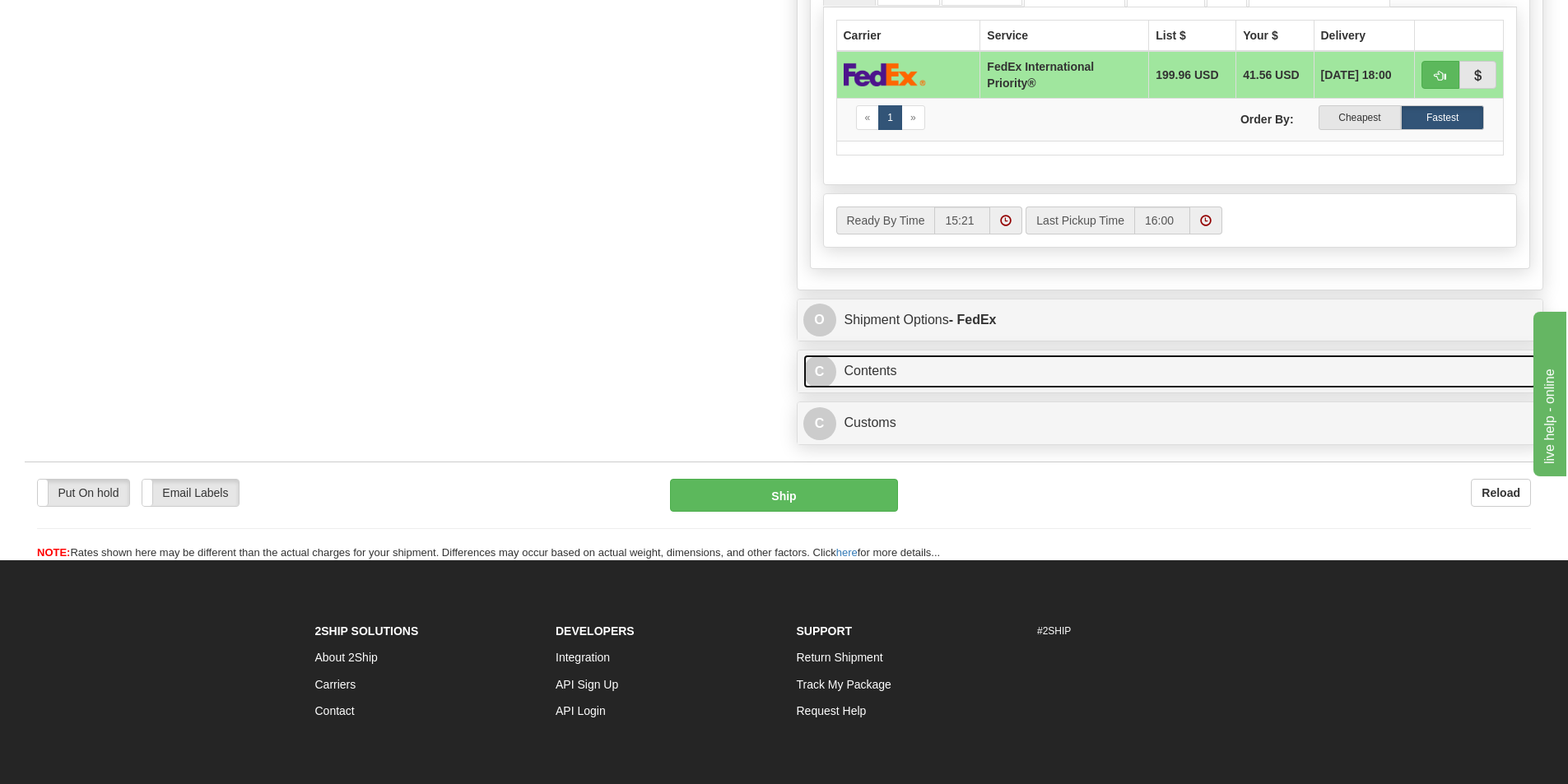
click at [888, 373] on link "C Contents" at bounding box center [1171, 372] width 734 height 33
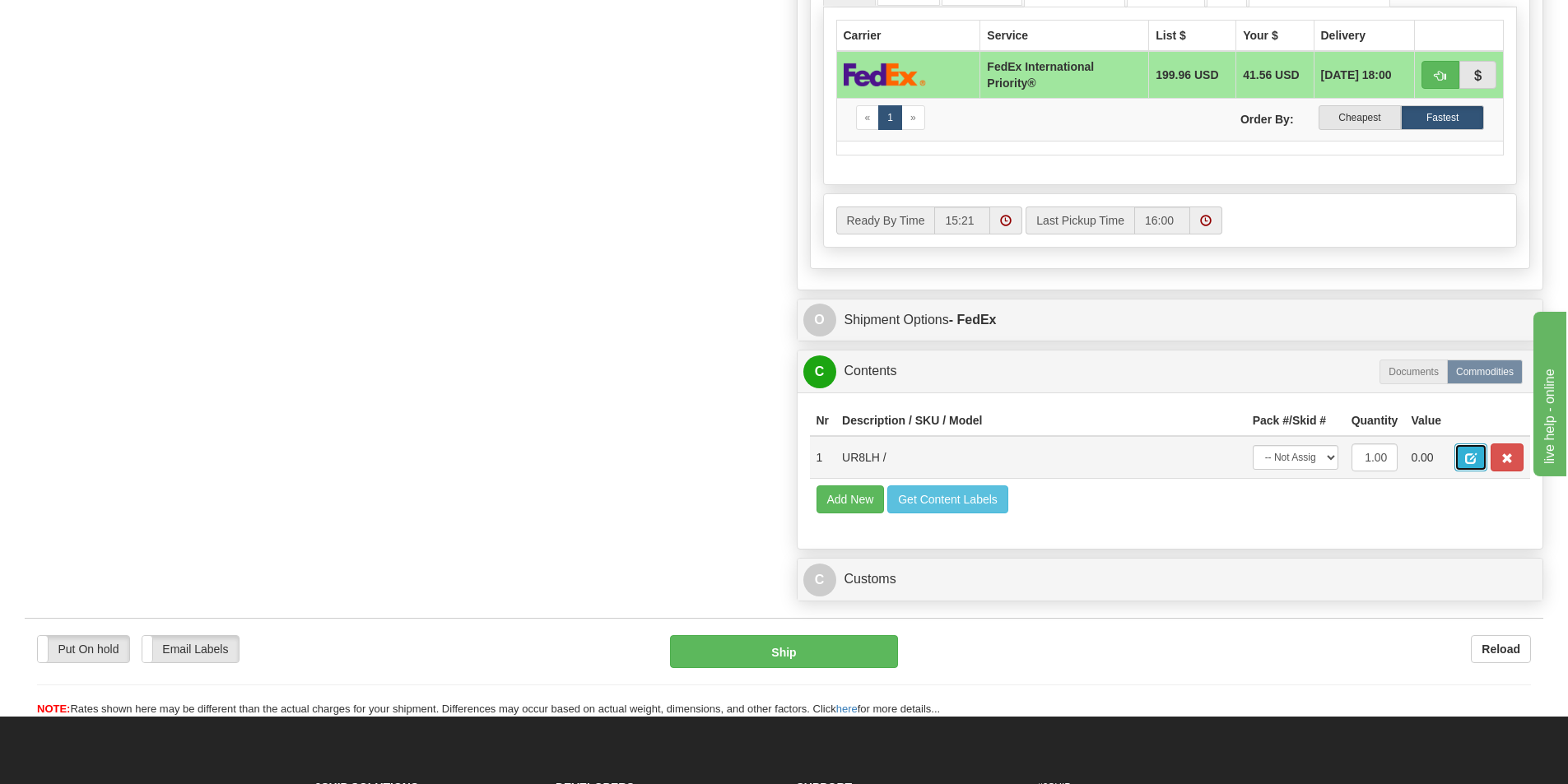
click at [1476, 454] on span "button" at bounding box center [1471, 458] width 12 height 11
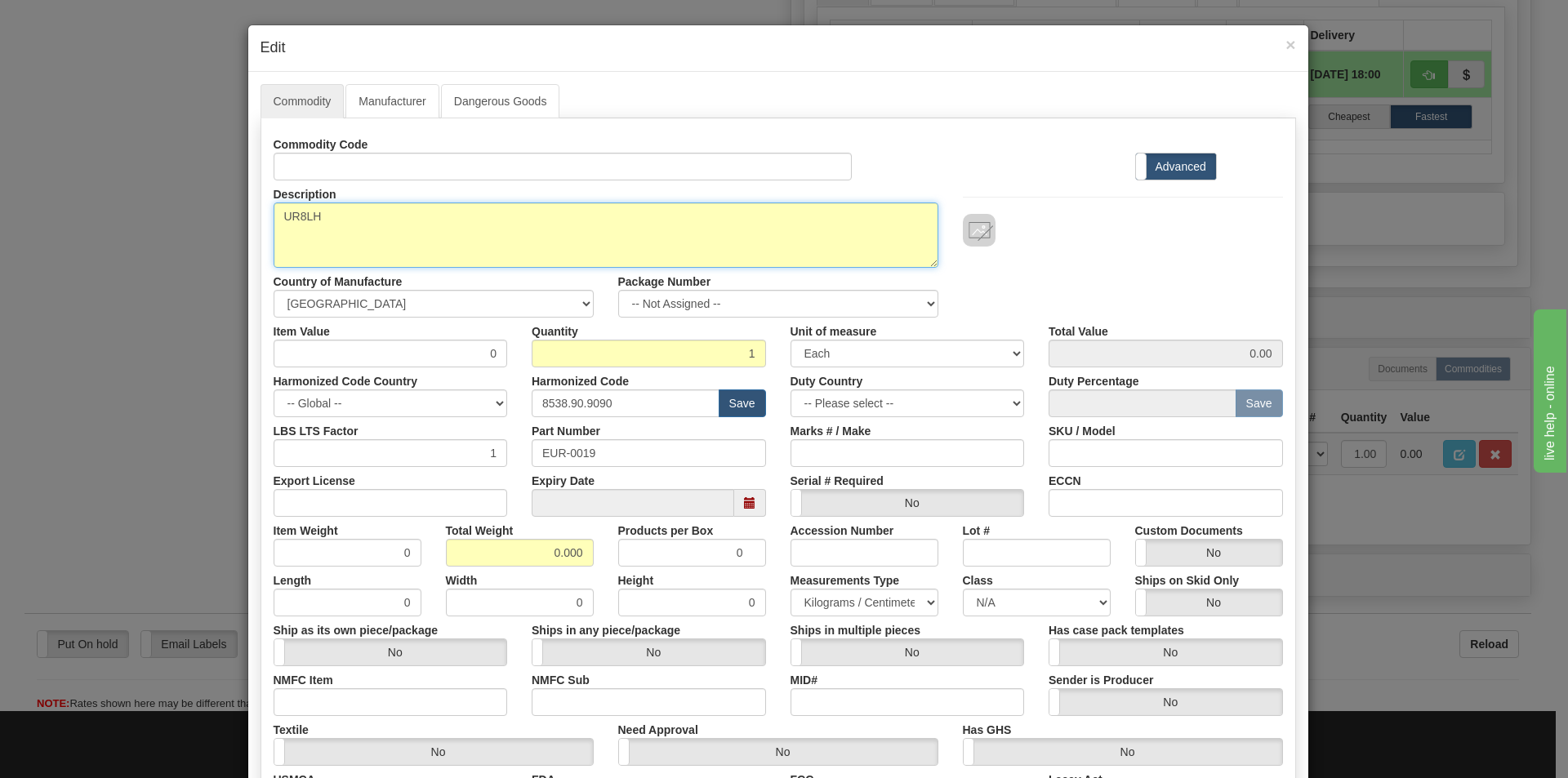
drag, startPoint x: 325, startPoint y: 221, endPoint x: 268, endPoint y: 224, distance: 57.1
click at [274, 224] on textarea "UR8LH" at bounding box center [606, 235] width 665 height 65
paste textarea "CT/VT Module-UR DSP"
type textarea "UR CT/VT Module-UR DSP"
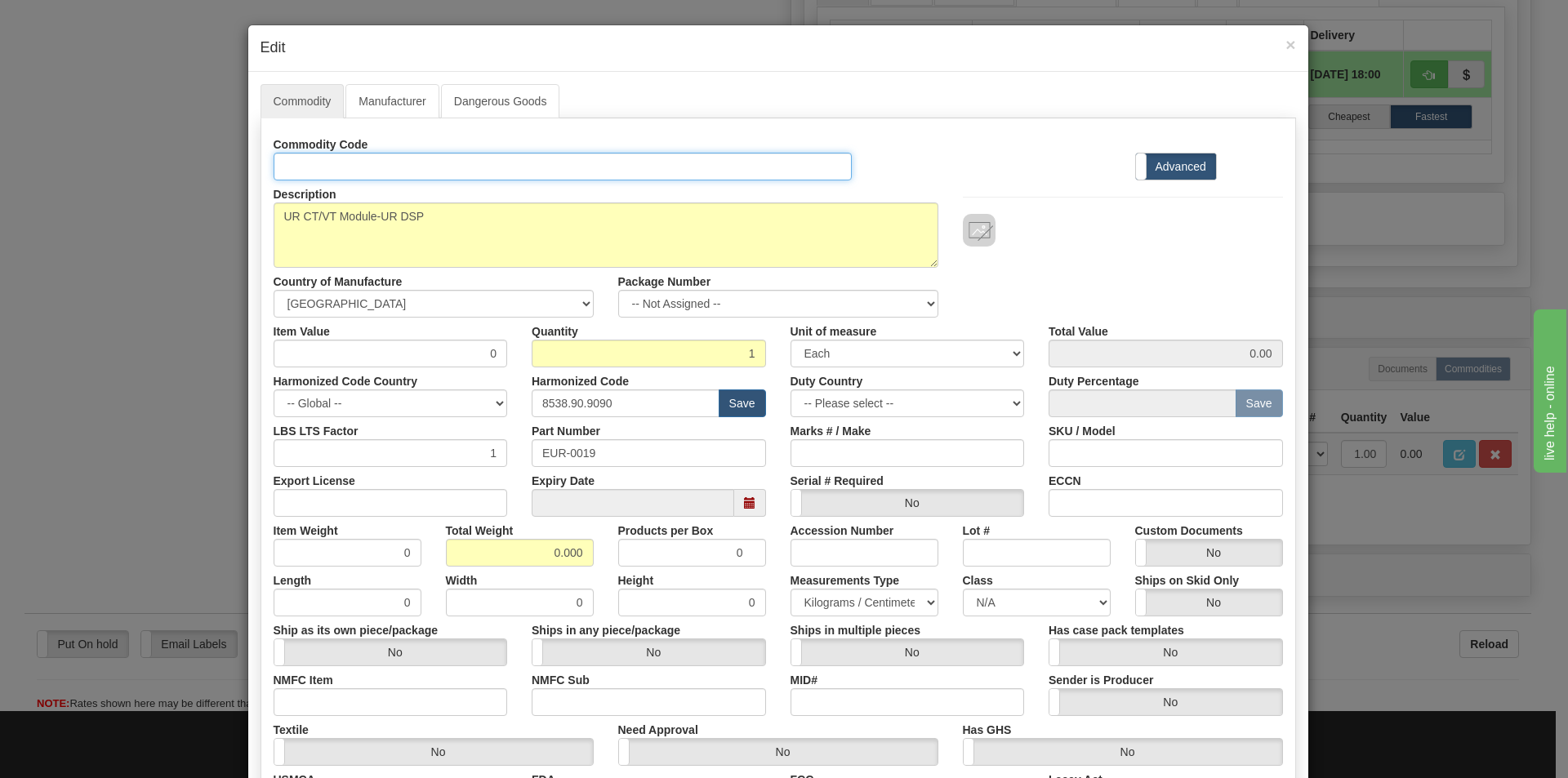
click at [302, 175] on input "Id" at bounding box center [563, 167] width 579 height 28
paste input "UR8LH Module 4CT/4VT"
type input "UR8LH Module 4CT/4VT"
drag, startPoint x: 606, startPoint y: 448, endPoint x: 497, endPoint y: 453, distance: 109.1
click at [500, 454] on div "LBS LTS Factor 1 Part Number EUR-0019 Marks # / Make SKU / Model" at bounding box center [778, 442] width 1034 height 50
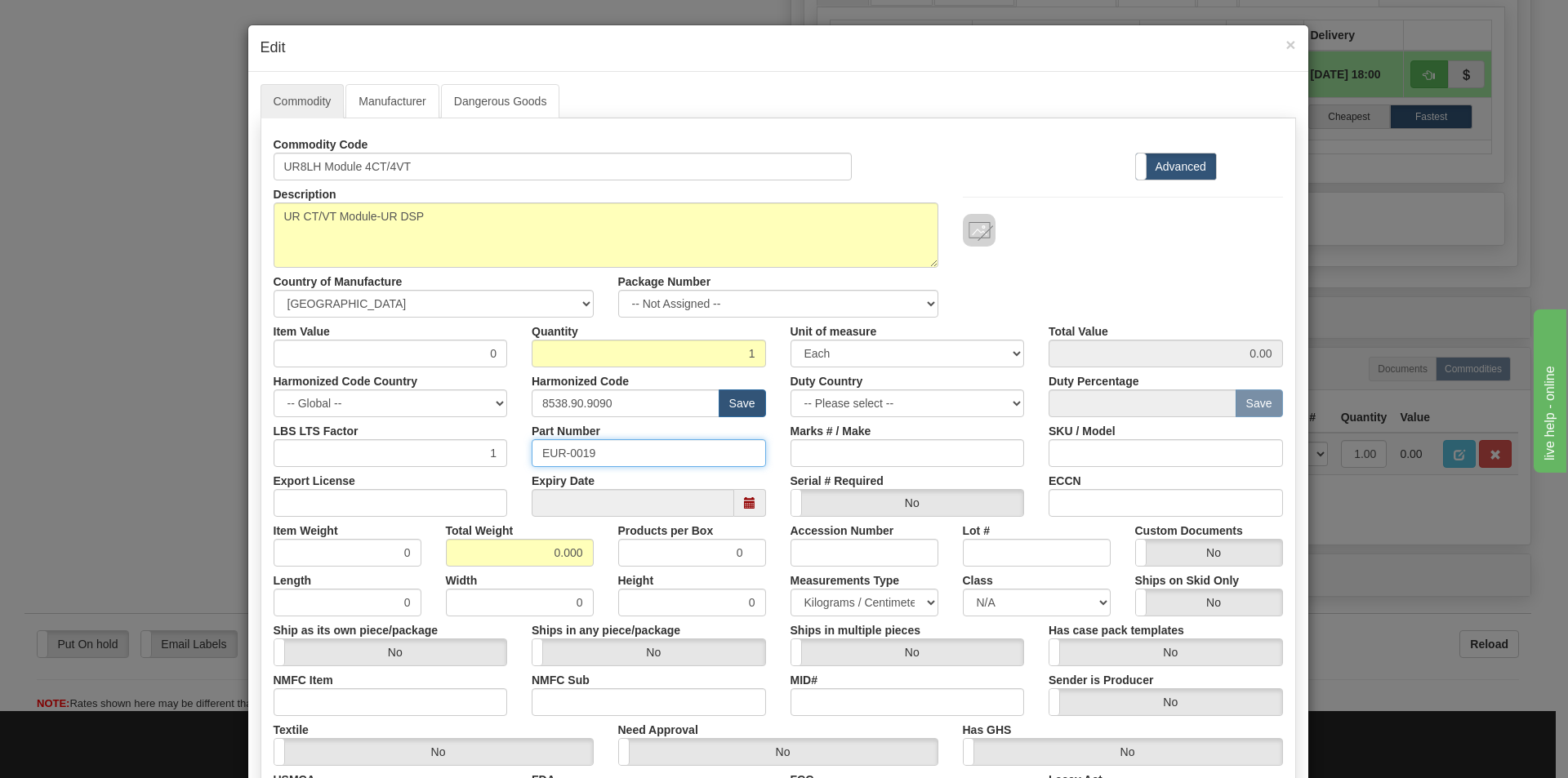
paste input "UR8LH Module 4CT/4VT"
type input "UR8LH Module 4CT/4VT"
click at [615, 408] on input "8538.90.9090" at bounding box center [625, 403] width 188 height 28
type input "85336.49.0080"
drag, startPoint x: 467, startPoint y: 352, endPoint x: 482, endPoint y: 354, distance: 15.1
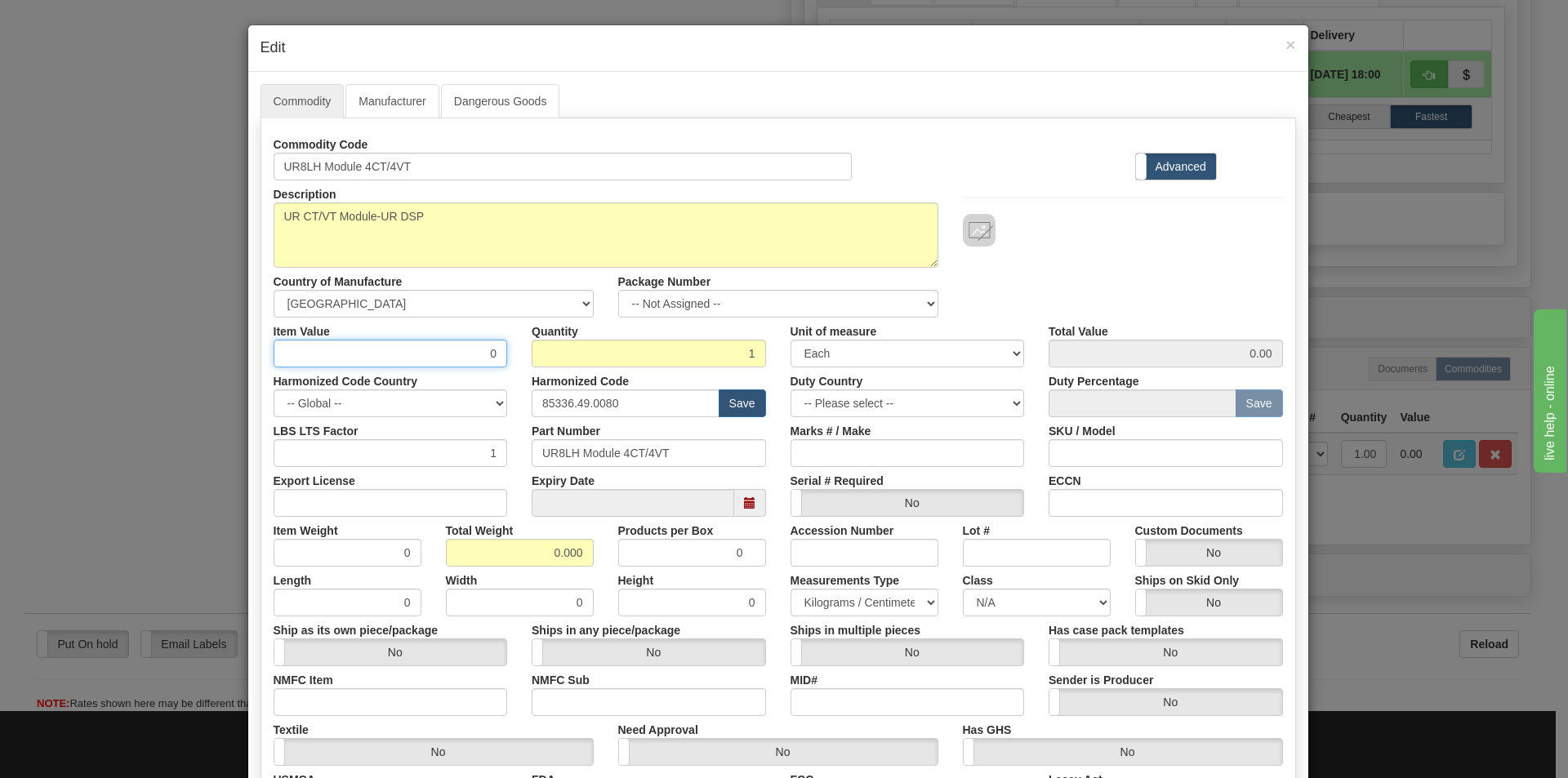
click at [492, 352] on input "0" at bounding box center [391, 353] width 235 height 28
type input "75"
type input "75.00"
click at [1057, 275] on div "Description UR8LH Country of Manufacture -- Unknown -- AFGHANISTAN ALAND ISLAND…" at bounding box center [778, 248] width 1034 height 137
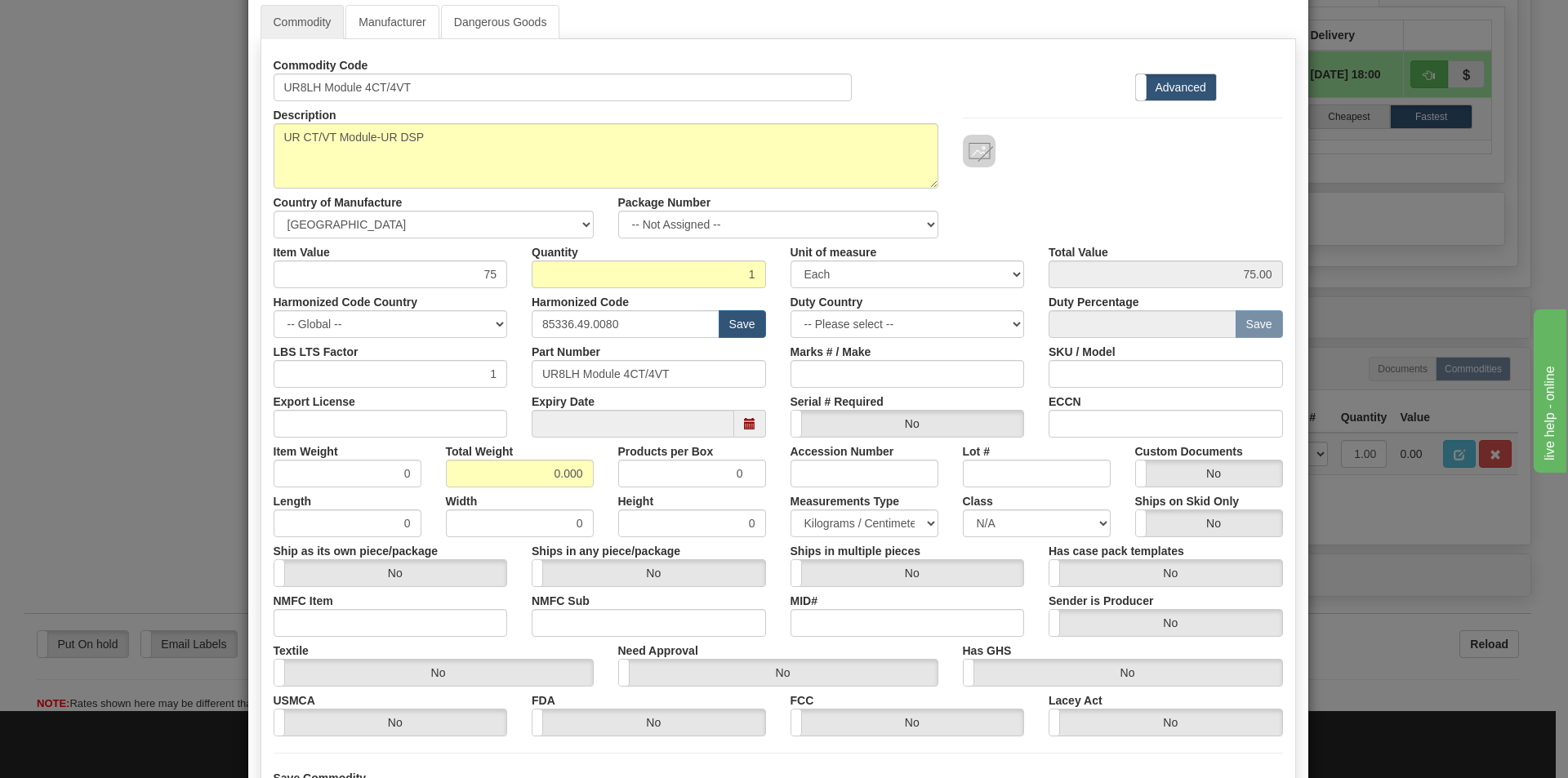
scroll to position [82, 0]
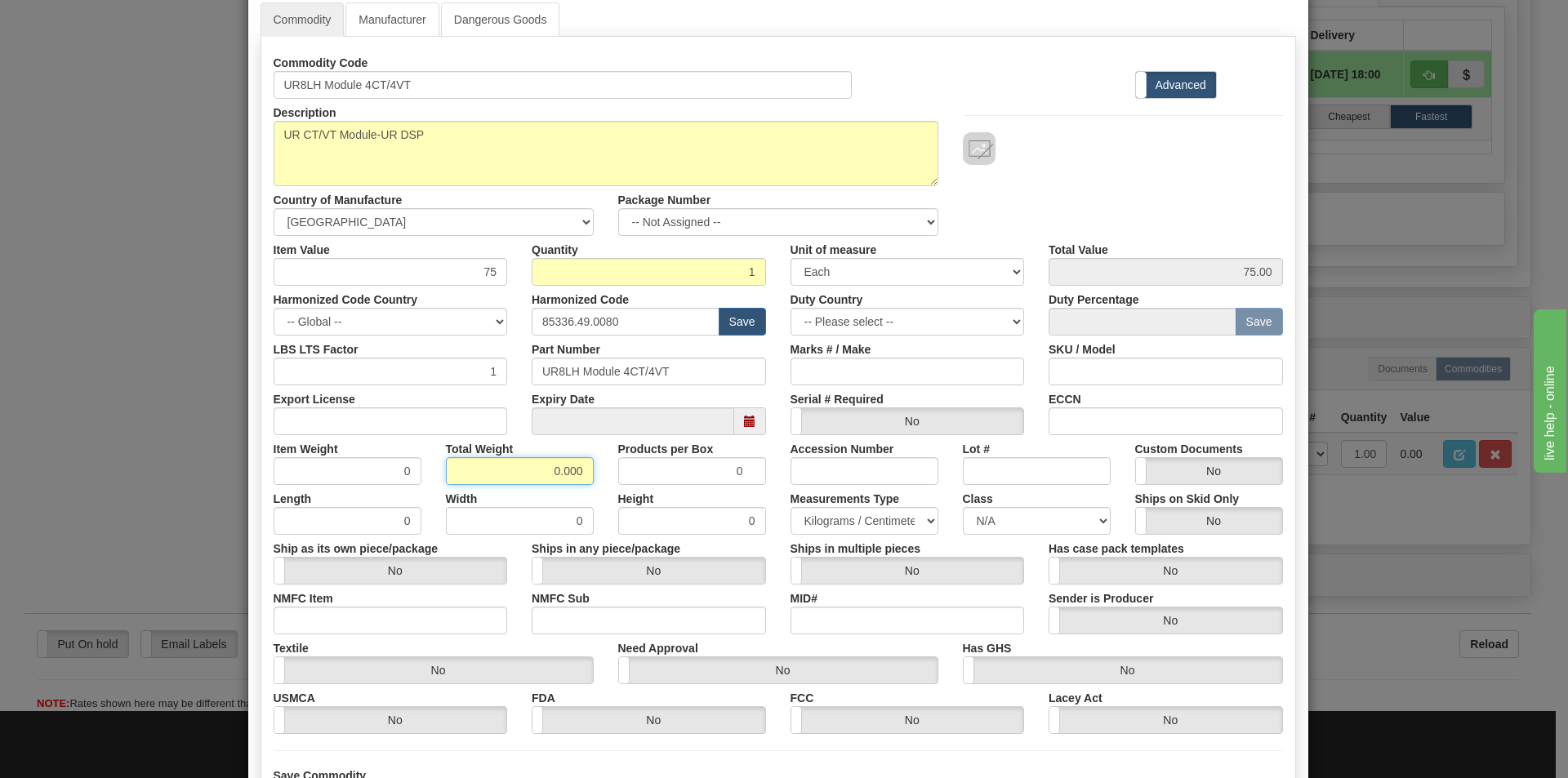
drag, startPoint x: 541, startPoint y: 473, endPoint x: 596, endPoint y: 473, distance: 55.0
click at [602, 475] on div "Item Weight 0 Total Weight 0.000 Products per Box 0 Accession Number Lot # Cust…" at bounding box center [778, 460] width 1034 height 50
type input "1.5"
type input "1.5000"
click at [1062, 182] on div "Description UR8LH Country of Manufacture -- Unknown -- AFGHANISTAN ALAND ISLAND…" at bounding box center [778, 167] width 1034 height 137
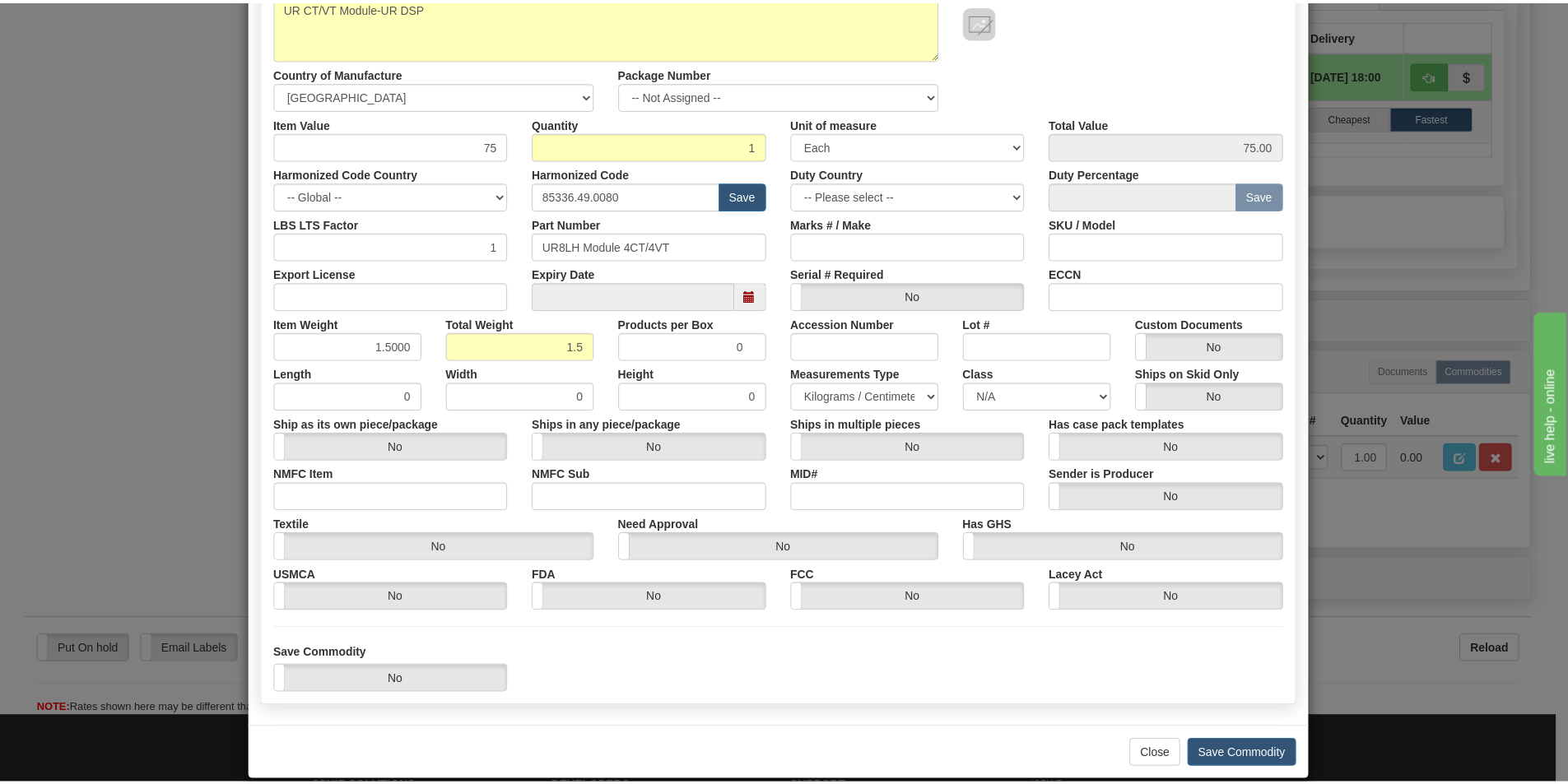
scroll to position [233, 0]
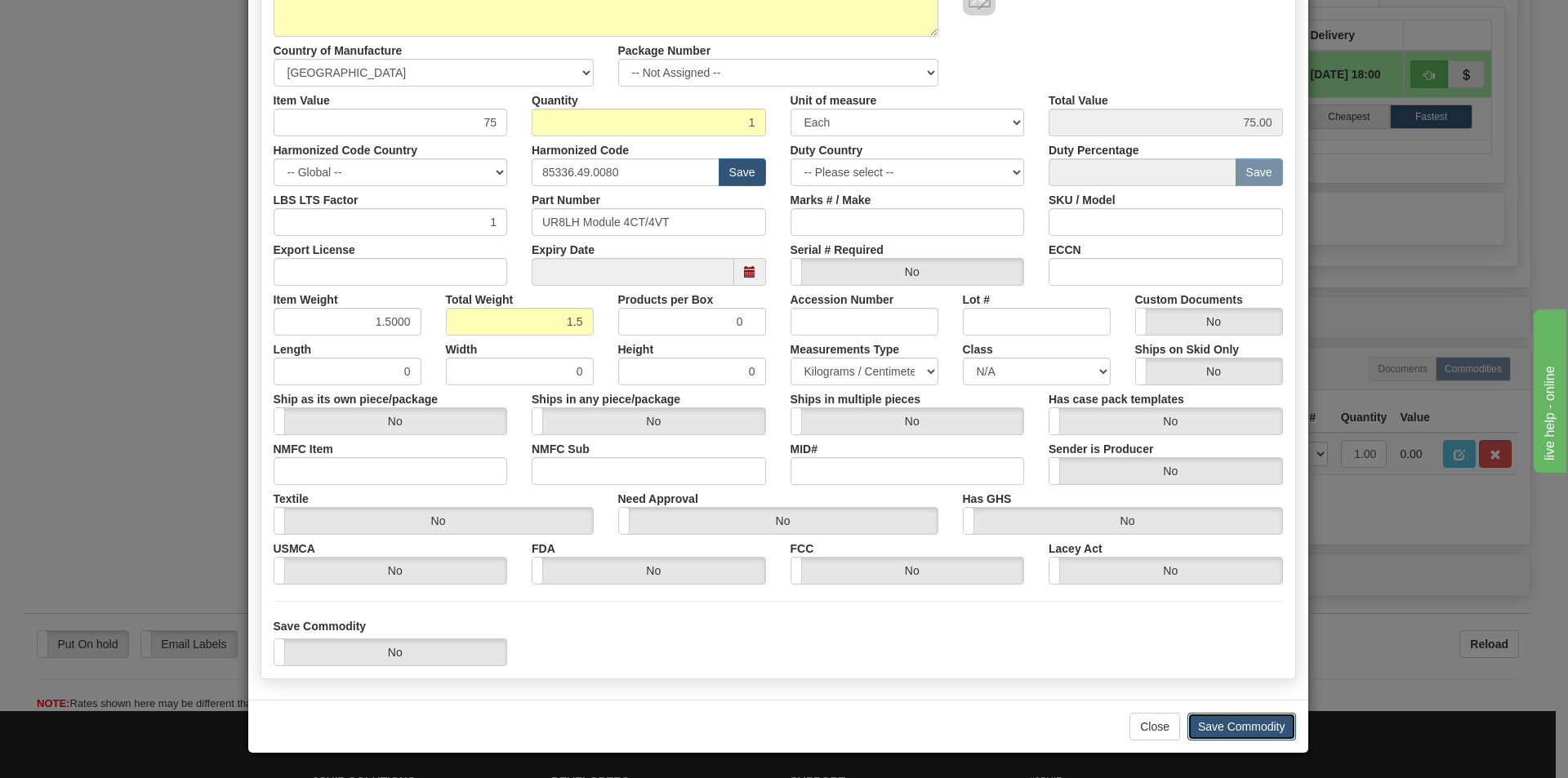
click at [1253, 726] on button "Save Commodity" at bounding box center [1243, 726] width 109 height 28
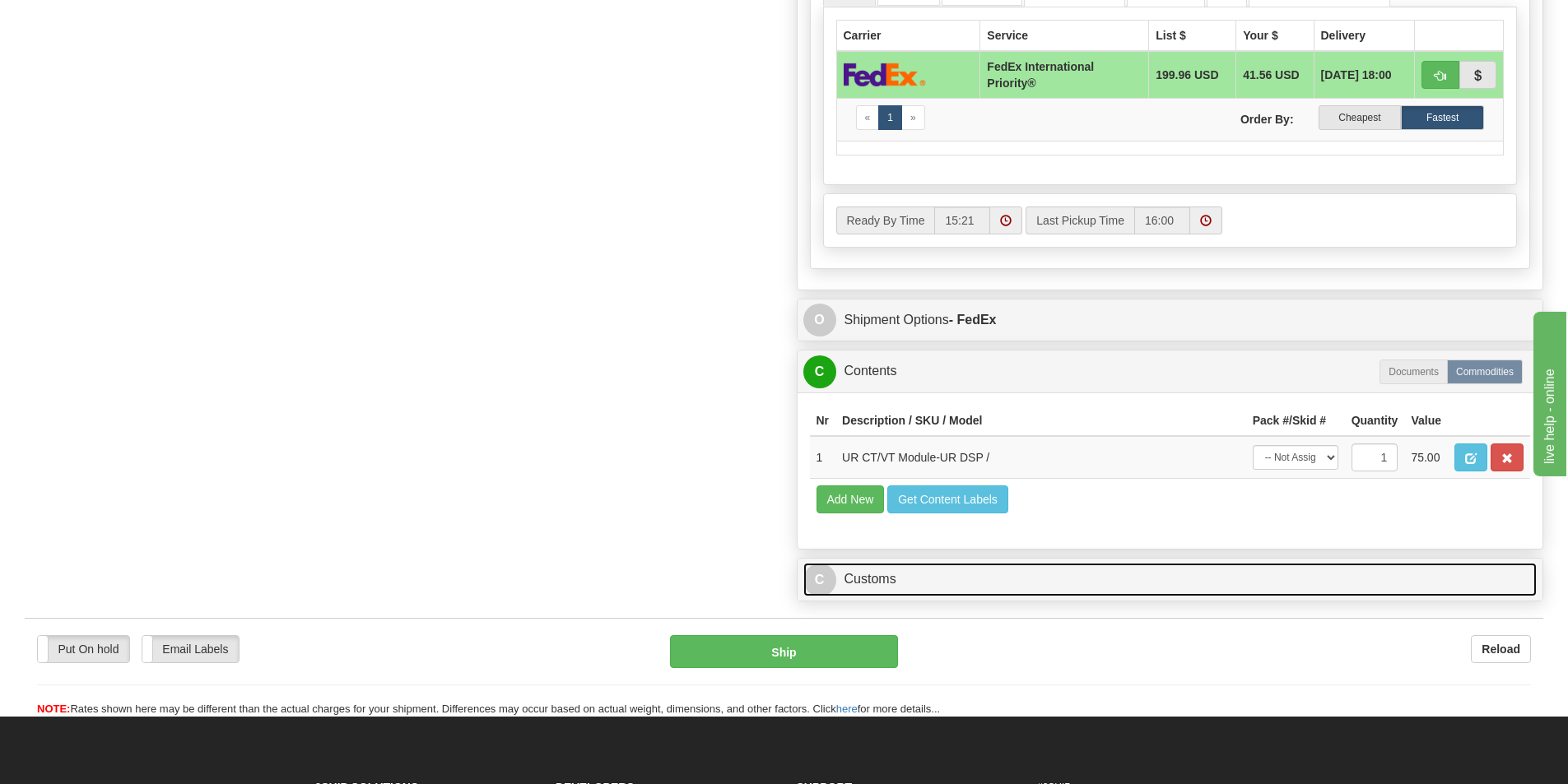
click at [887, 586] on link "C Customs" at bounding box center [1171, 580] width 734 height 33
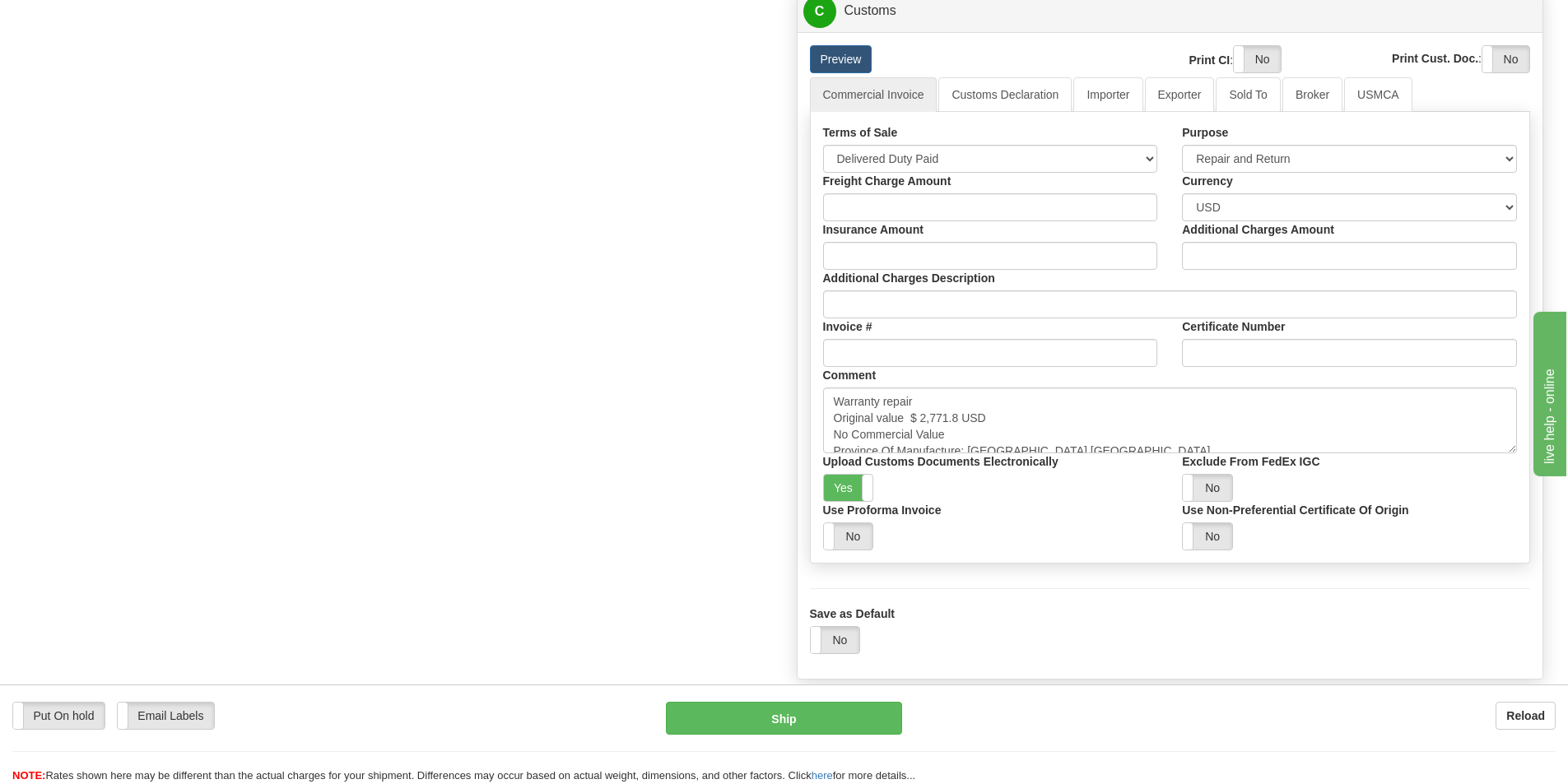
scroll to position [1646, 0]
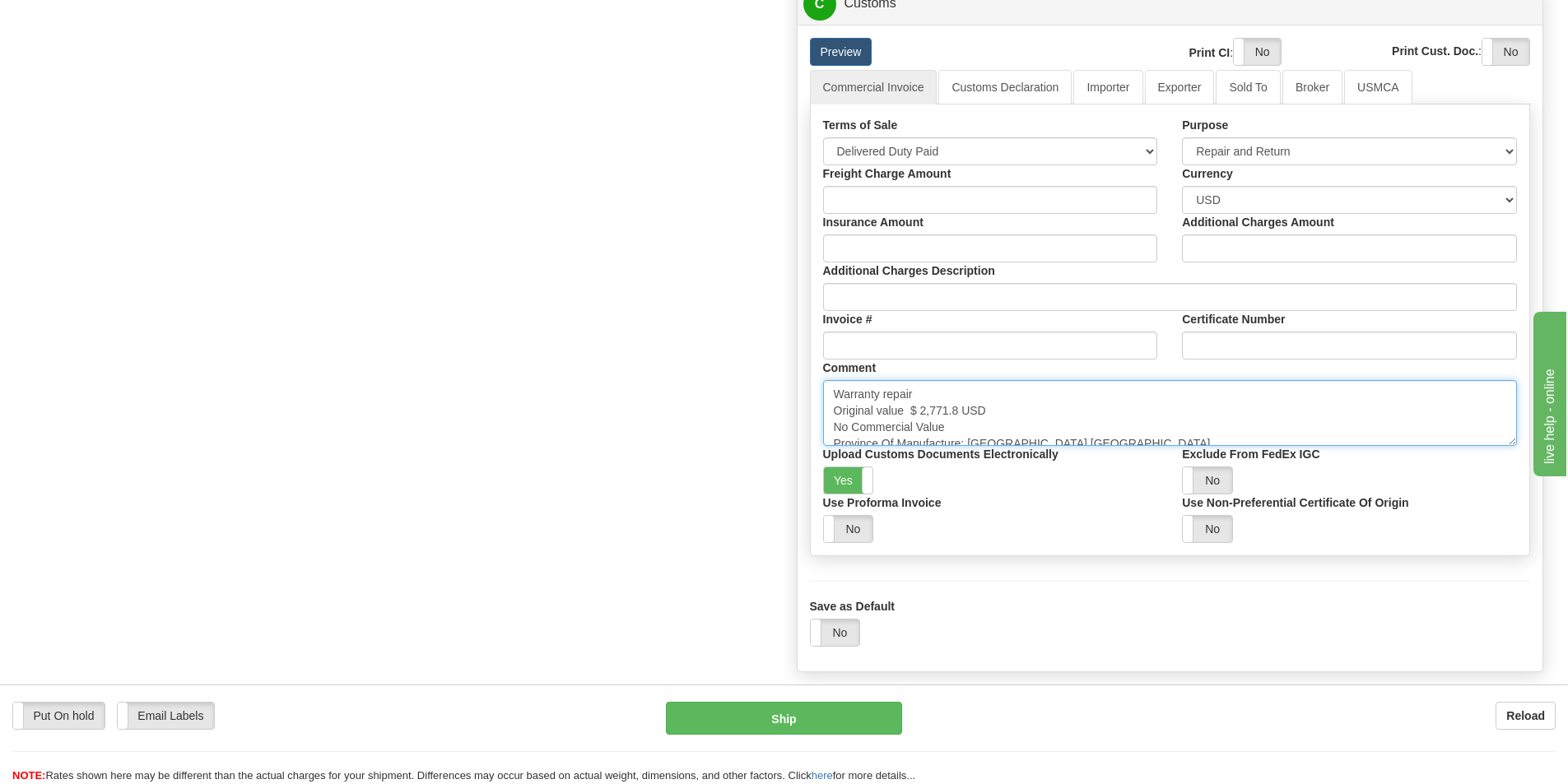
drag, startPoint x: 958, startPoint y: 409, endPoint x: 916, endPoint y: 413, distance: 42.2
click at [916, 413] on textarea "Warranty repair Original value $ 2,771.8 USD No Commercial Value Province Of Ma…" at bounding box center [1171, 413] width 695 height 66
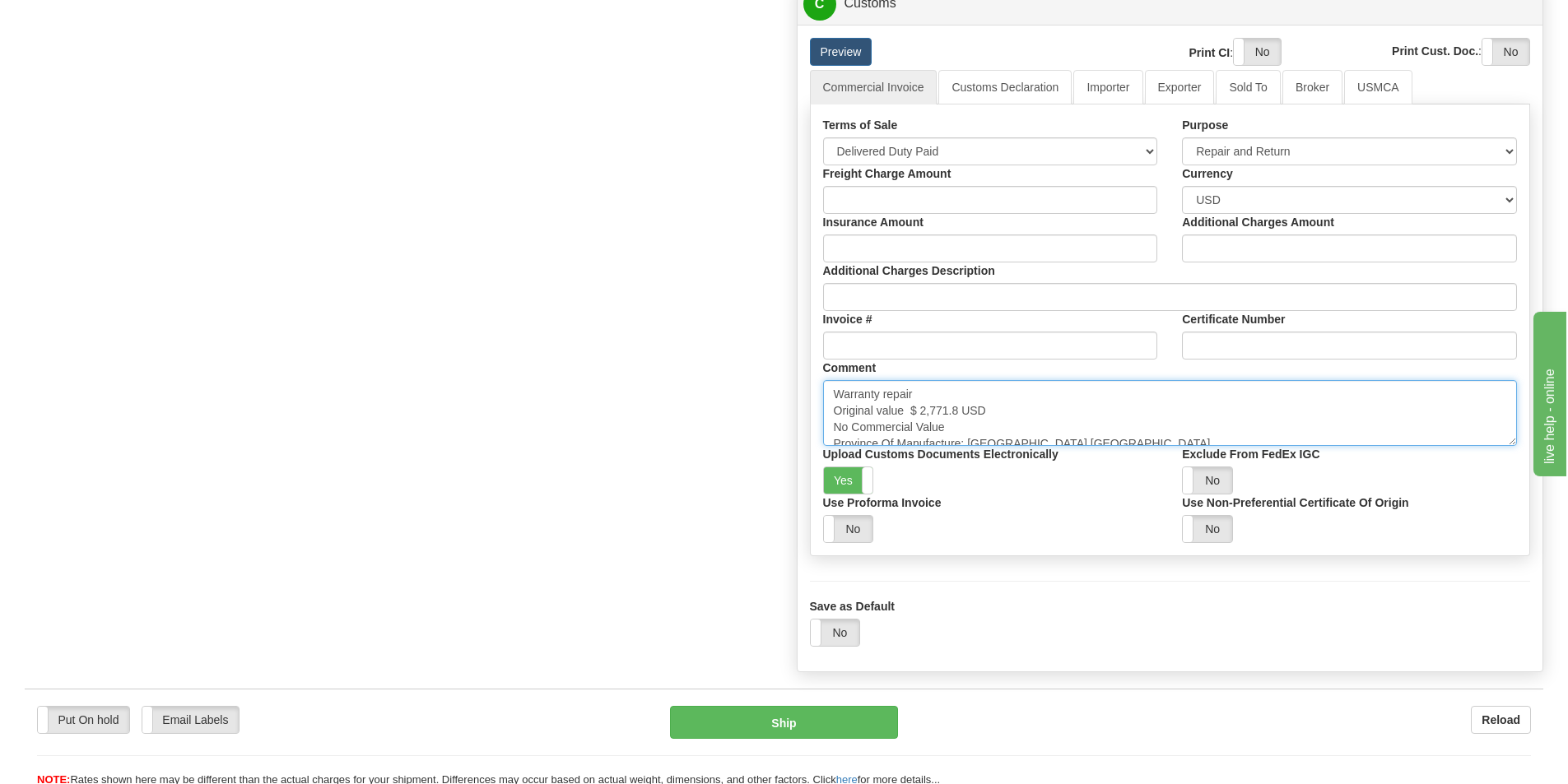
paste textarea "2,905.24"
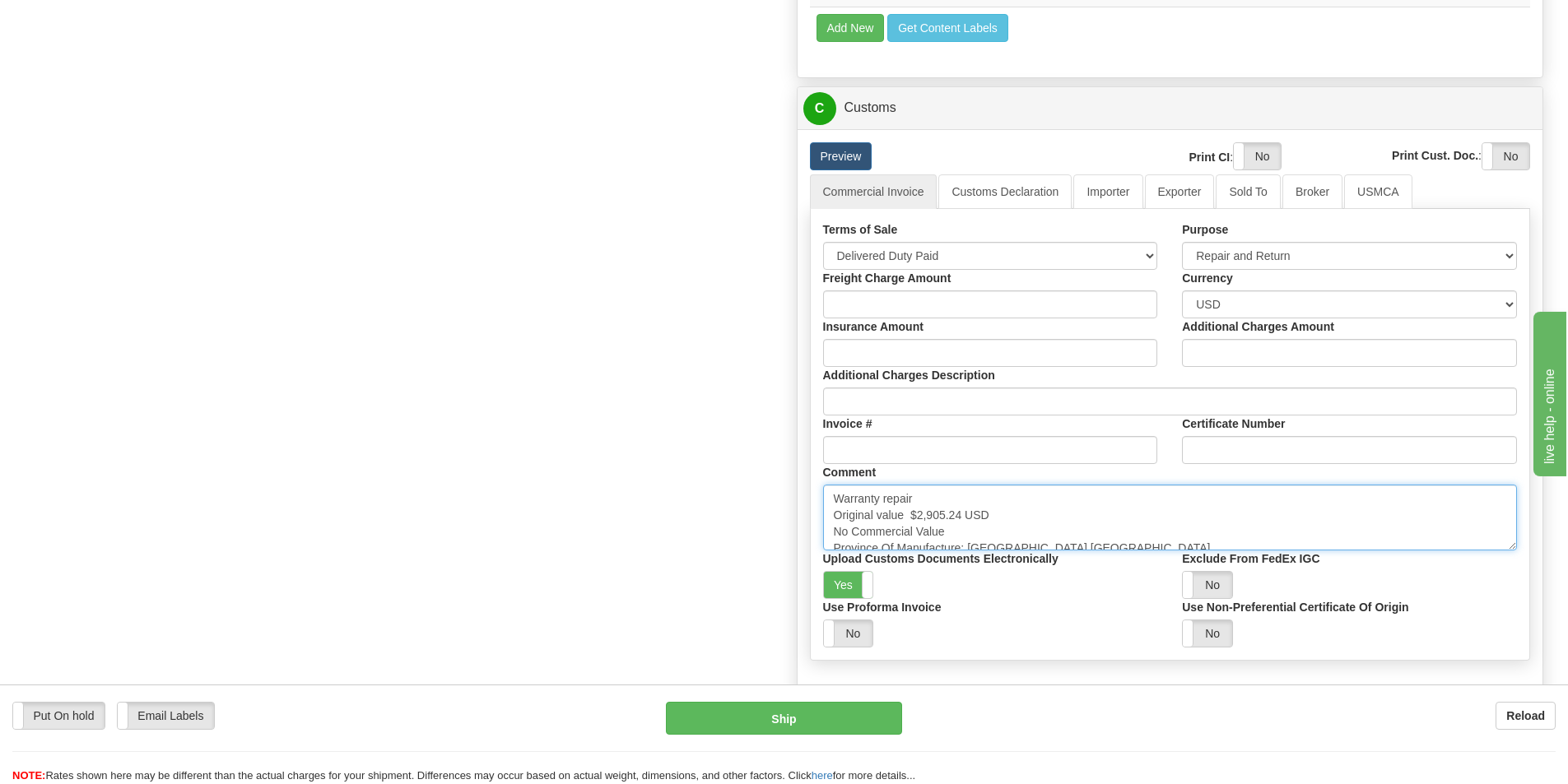
scroll to position [1399, 0]
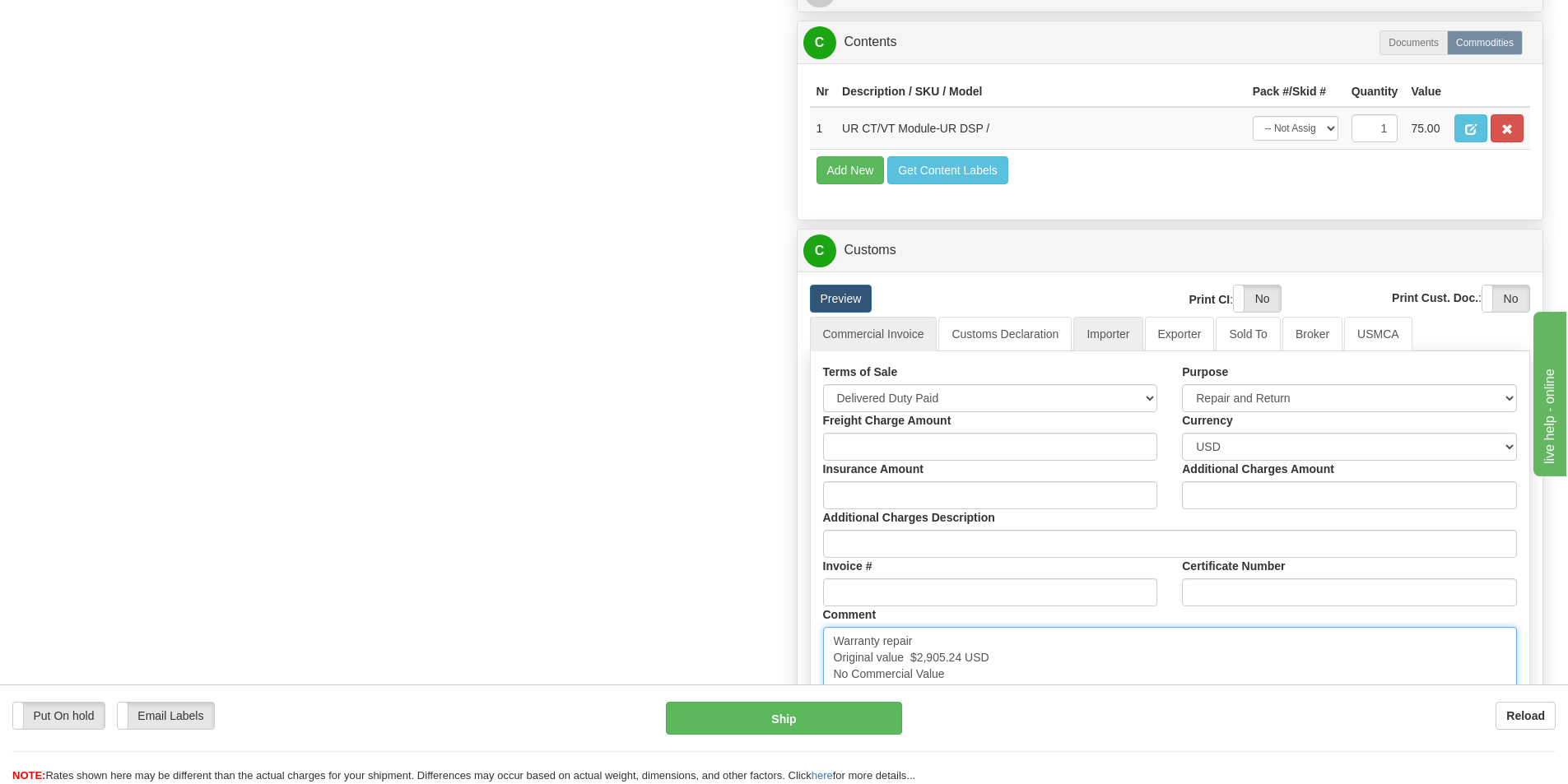
type textarea "Warranty repair Original value $2,905.24 USD No Commercial Value Province Of Ma…"
click at [1104, 319] on link "Importer" at bounding box center [1108, 334] width 69 height 34
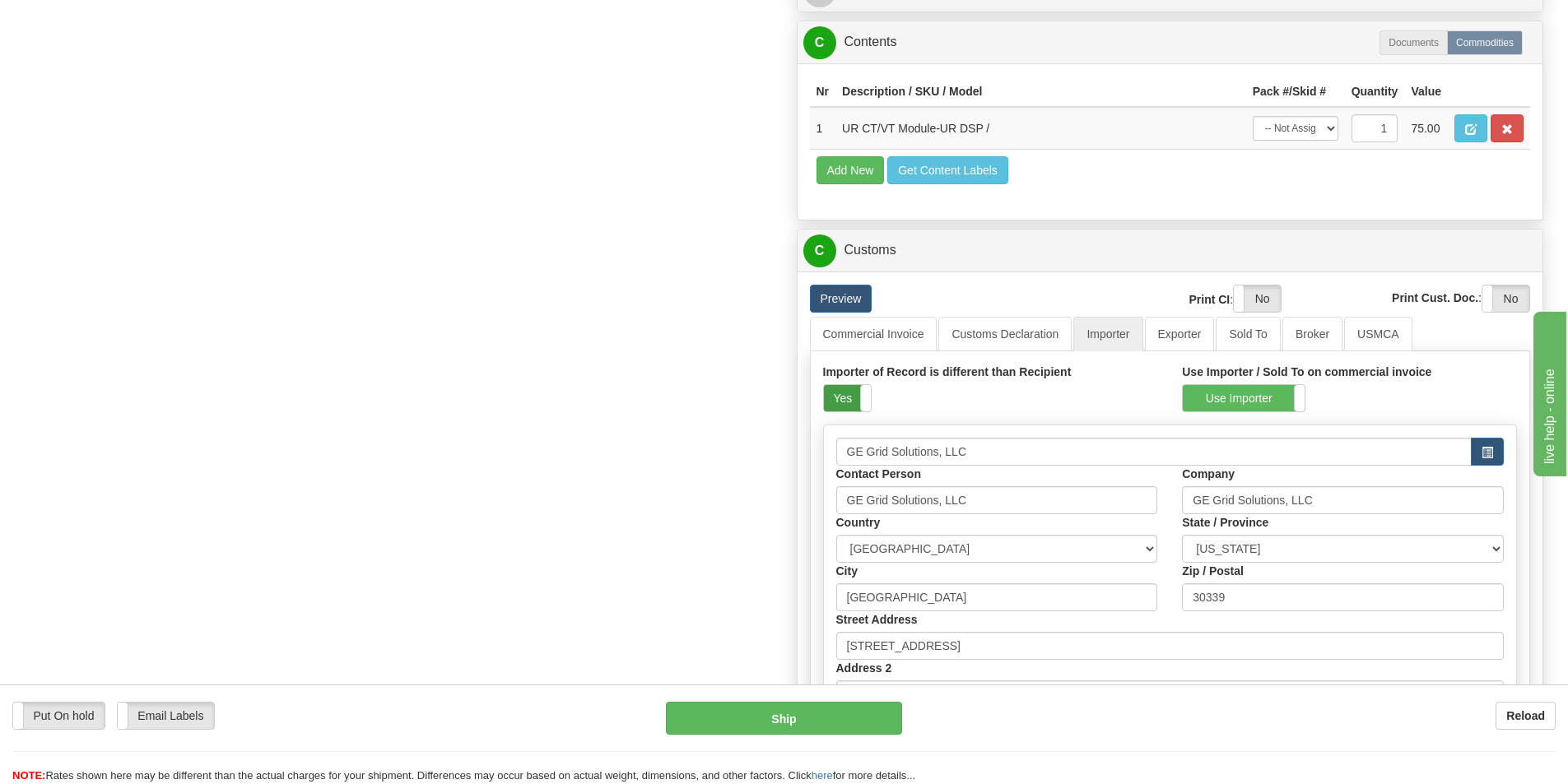
click at [847, 399] on label "Yes" at bounding box center [848, 398] width 47 height 26
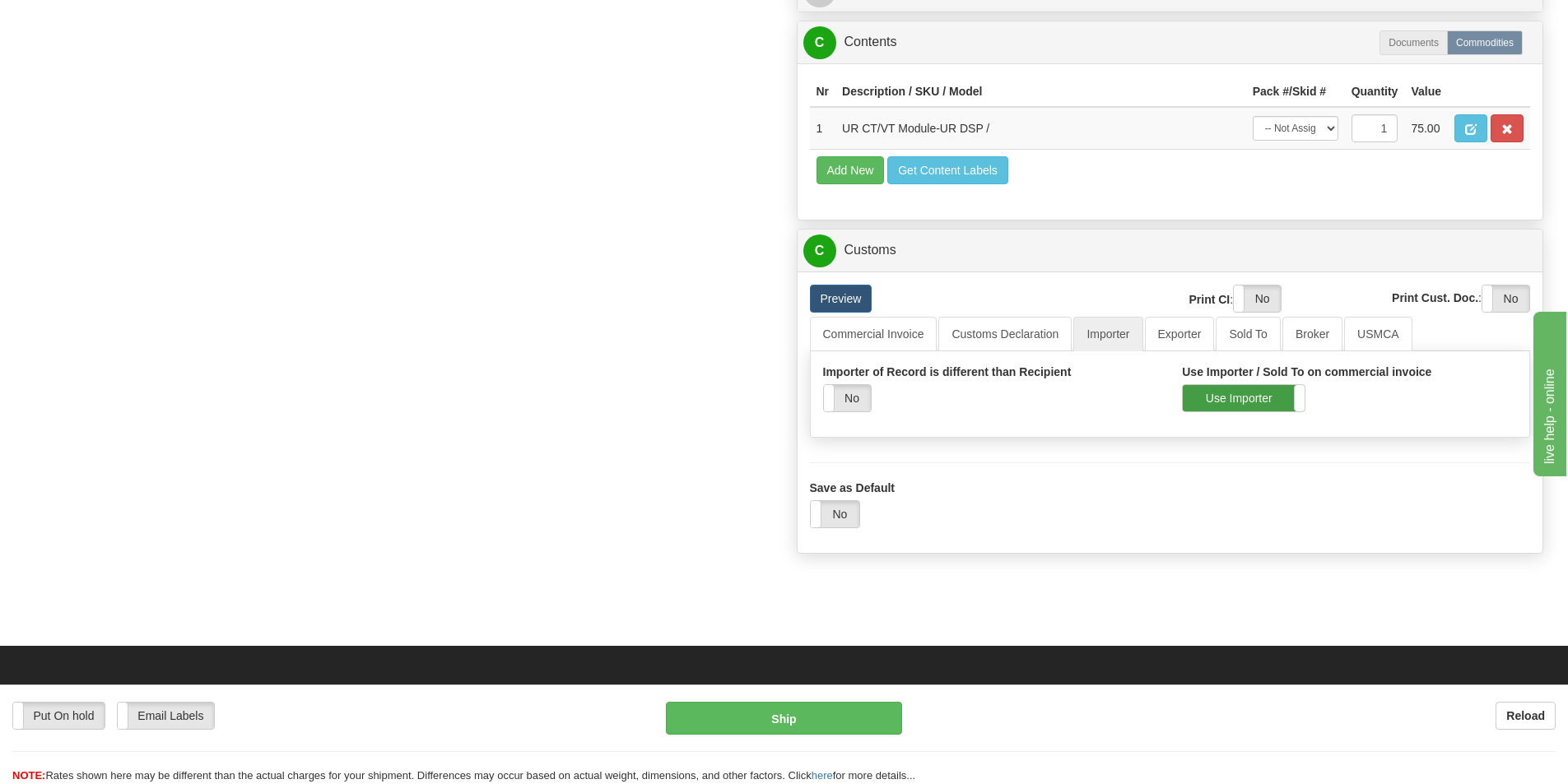
click at [1195, 400] on label "Use Importer" at bounding box center [1243, 398] width 122 height 26
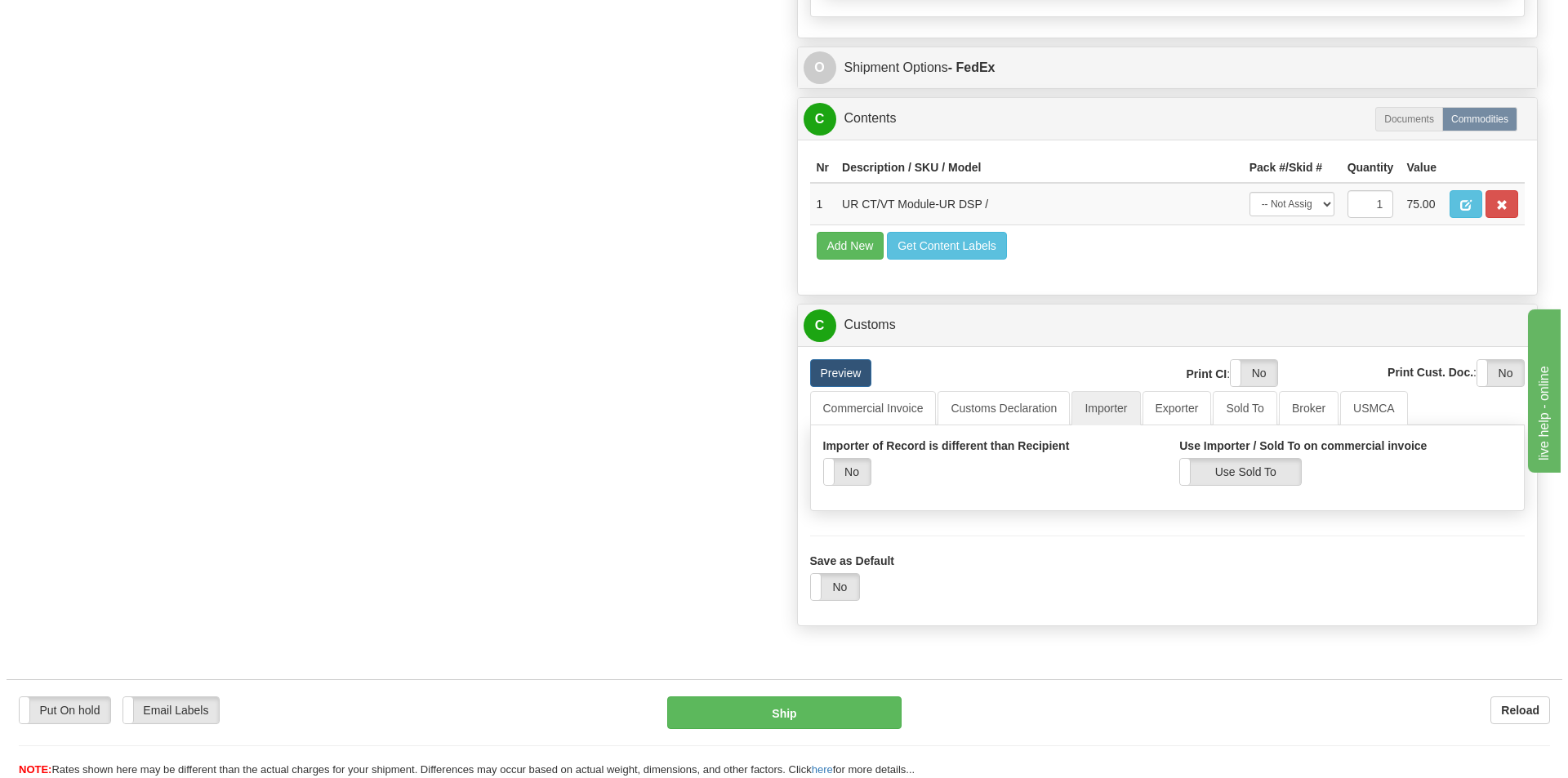
scroll to position [1470, 0]
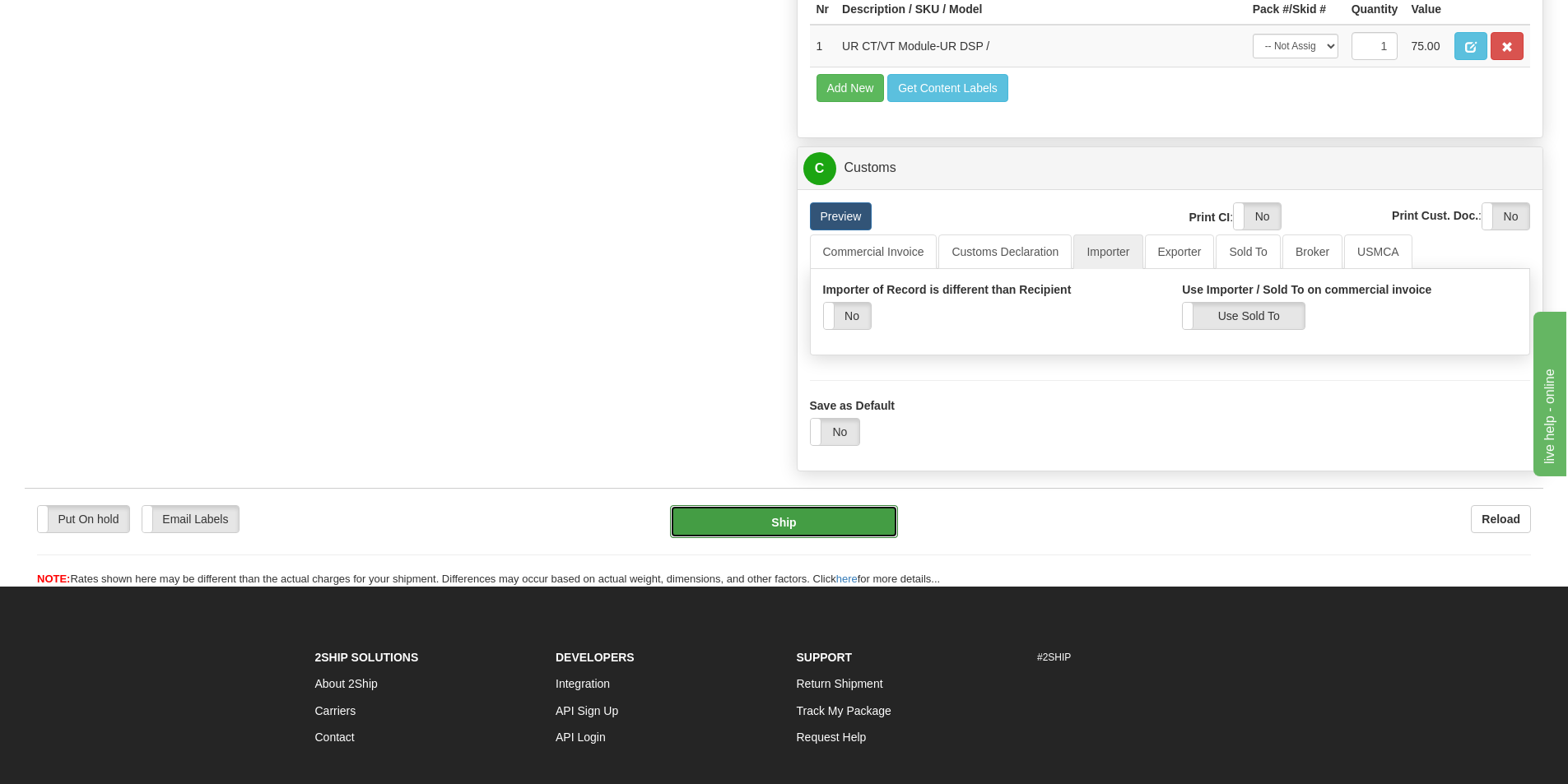
click at [736, 517] on button "Ship" at bounding box center [784, 522] width 228 height 33
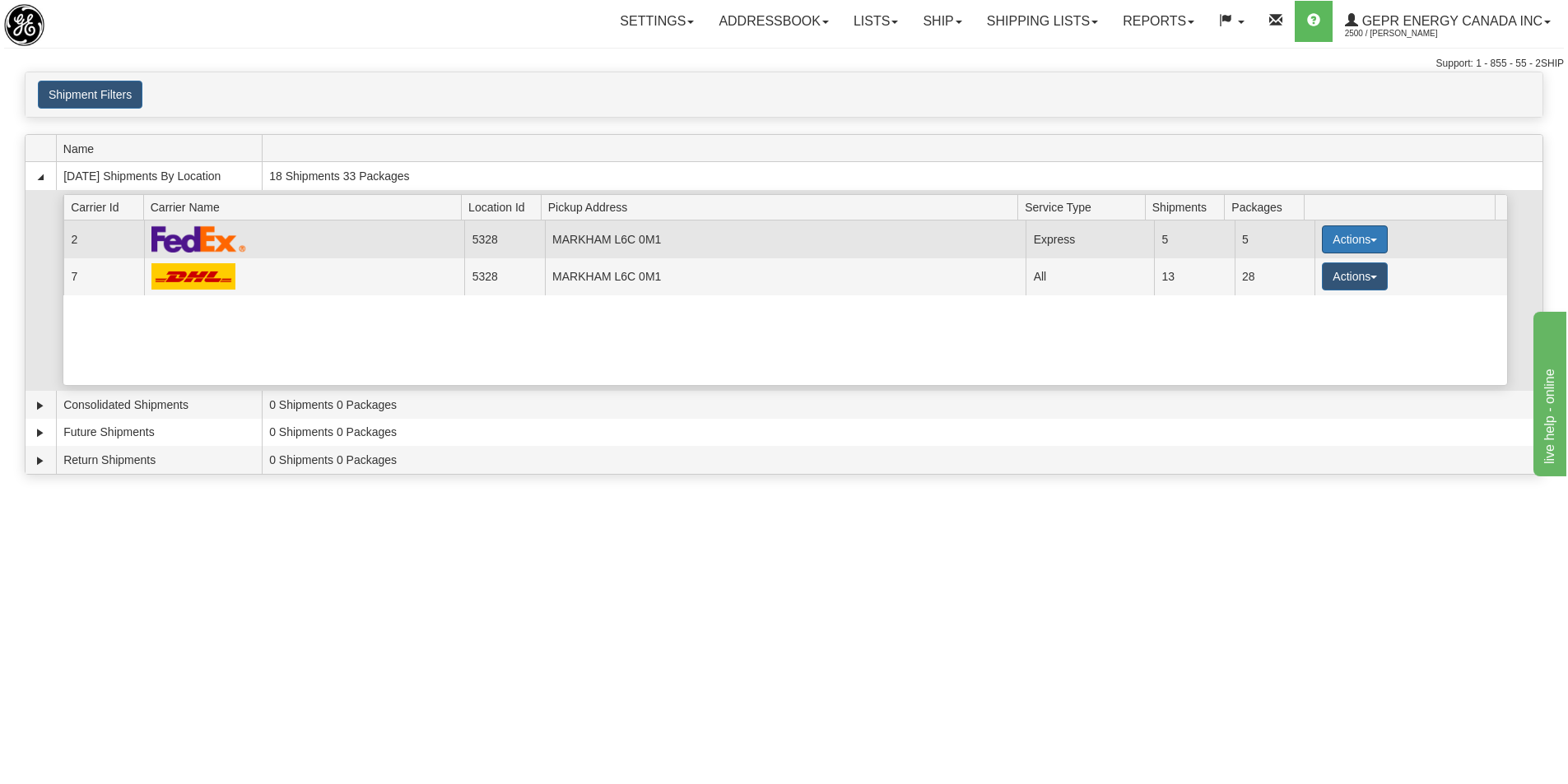
click at [1347, 237] on button "Actions" at bounding box center [1354, 239] width 66 height 28
click at [1307, 269] on span "Details" at bounding box center [1293, 270] width 44 height 12
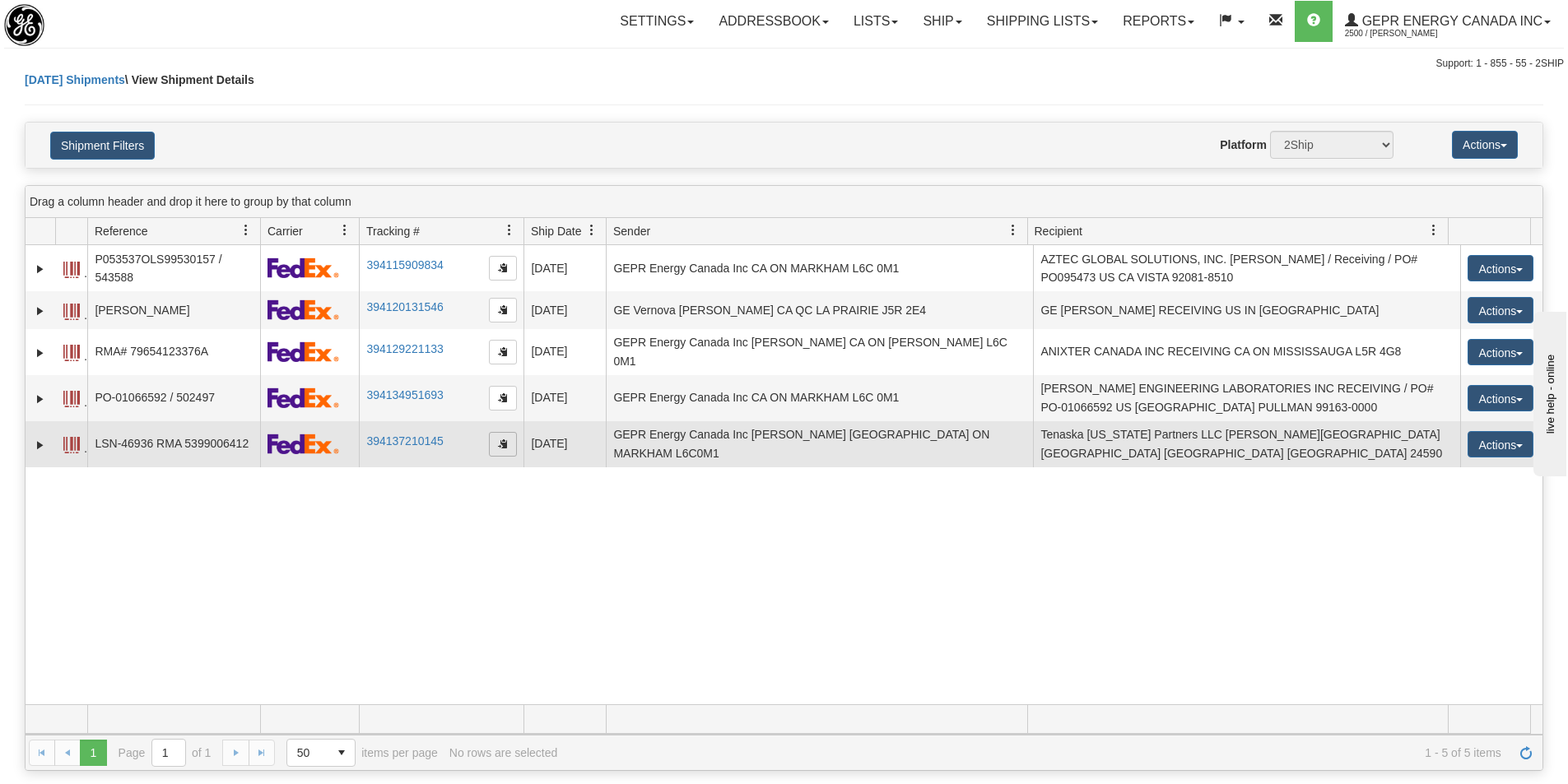
click at [506, 439] on span "button" at bounding box center [502, 444] width 10 height 10
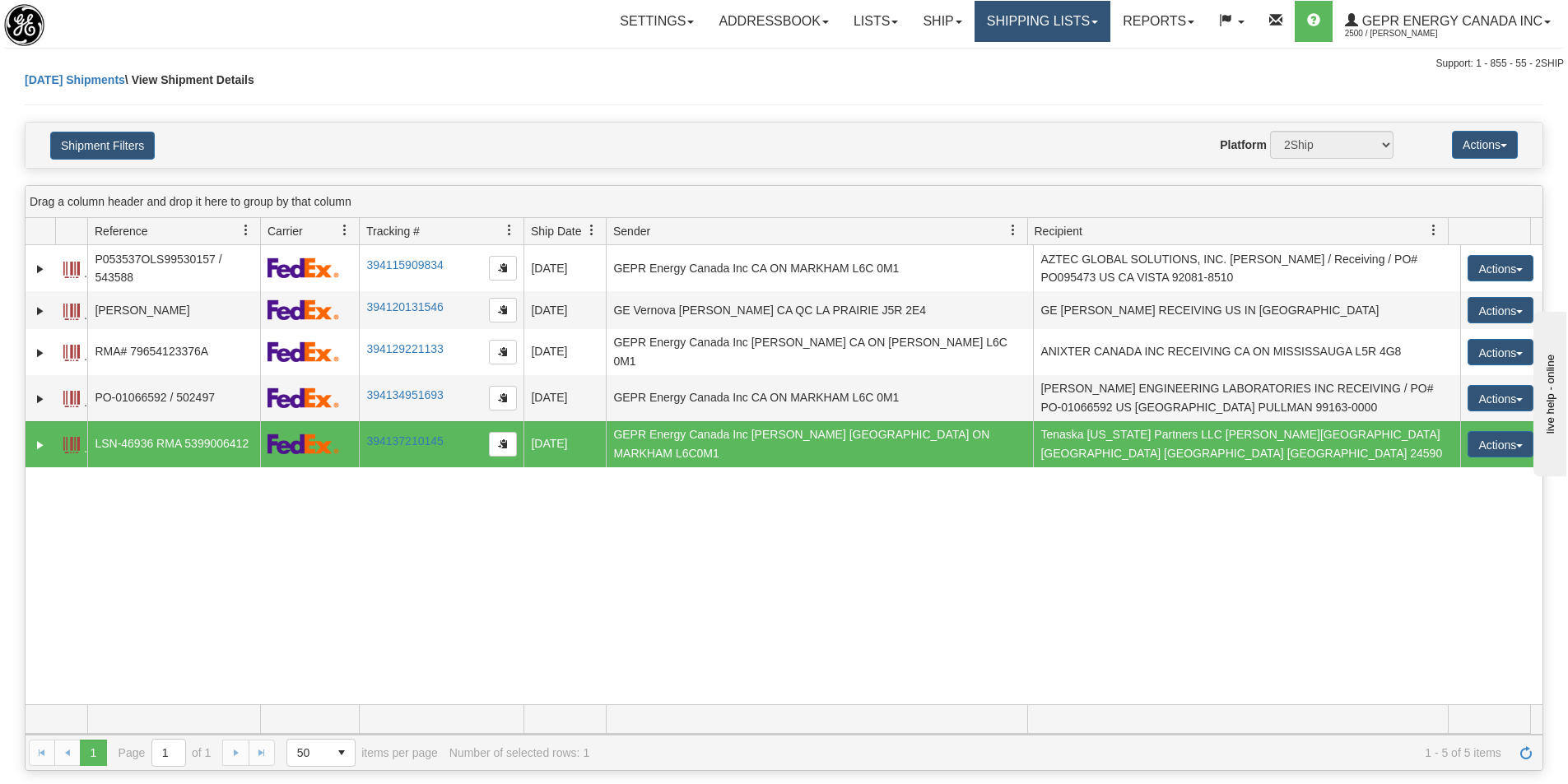
click at [1041, 23] on link "Shipping lists" at bounding box center [1042, 22] width 135 height 41
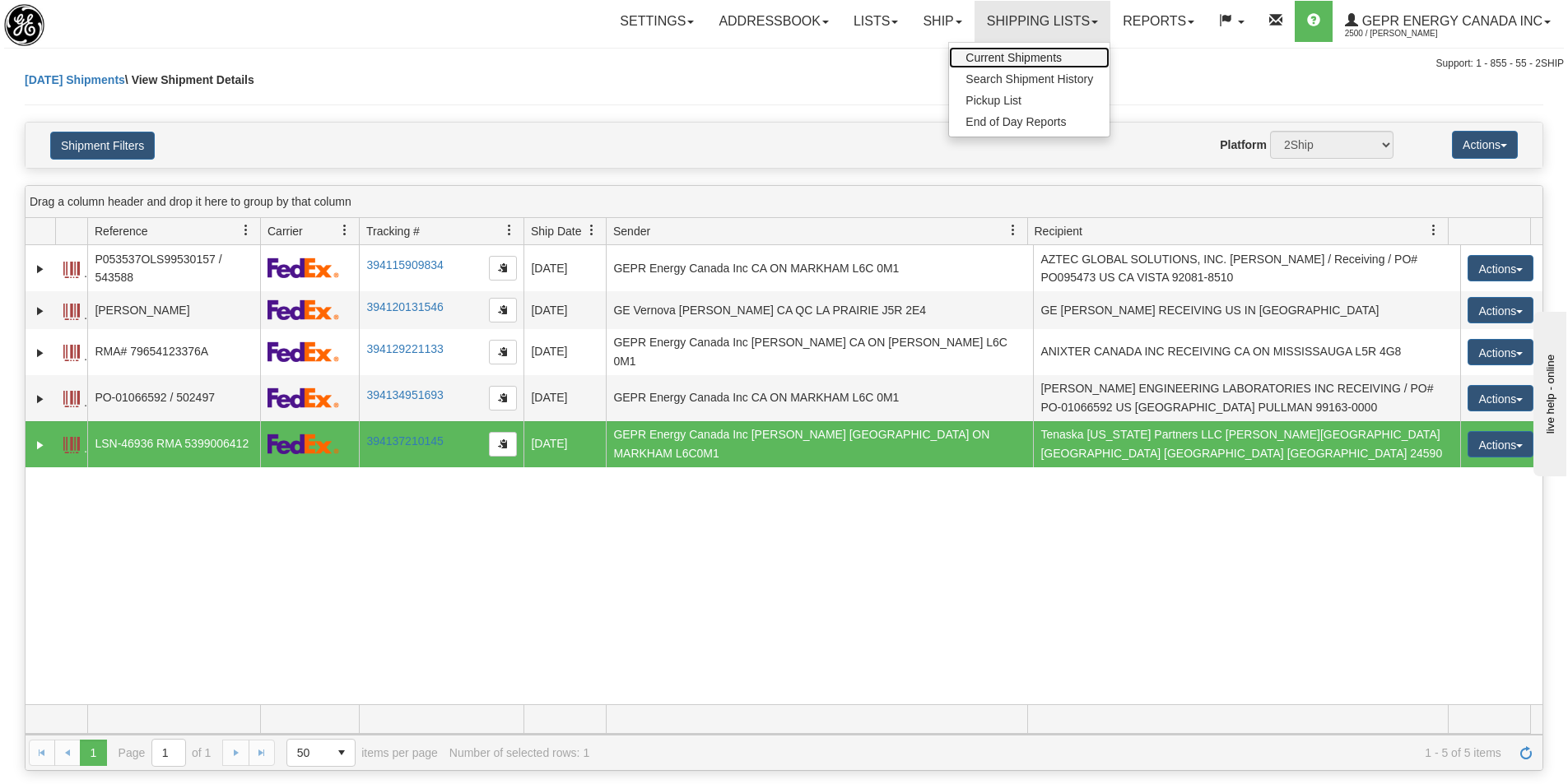
click at [1044, 59] on span "Current Shipments" at bounding box center [1014, 57] width 96 height 13
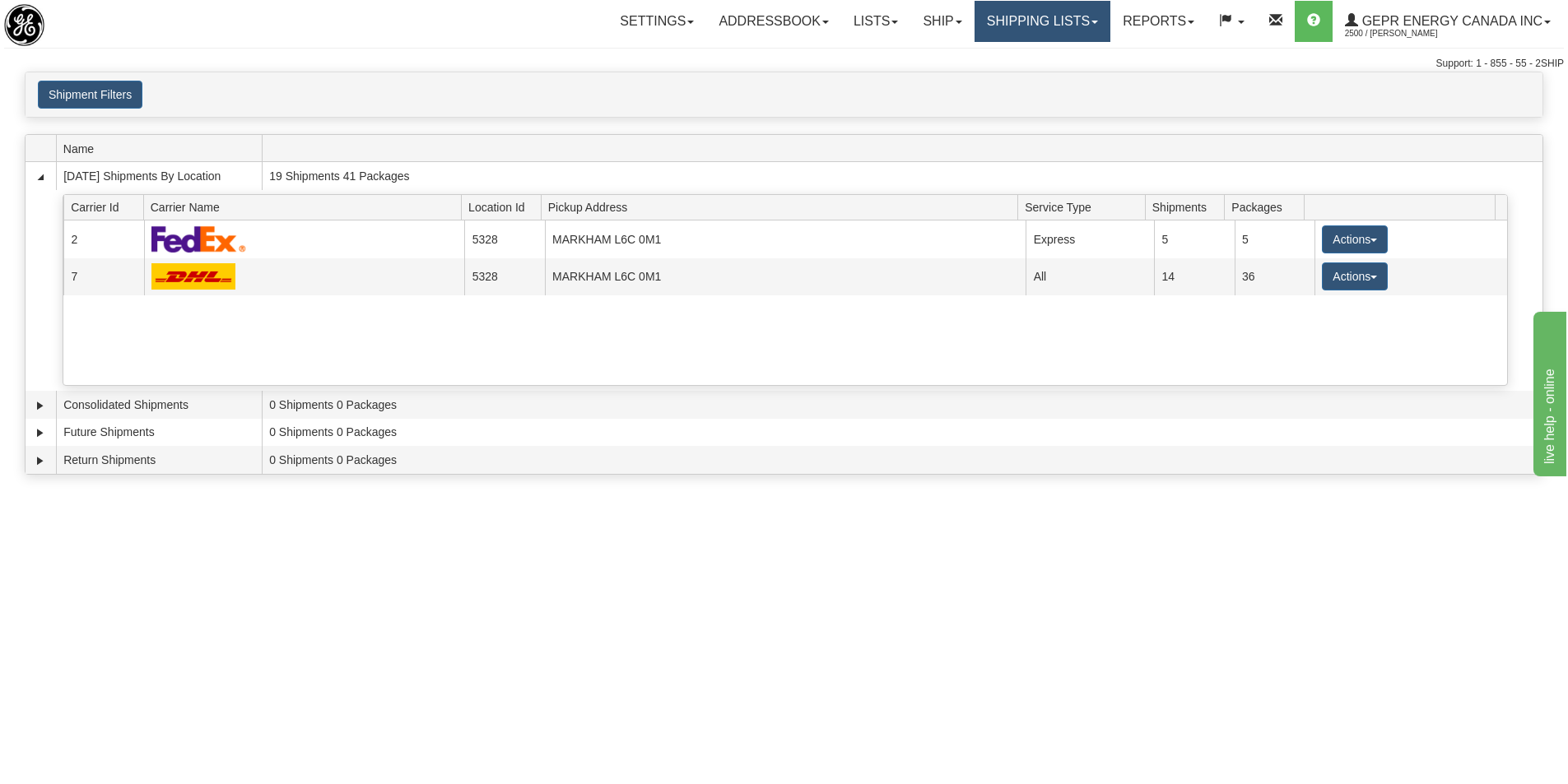
click at [1009, 27] on link "Shipping lists" at bounding box center [1042, 22] width 135 height 41
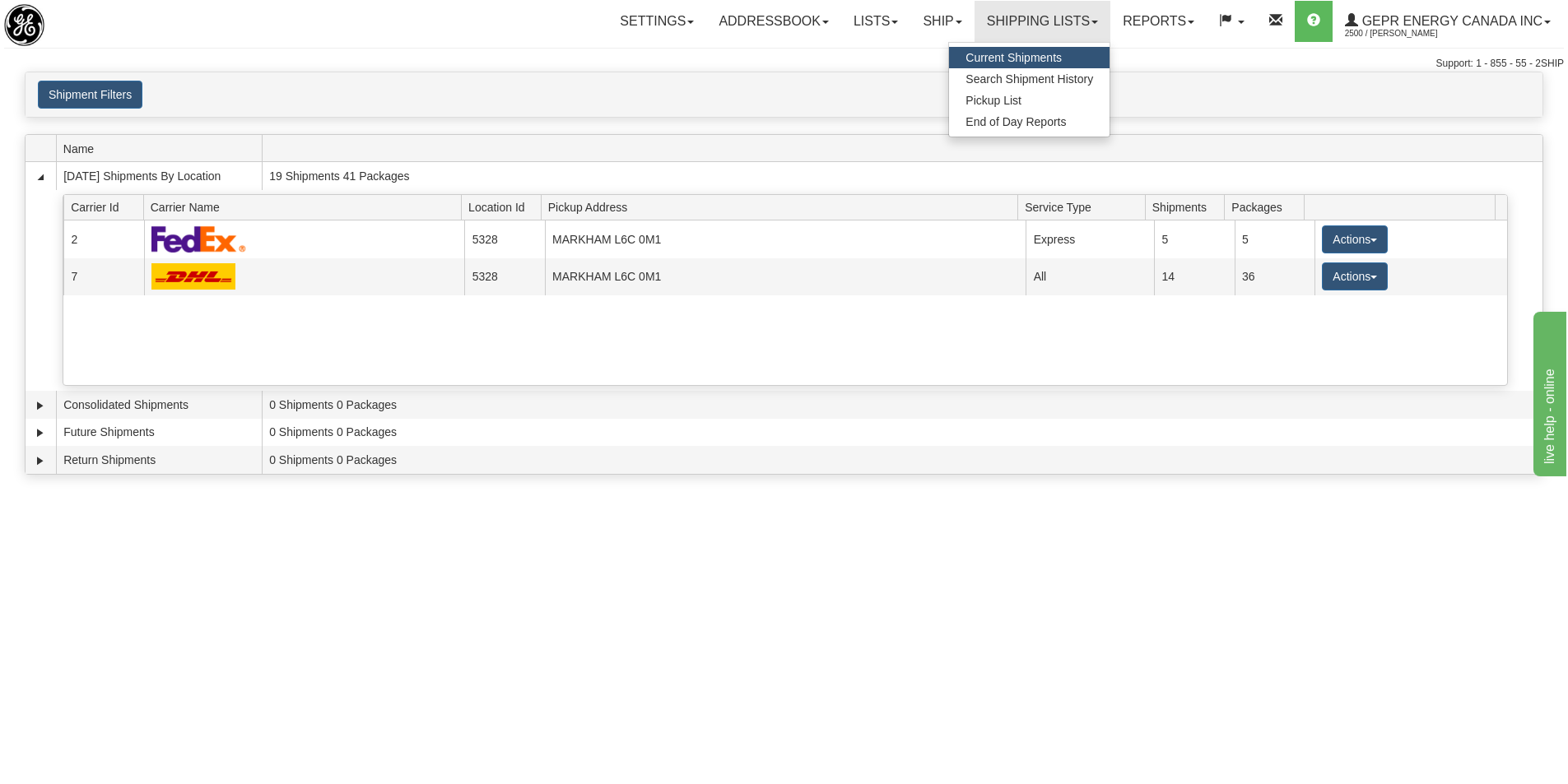
click at [1036, 59] on span "Current Shipments" at bounding box center [1014, 57] width 96 height 13
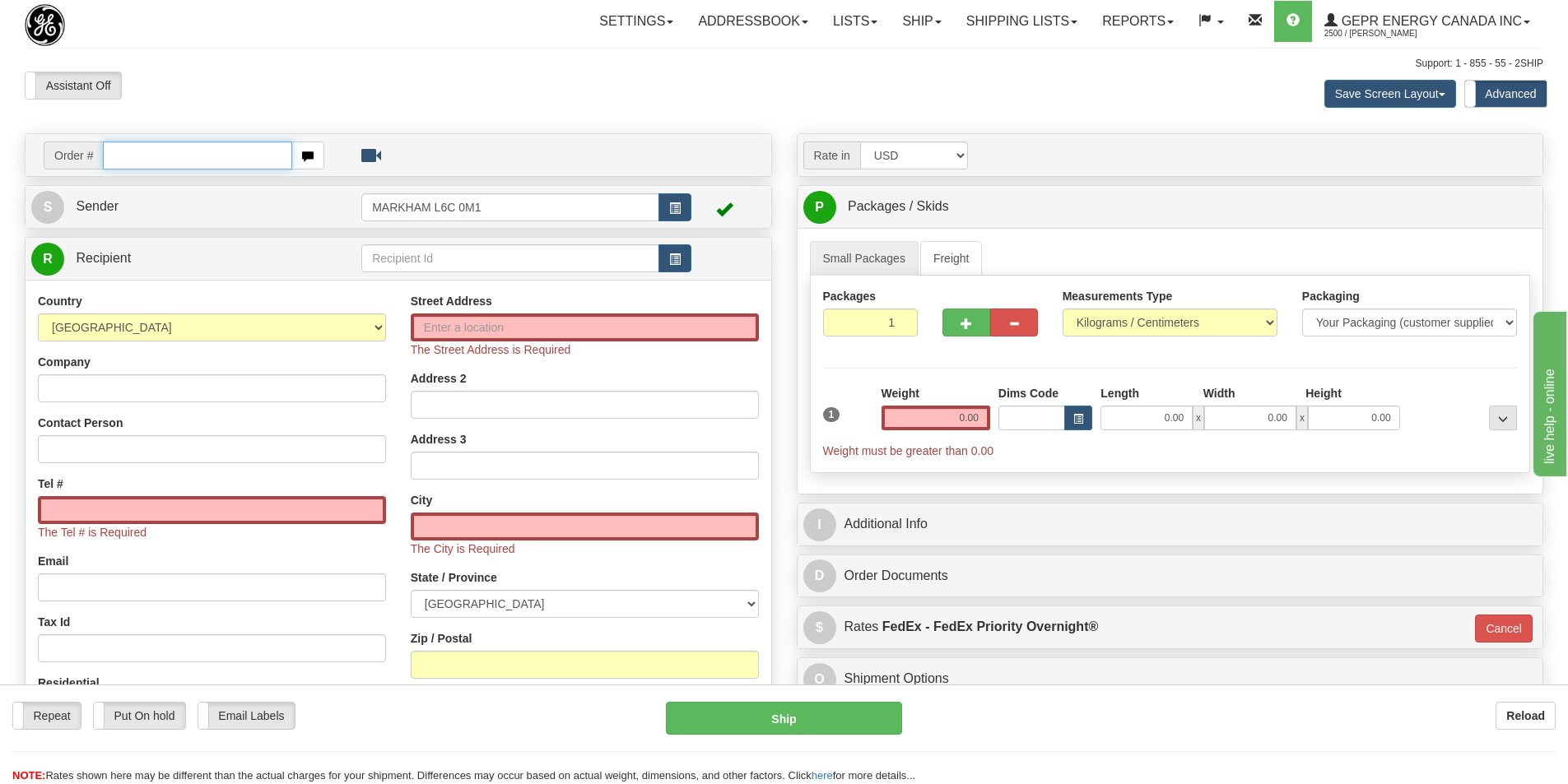
click at [175, 145] on input "text" at bounding box center [197, 155] width 189 height 28
paste input "86709123"
type input "86709123"
click at [556, 146] on body "Training Course Close Toggle navigation Settings Shipping Preferences New Recip…" at bounding box center [790, 392] width 1580 height 784
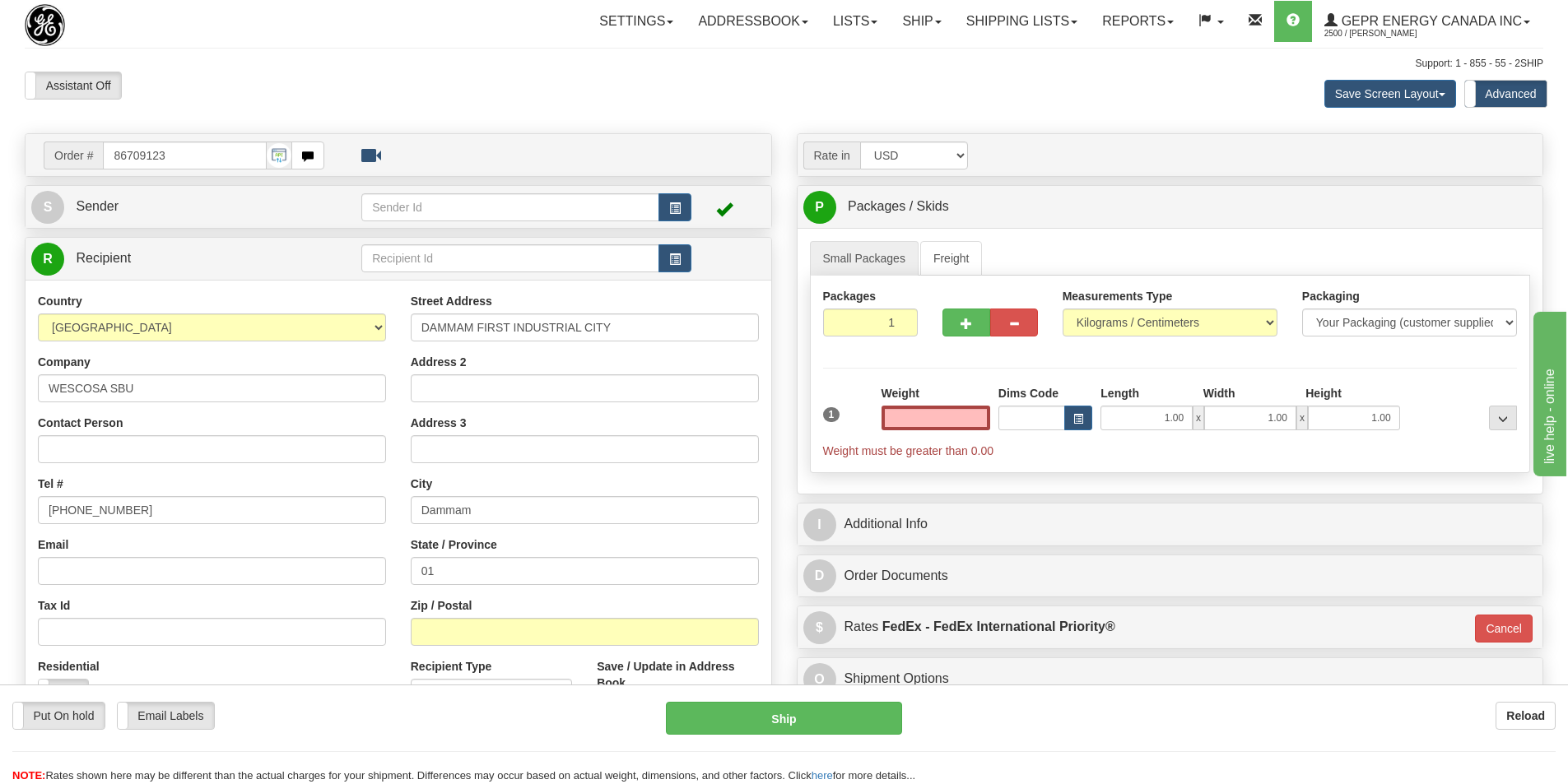
type input "0.00"
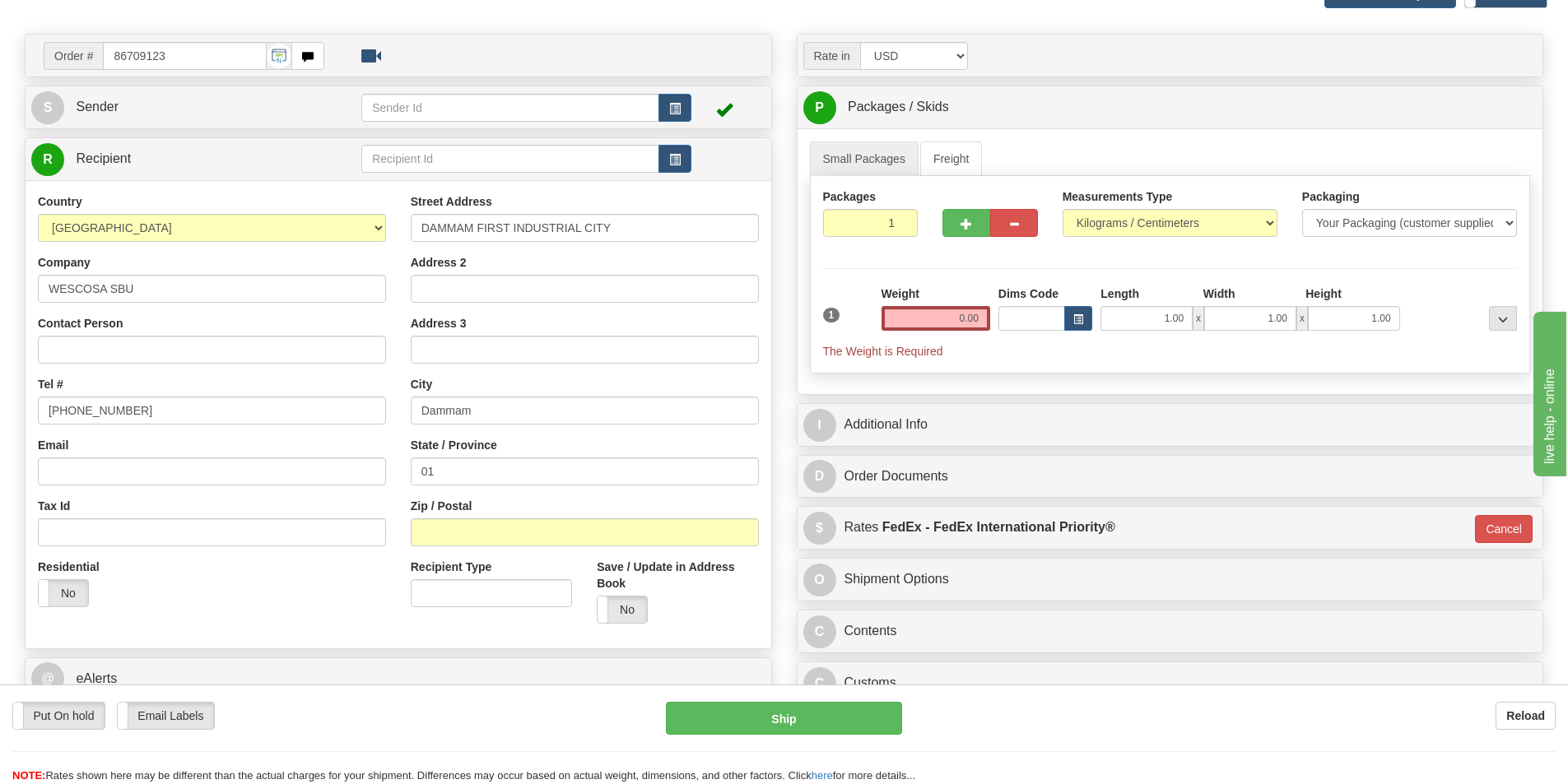
scroll to position [330, 0]
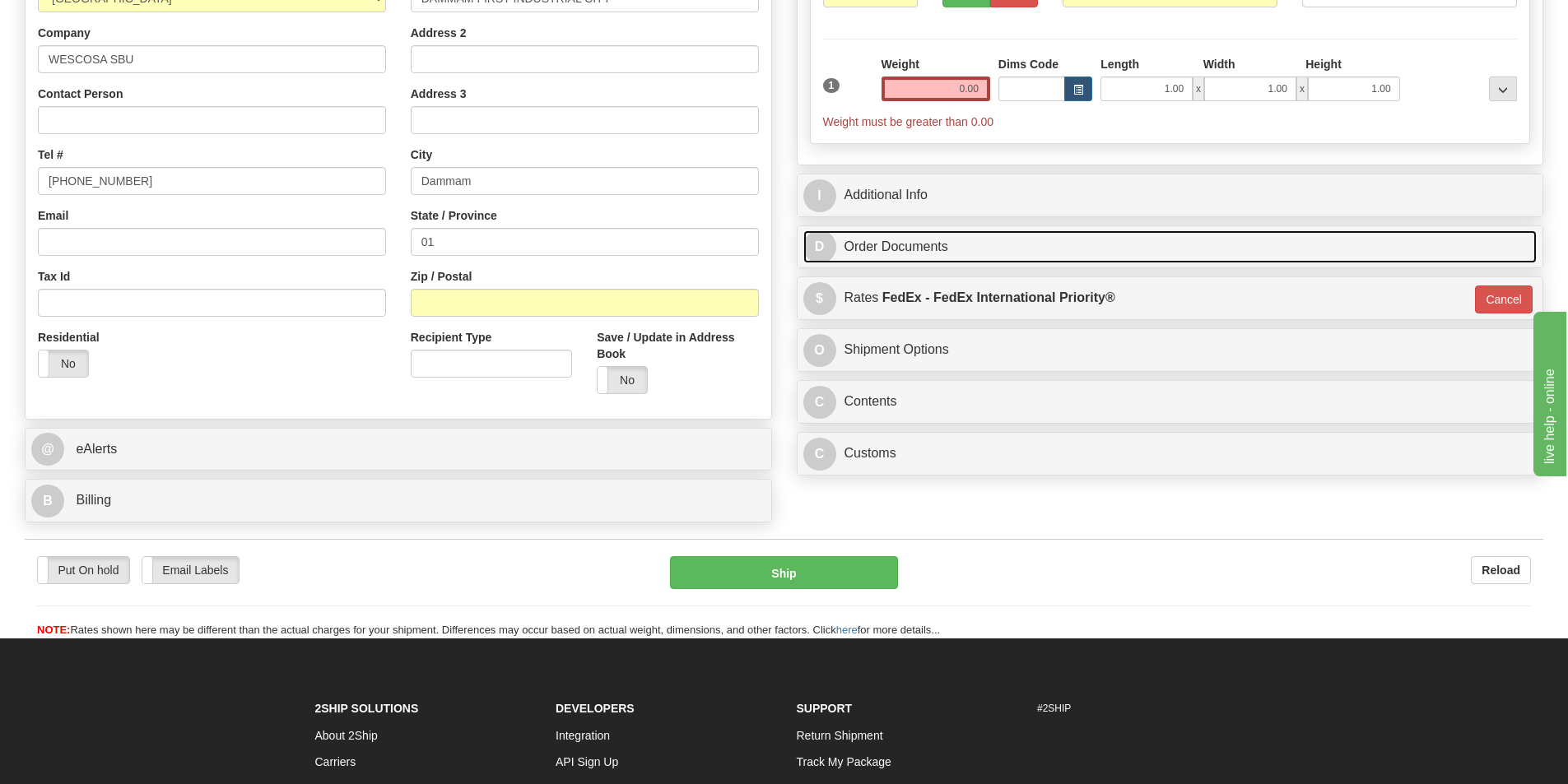
click at [862, 244] on link "D Order Documents" at bounding box center [1171, 247] width 734 height 33
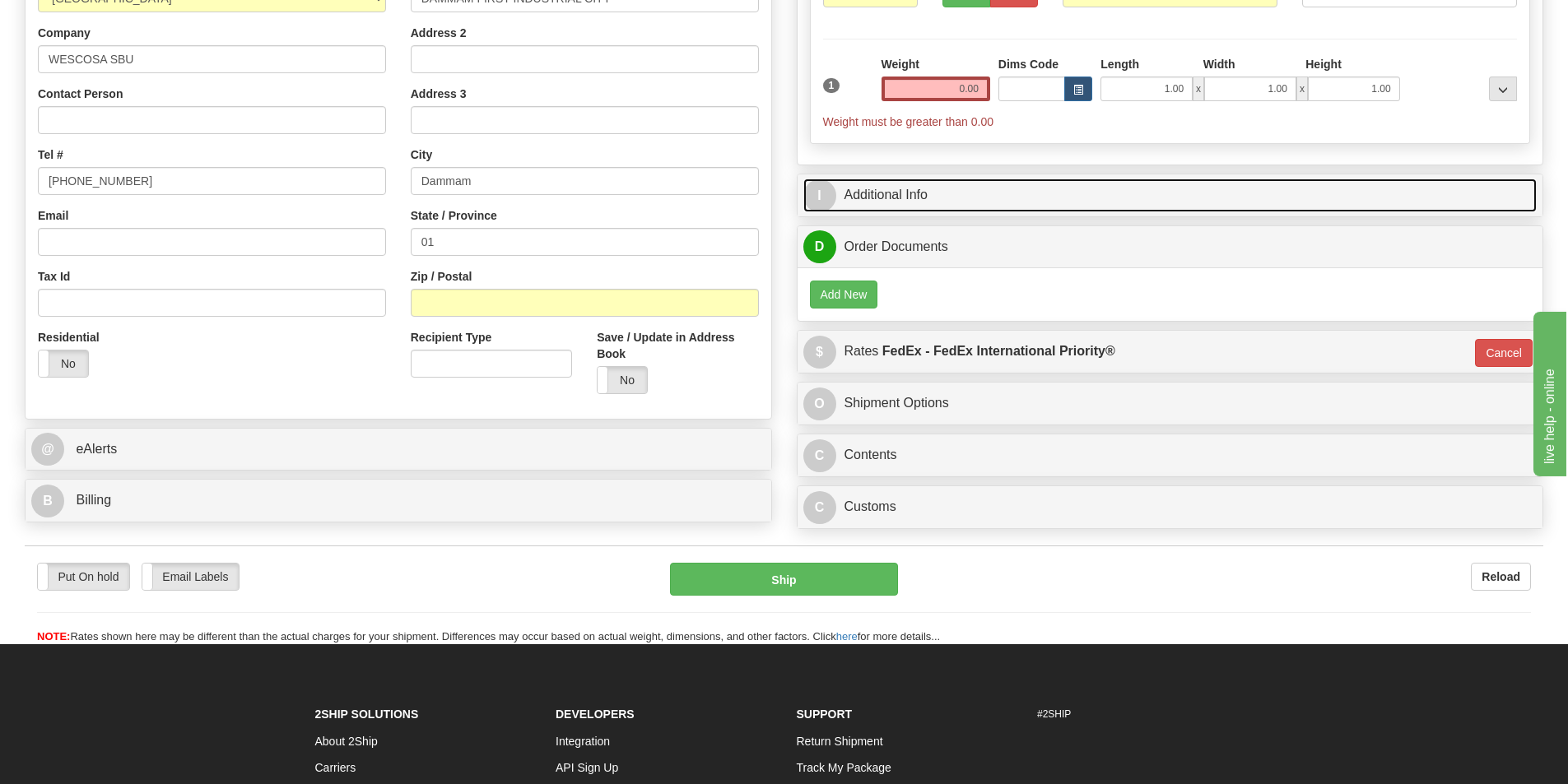
click at [862, 201] on link "I Additional Info" at bounding box center [1171, 195] width 734 height 33
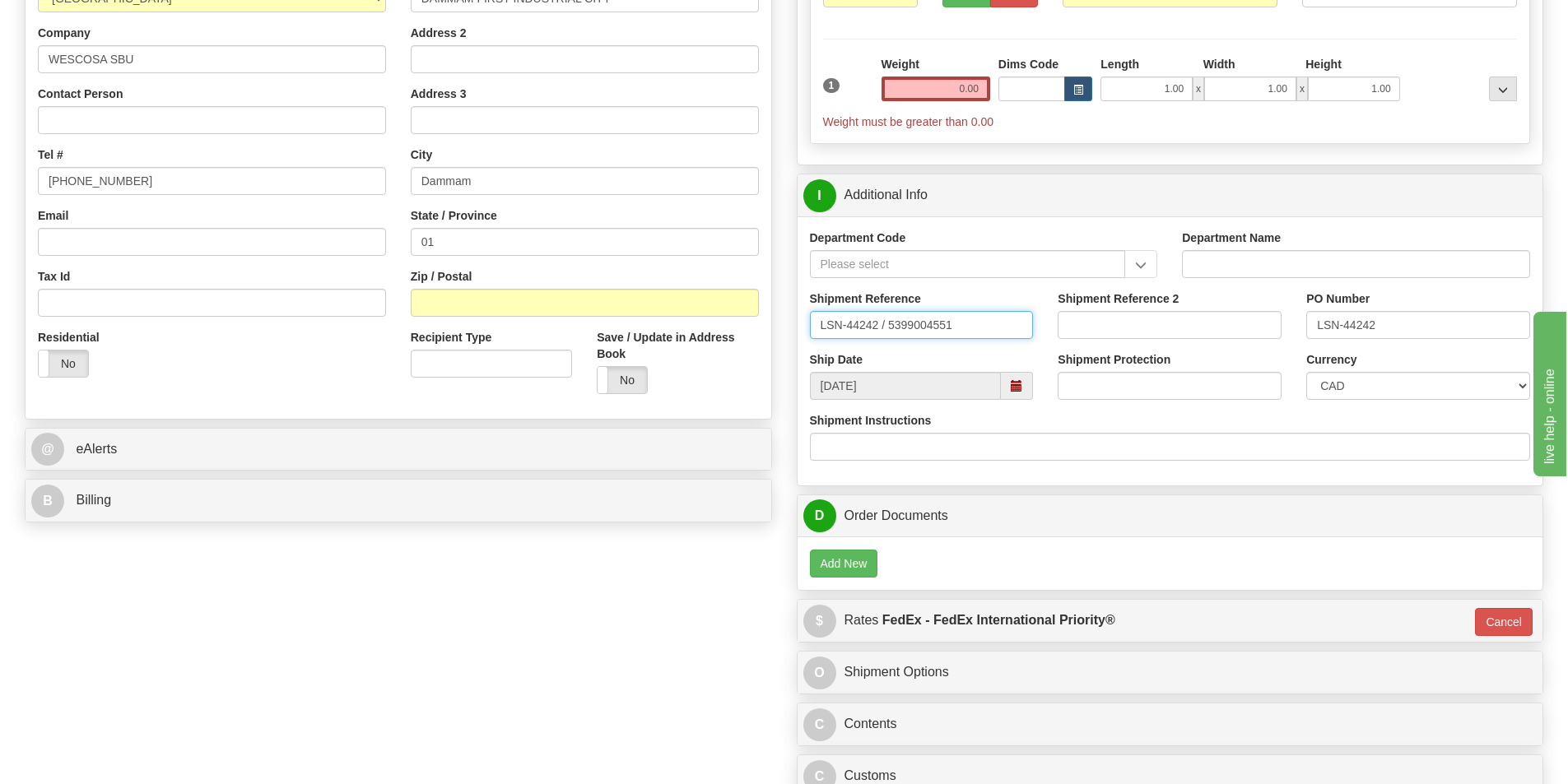
click at [881, 321] on input "LSN-44242 / 5399004551" at bounding box center [921, 325] width 224 height 28
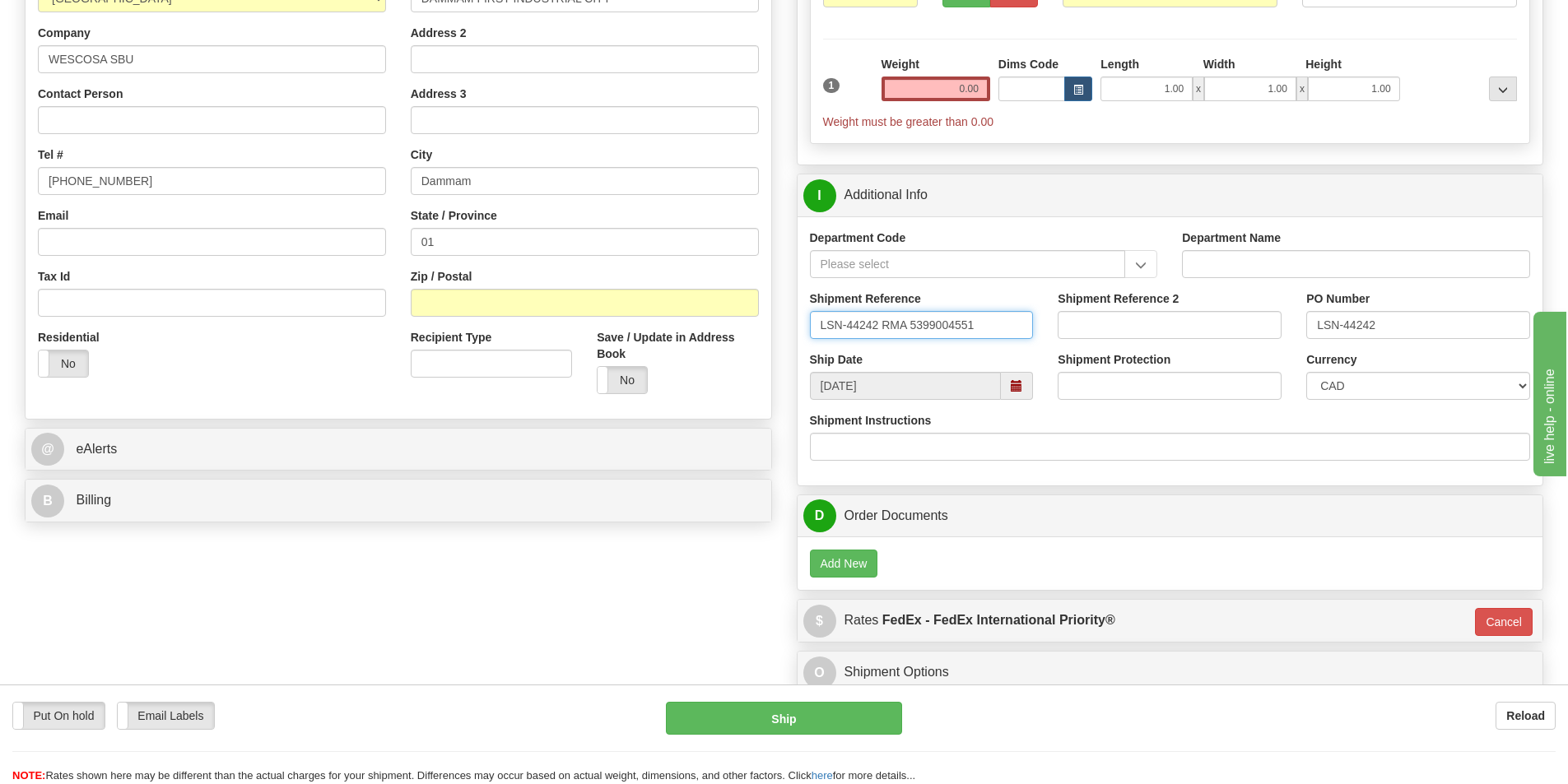
drag, startPoint x: 979, startPoint y: 325, endPoint x: 810, endPoint y: 325, distance: 169.0
click at [810, 325] on input "LSN-44242 RMA 5399004551" at bounding box center [921, 325] width 224 height 28
type input "LSN-44242 RMA 5399004551"
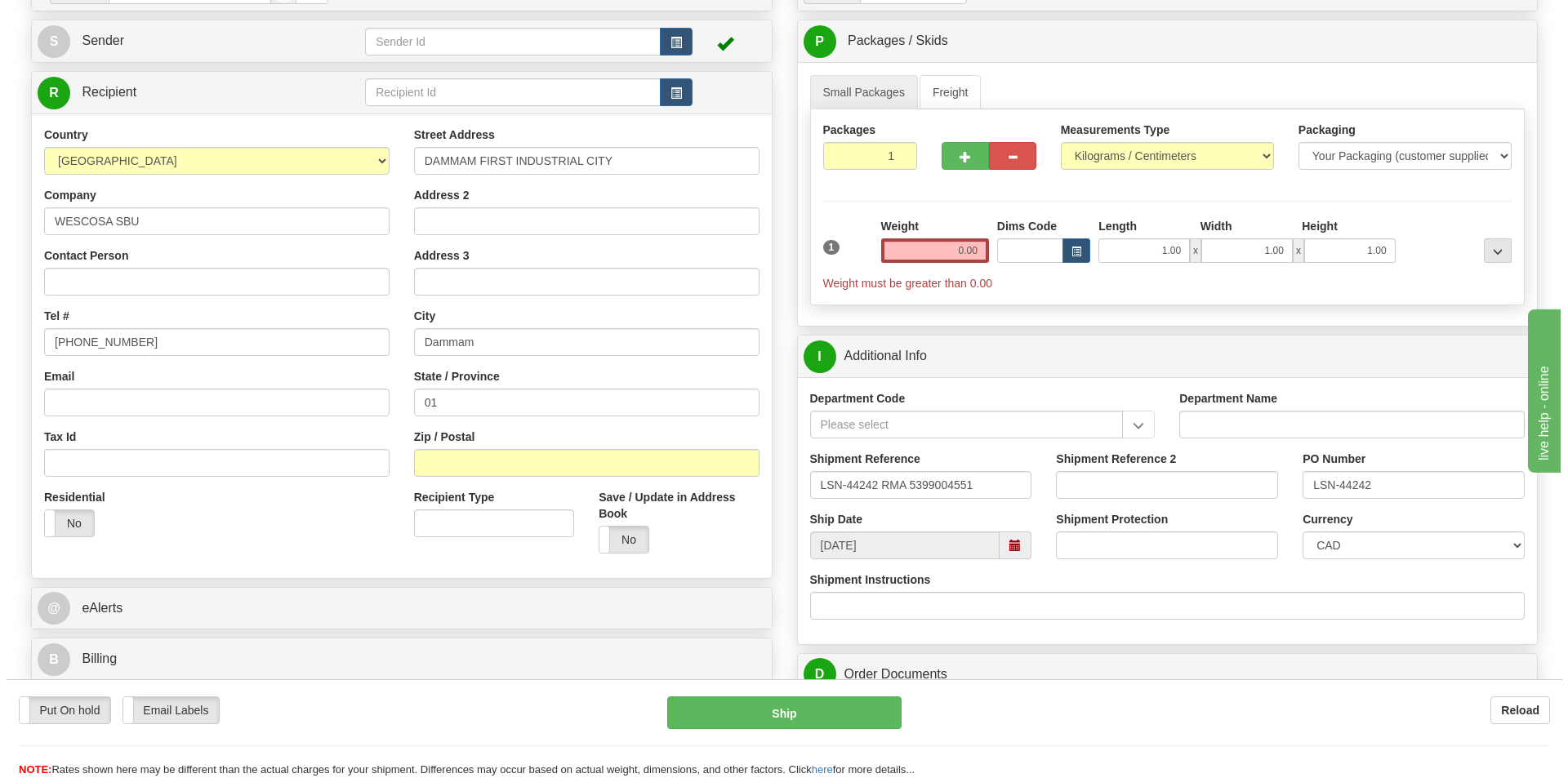
scroll to position [0, 0]
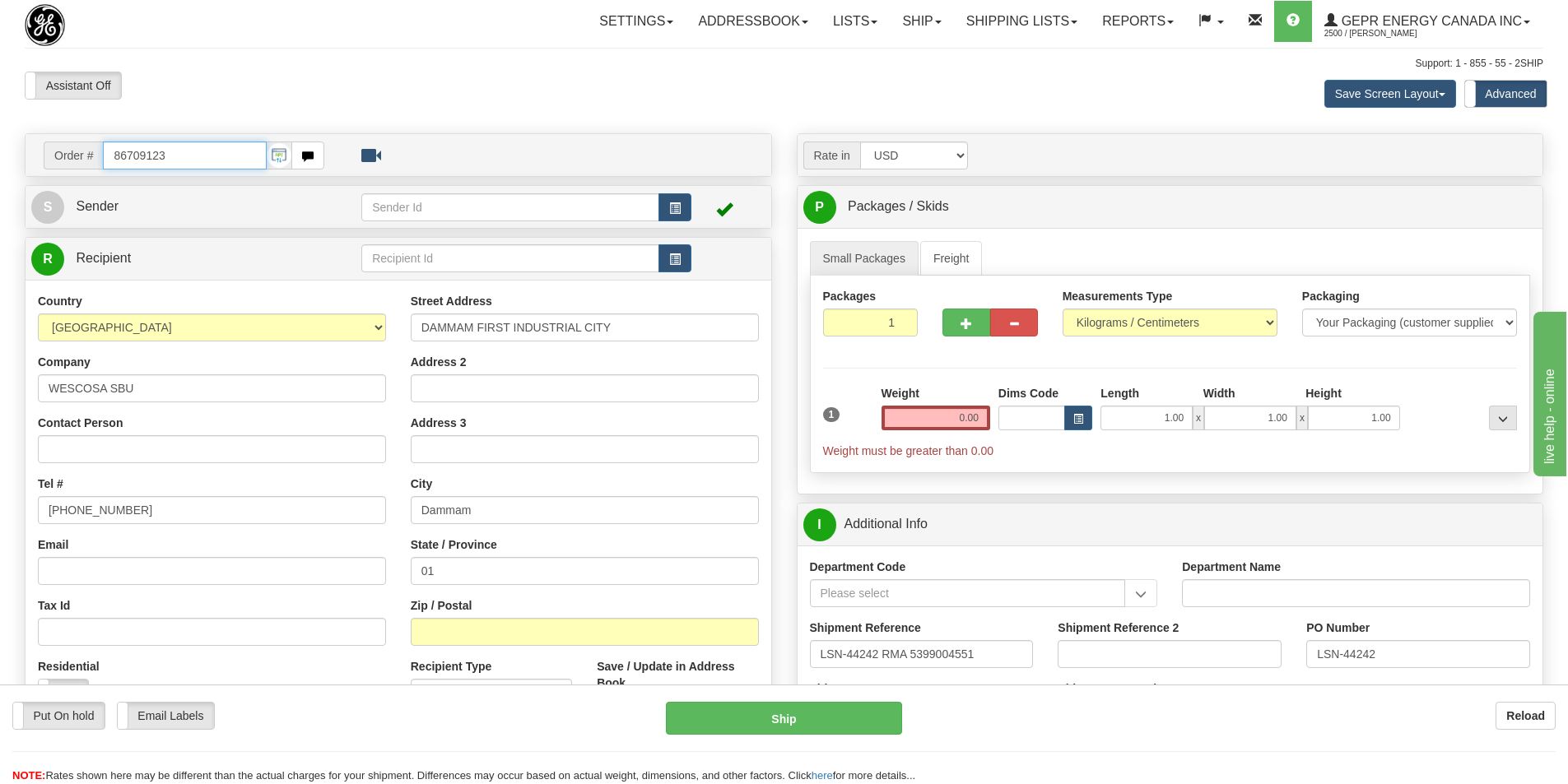
drag, startPoint x: 204, startPoint y: 153, endPoint x: -3, endPoint y: 56, distance: 228.6
click at [0, 56] on html "Training Course Close Toggle navigation Settings Shipping Preferences New Sende…" at bounding box center [784, 392] width 1568 height 784
click at [493, 95] on body "Training Course Close Toggle navigation Settings Shipping Preferences New Recip…" at bounding box center [784, 392] width 1568 height 784
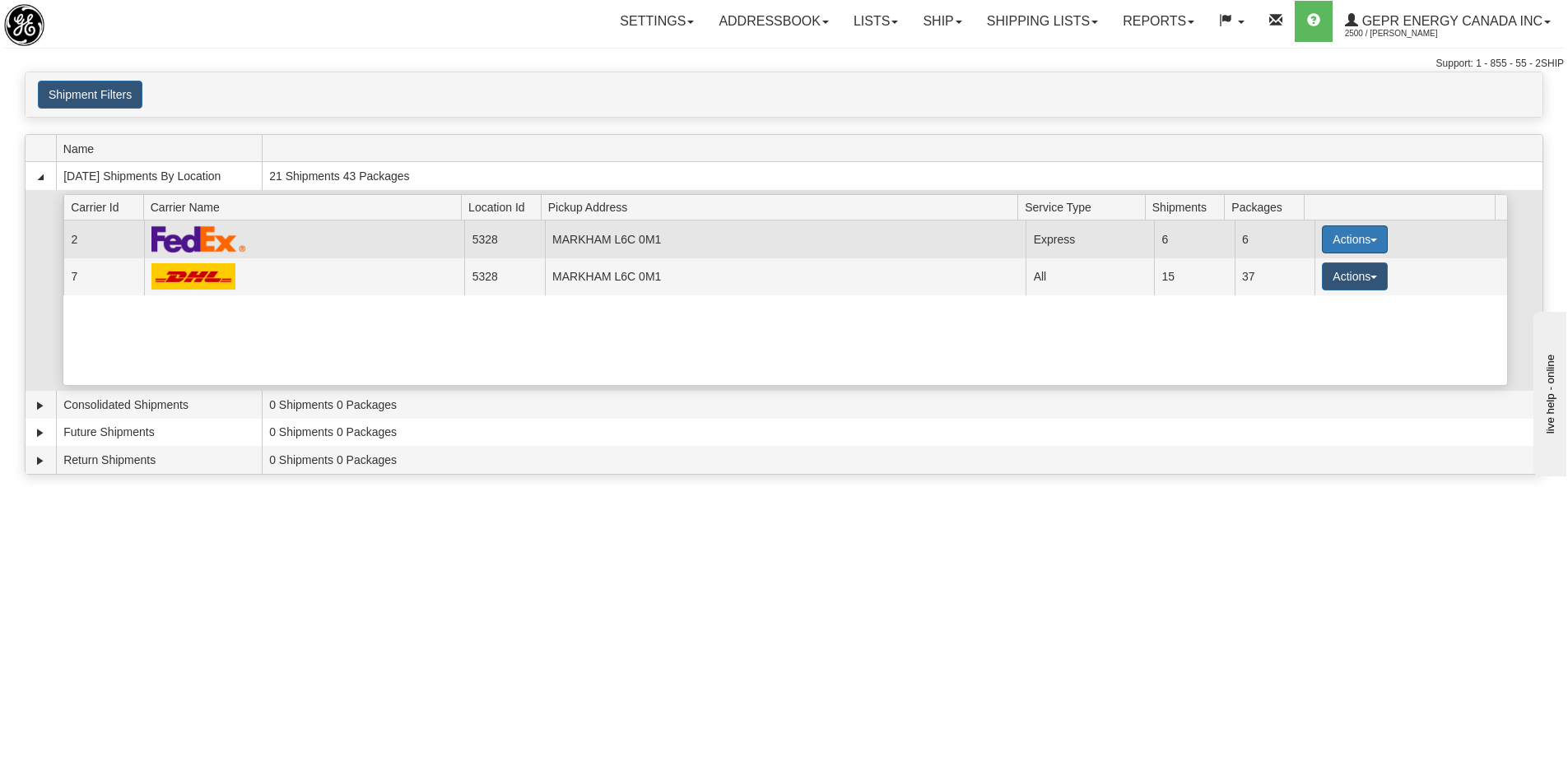
click at [1322, 239] on button "Actions" at bounding box center [1354, 239] width 66 height 28
click at [1291, 264] on span "Details" at bounding box center [1293, 270] width 44 height 12
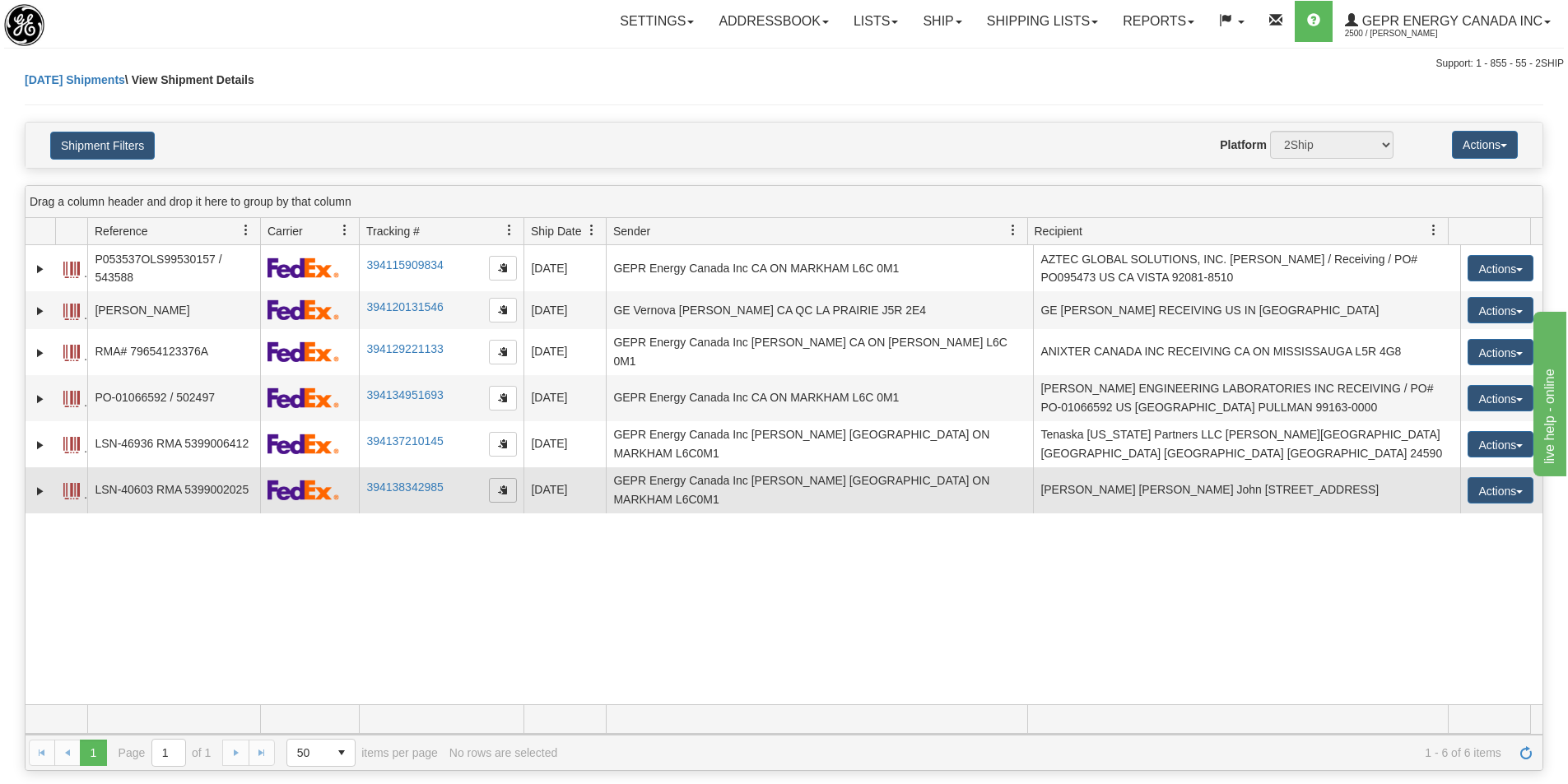
click at [497, 485] on span "button" at bounding box center [502, 490] width 10 height 10
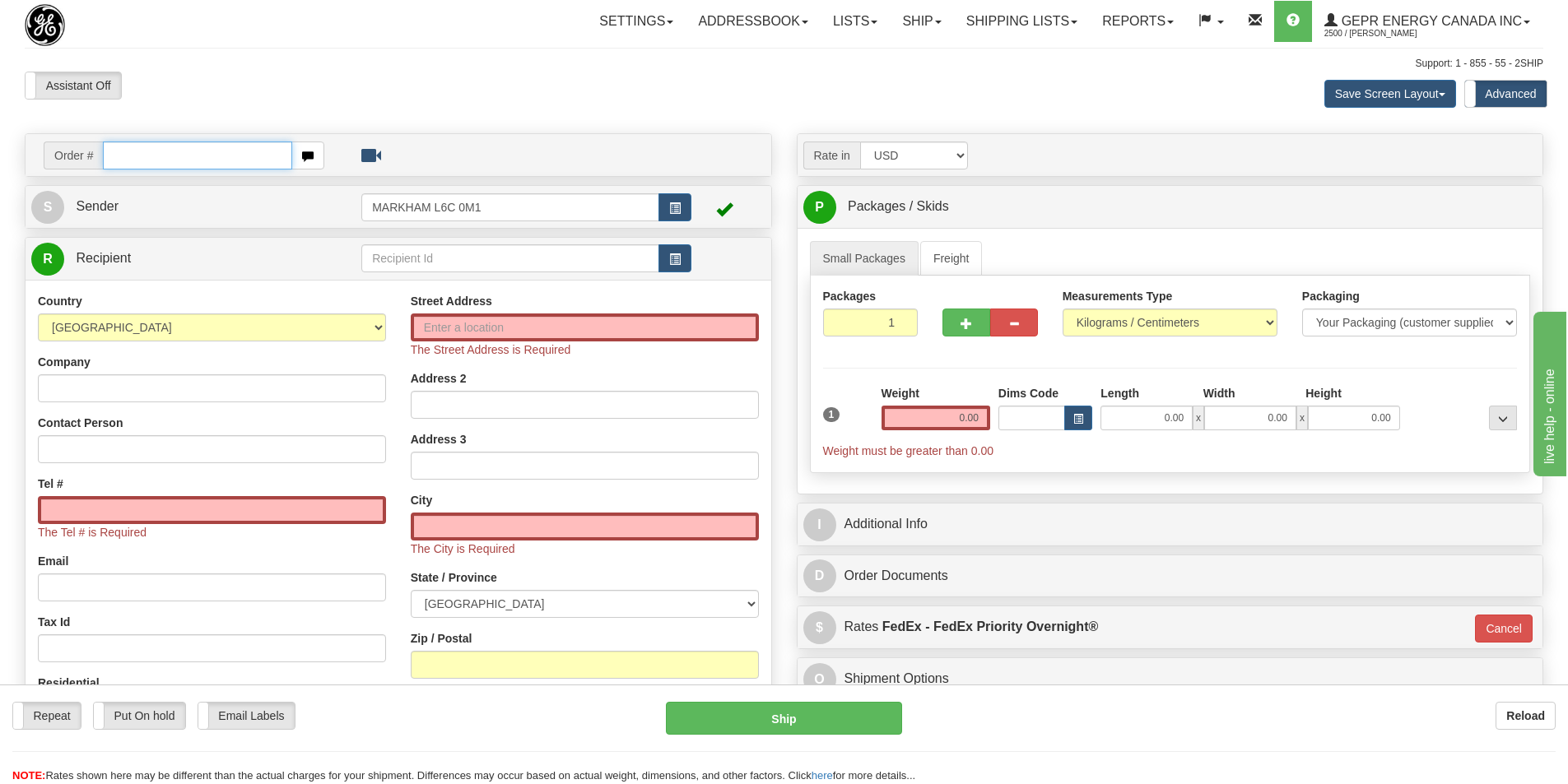
click at [170, 169] on input "text" at bounding box center [197, 155] width 189 height 28
paste input "86709128"
type input "86709128"
click at [553, 128] on body "Training Course Close Toggle navigation Settings Shipping Preferences New Recip…" at bounding box center [790, 392] width 1580 height 784
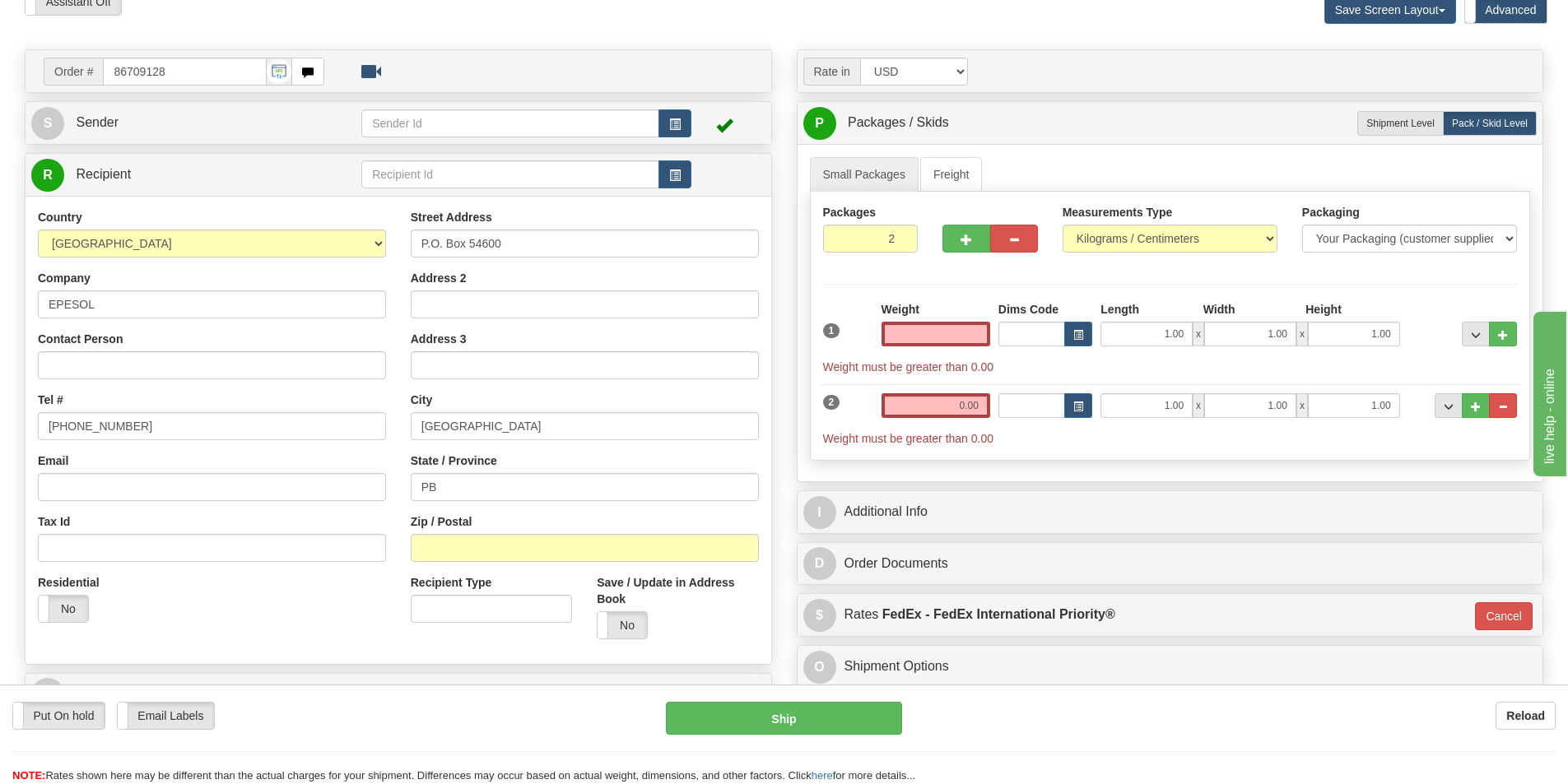
scroll to position [165, 0]
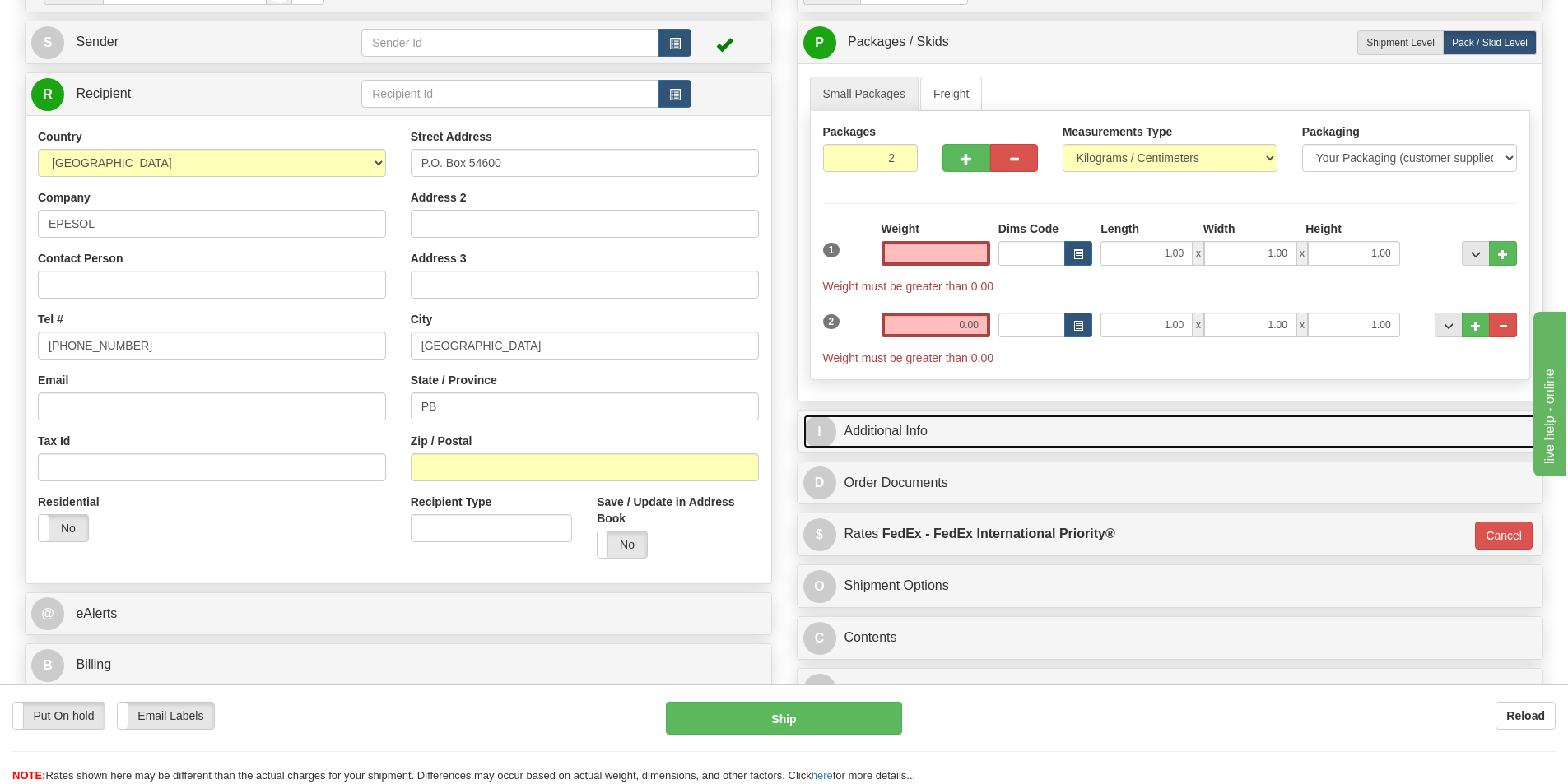
type input "0.00"
click at [896, 438] on link "I Additional Info" at bounding box center [1171, 432] width 734 height 33
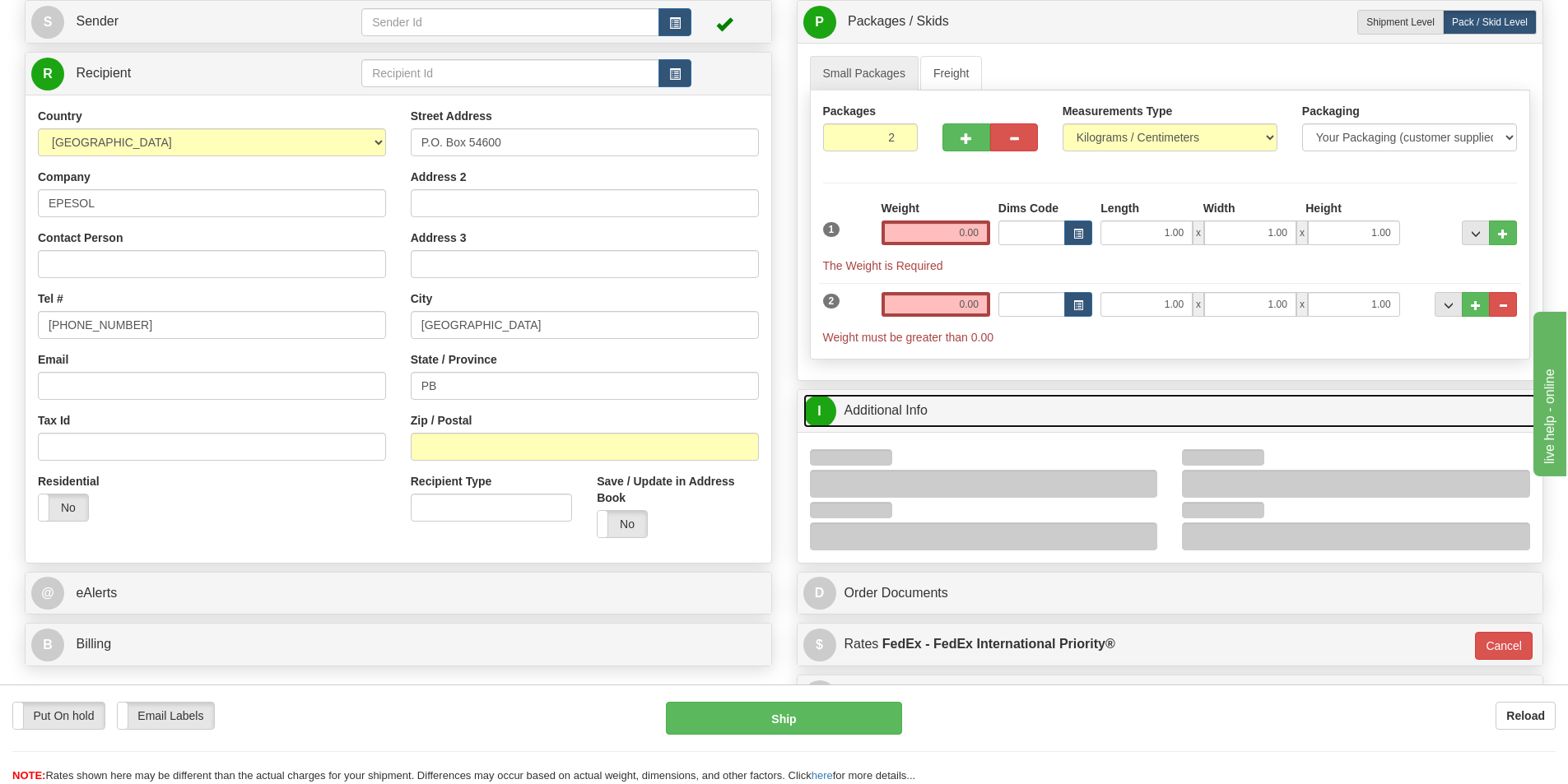
scroll to position [247, 0]
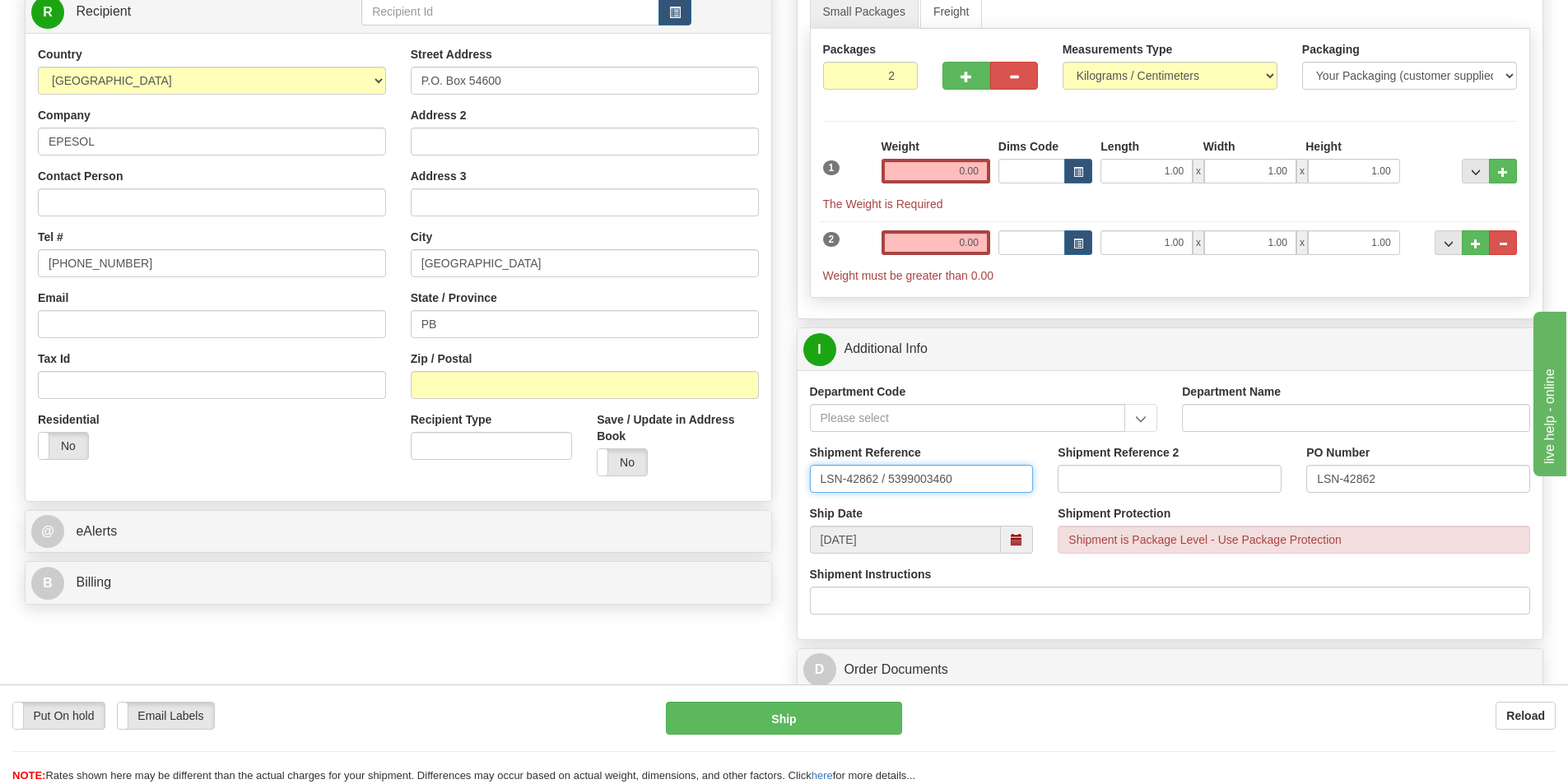
click at [882, 480] on input "LSN-42862 / 5399003460" at bounding box center [921, 479] width 224 height 28
drag, startPoint x: 996, startPoint y: 487, endPoint x: 722, endPoint y: 485, distance: 274.0
type input "LSN-42862 RMA 5399003460"
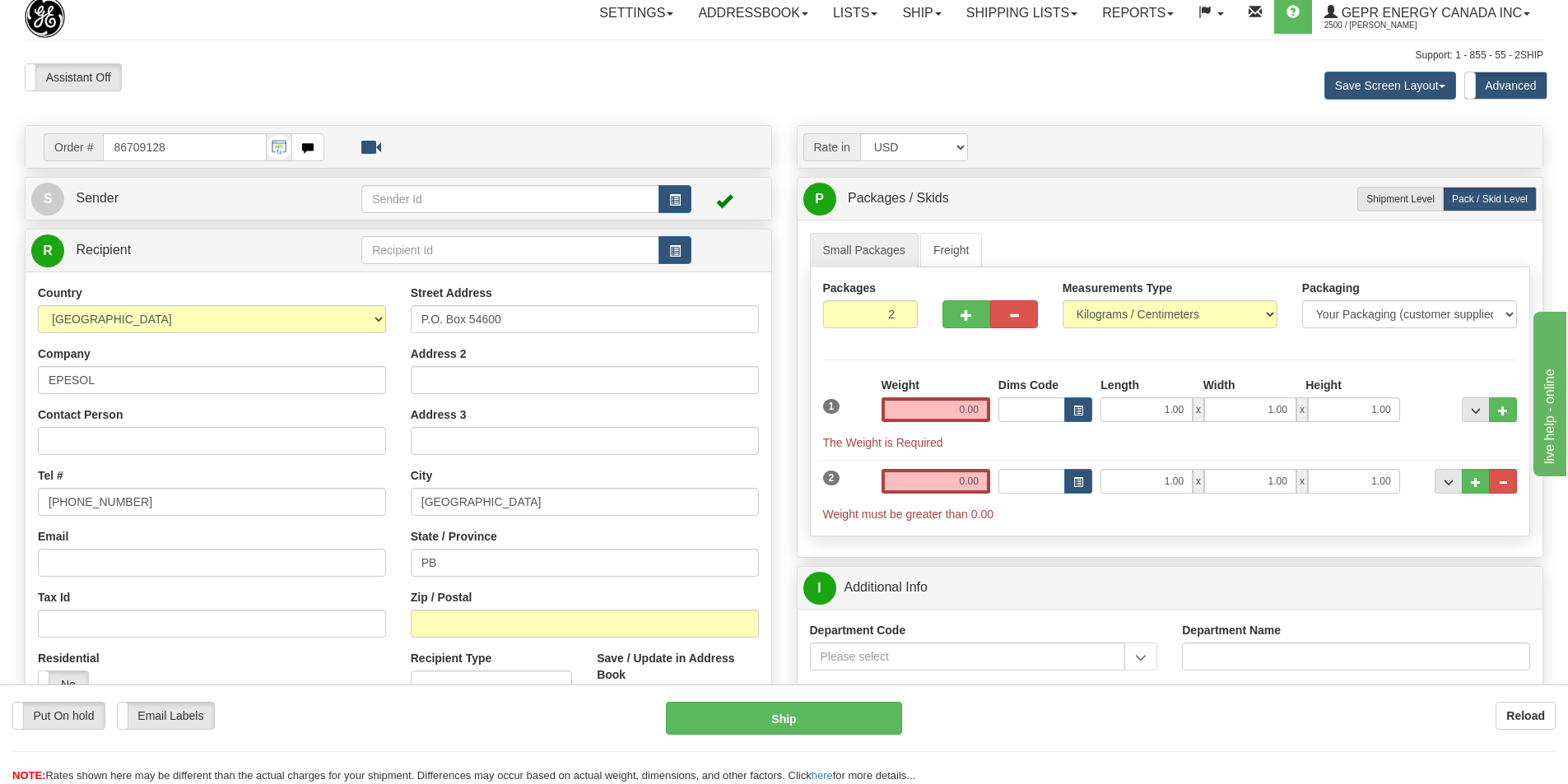
scroll to position [0, 0]
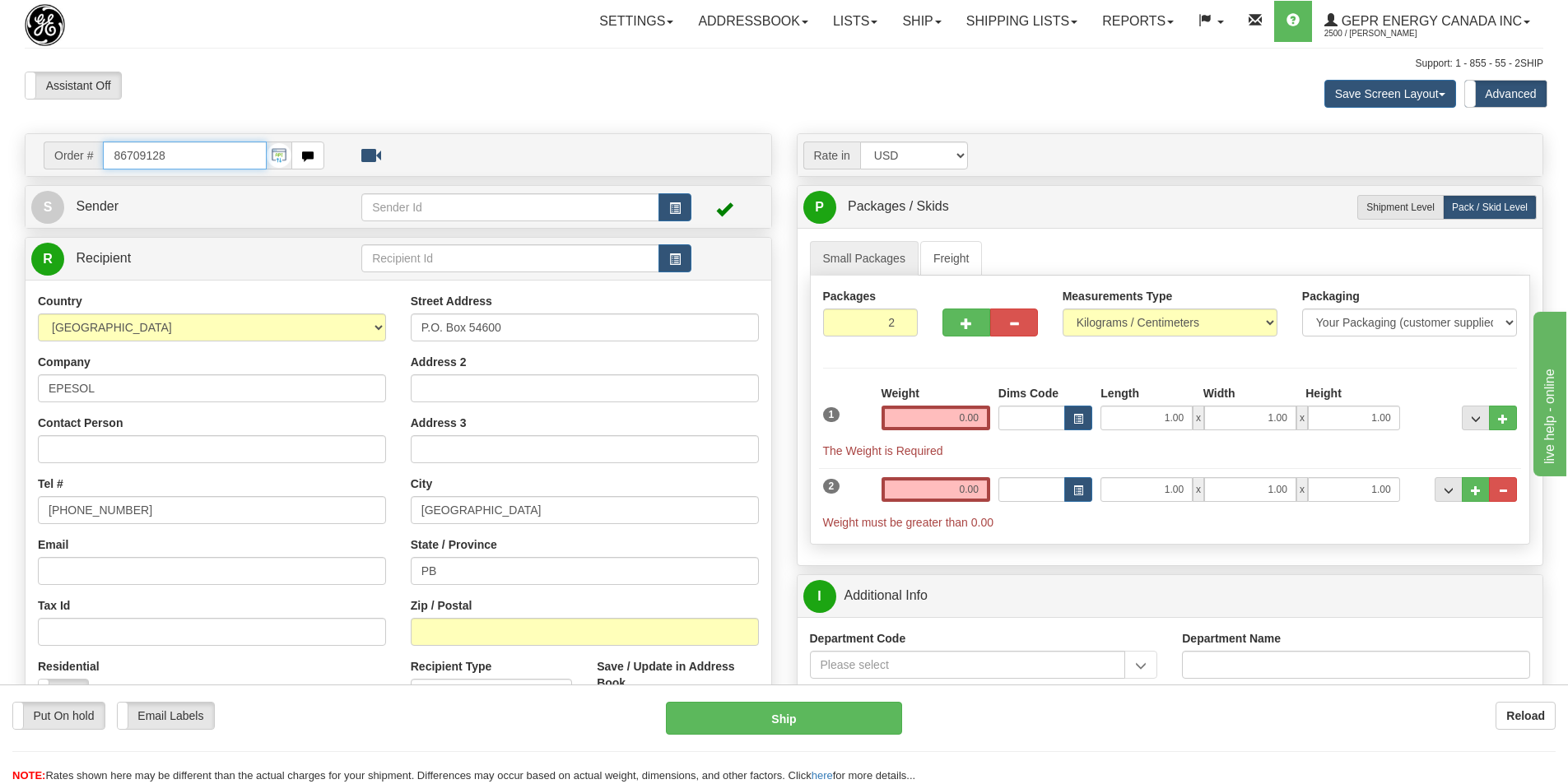
drag, startPoint x: 183, startPoint y: 160, endPoint x: 53, endPoint y: 162, distance: 130.0
click at [56, 162] on div "Order # 86709128" at bounding box center [183, 155] width 281 height 28
